Goal: Information Seeking & Learning: Compare options

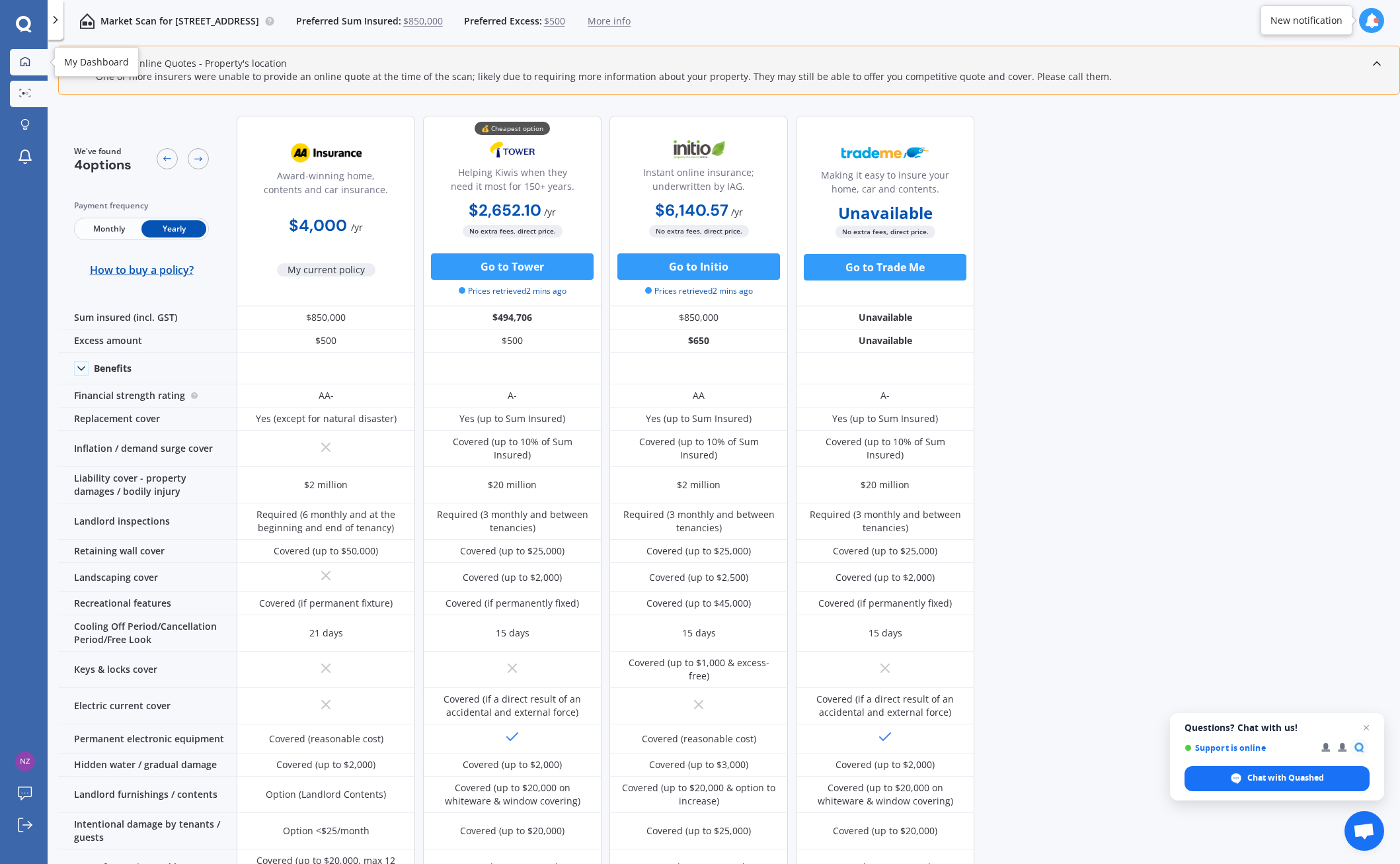
click at [26, 58] on icon at bounding box center [25, 61] width 11 height 11
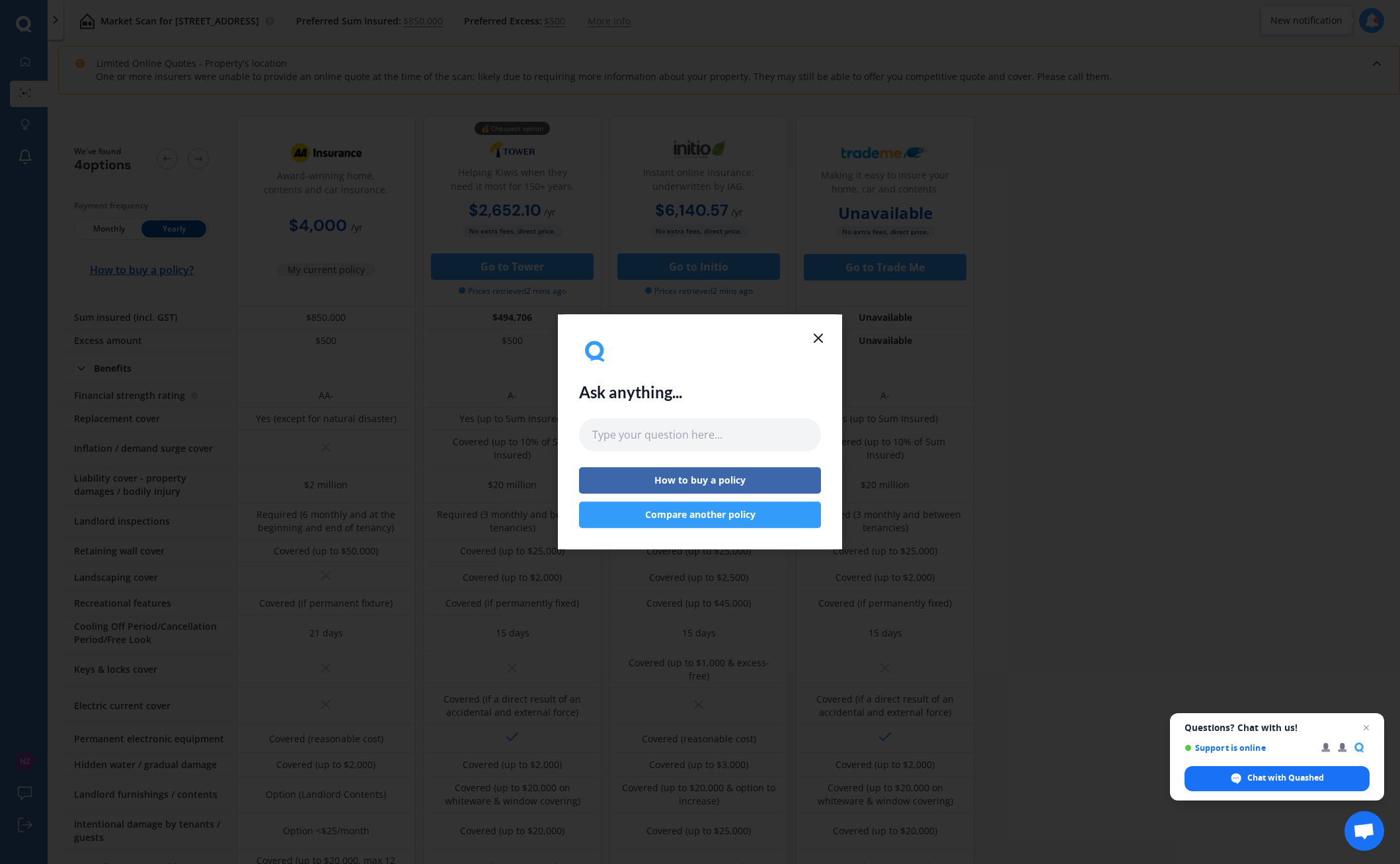
drag, startPoint x: 819, startPoint y: 335, endPoint x: 729, endPoint y: 441, distance: 139.1
click at [819, 336] on icon at bounding box center [818, 338] width 16 height 16
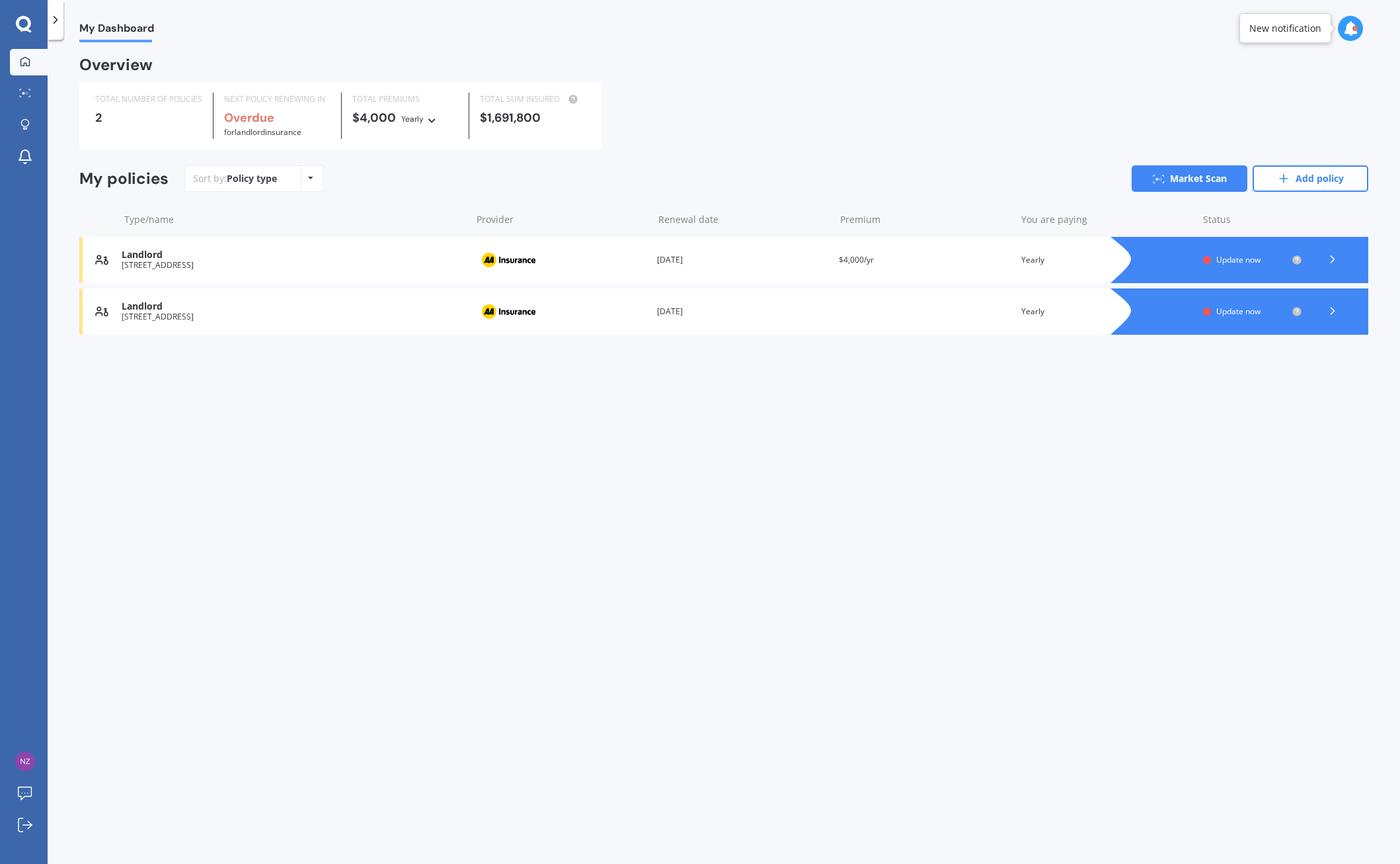
click at [1332, 257] on icon at bounding box center [1333, 259] width 13 height 13
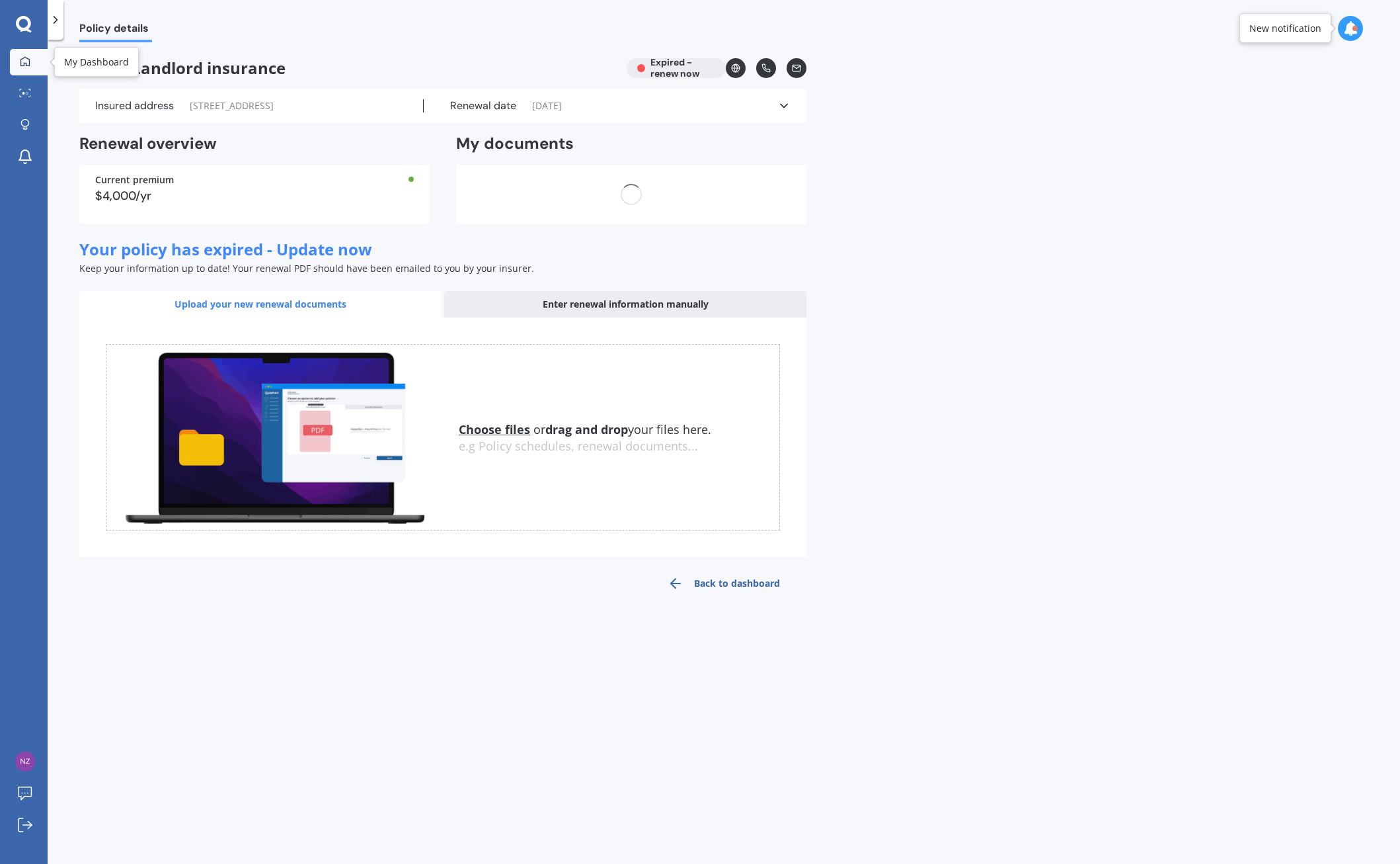
click at [23, 59] on icon at bounding box center [25, 61] width 11 height 11
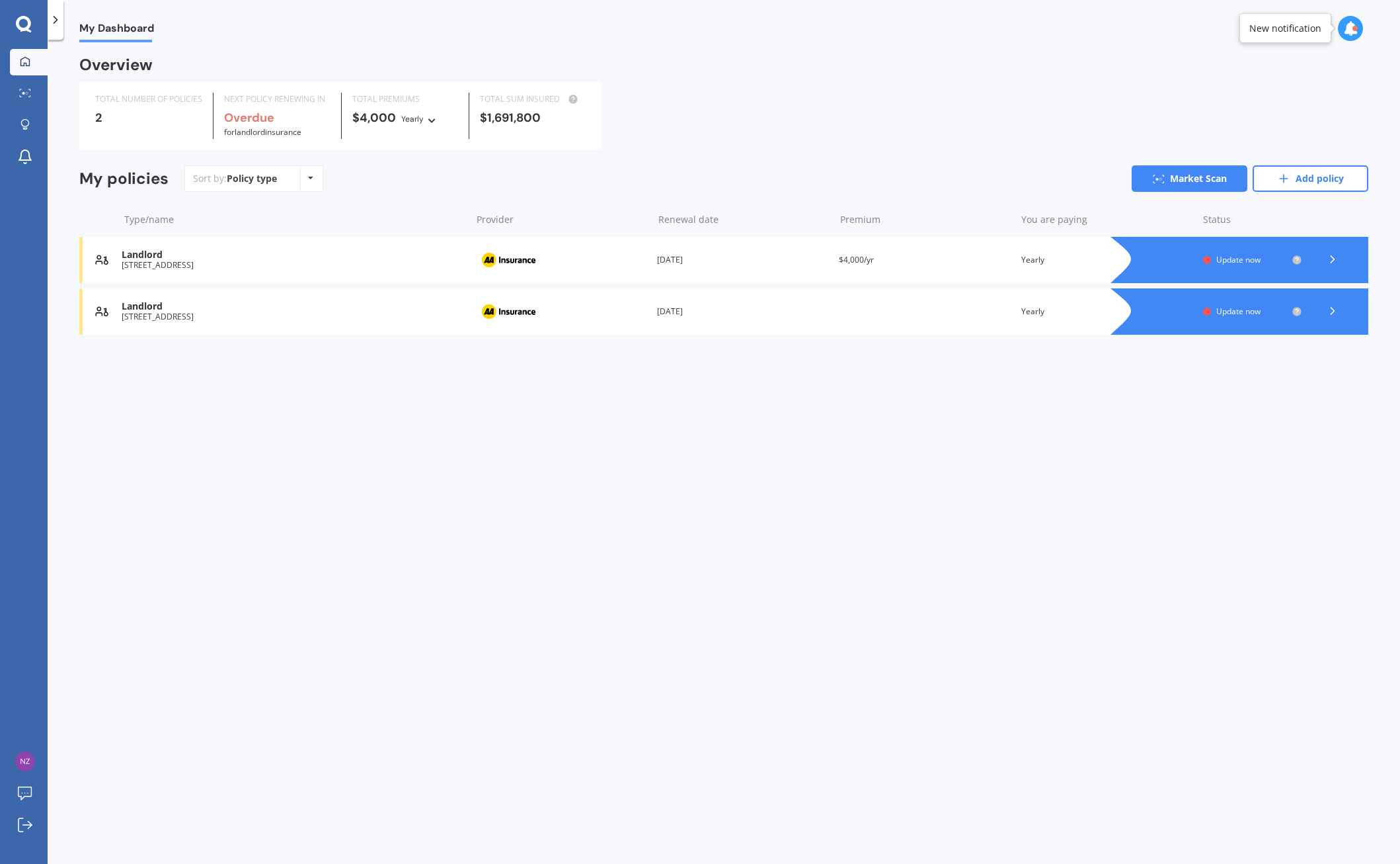
click at [1331, 259] on icon at bounding box center [1333, 259] width 13 height 13
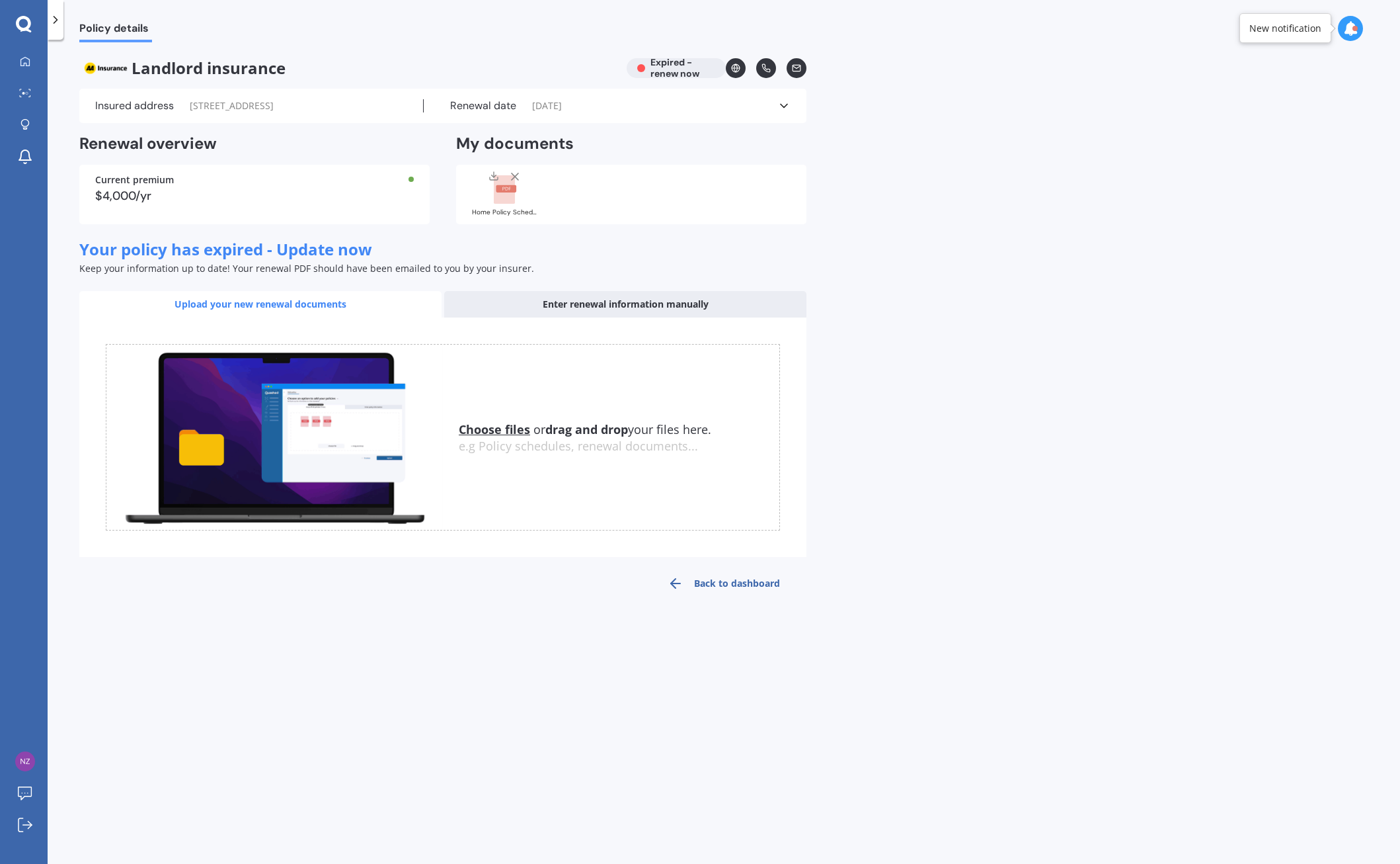
click at [783, 99] on div "Insured address [STREET_ADDRESS] Renewal date [DATE] See more" at bounding box center [442, 106] width 727 height 34
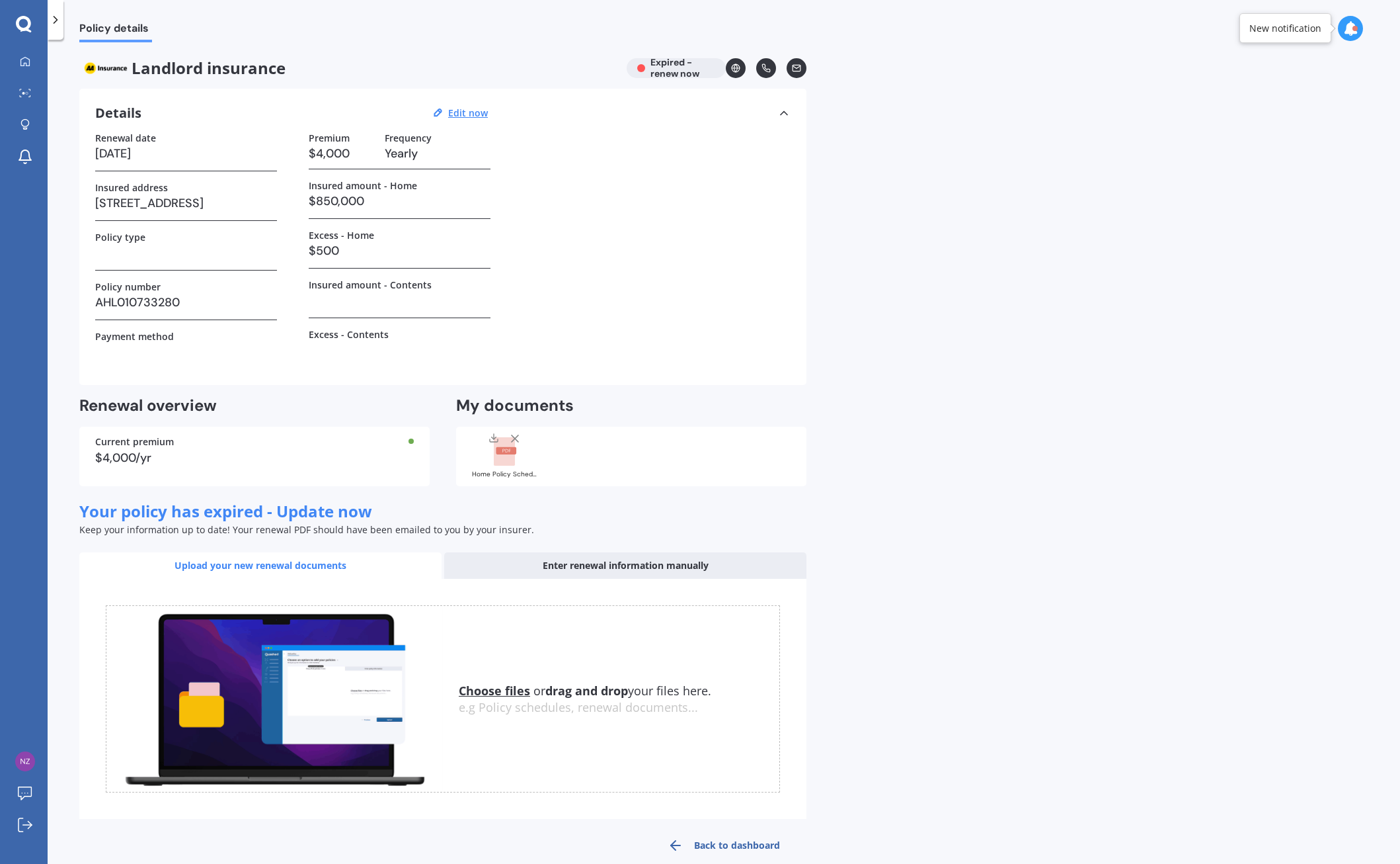
click at [57, 18] on icon at bounding box center [55, 19] width 13 height 13
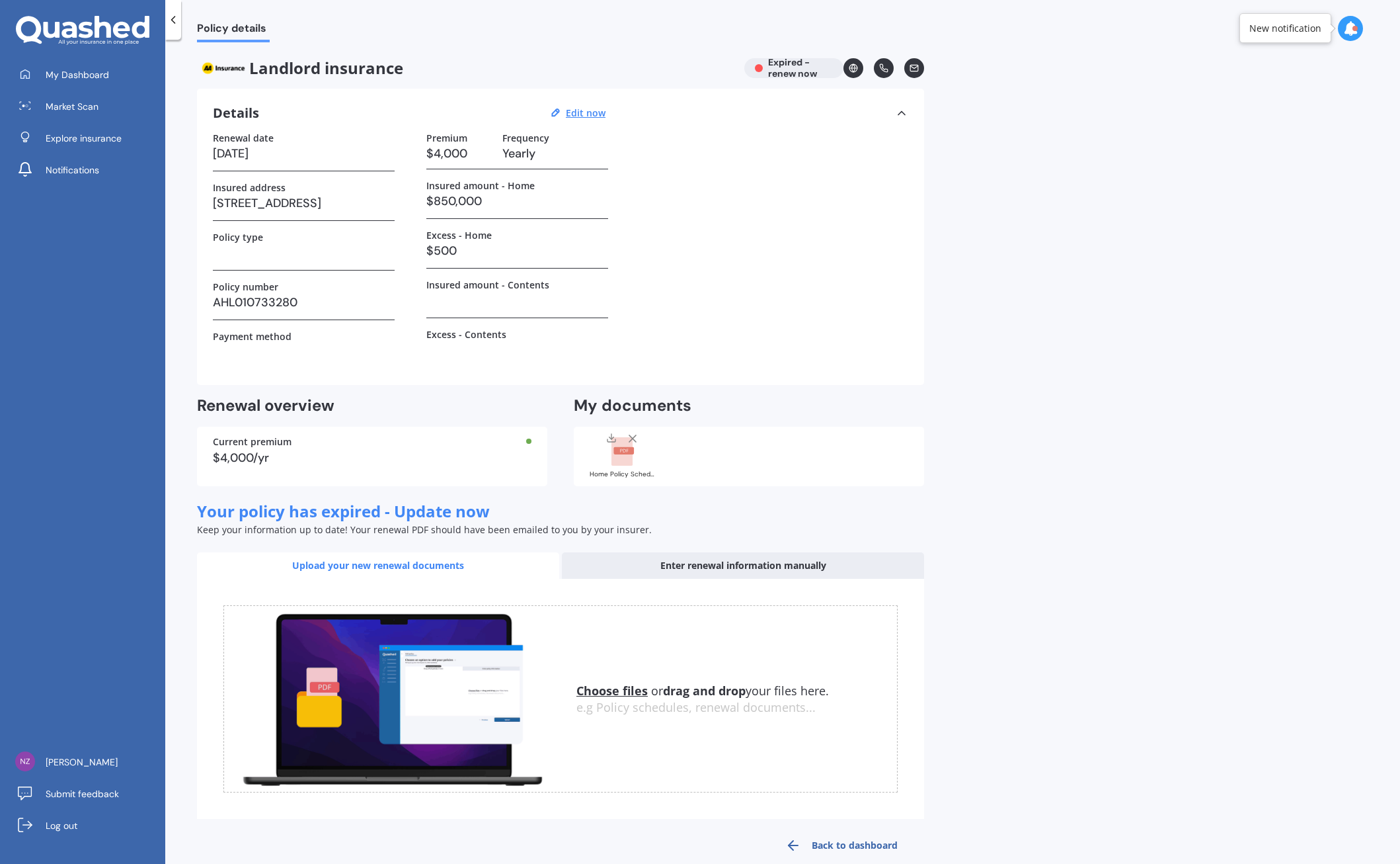
click at [821, 841] on link "Back to dashboard" at bounding box center [841, 845] width 165 height 32
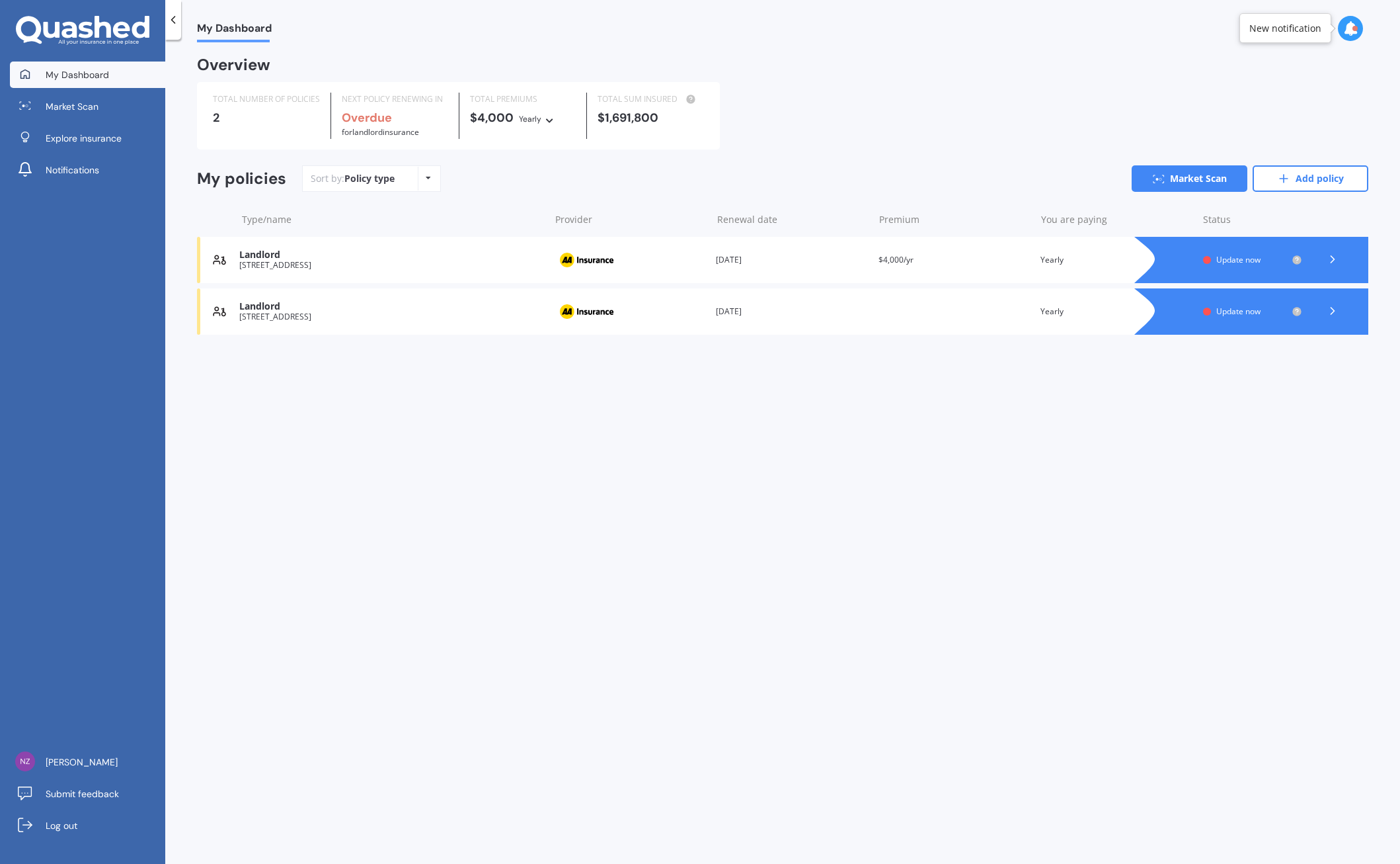
drag, startPoint x: 600, startPoint y: 245, endPoint x: 512, endPoint y: 266, distance: 90.5
click at [512, 266] on div "[STREET_ADDRESS]" at bounding box center [391, 265] width 303 height 10
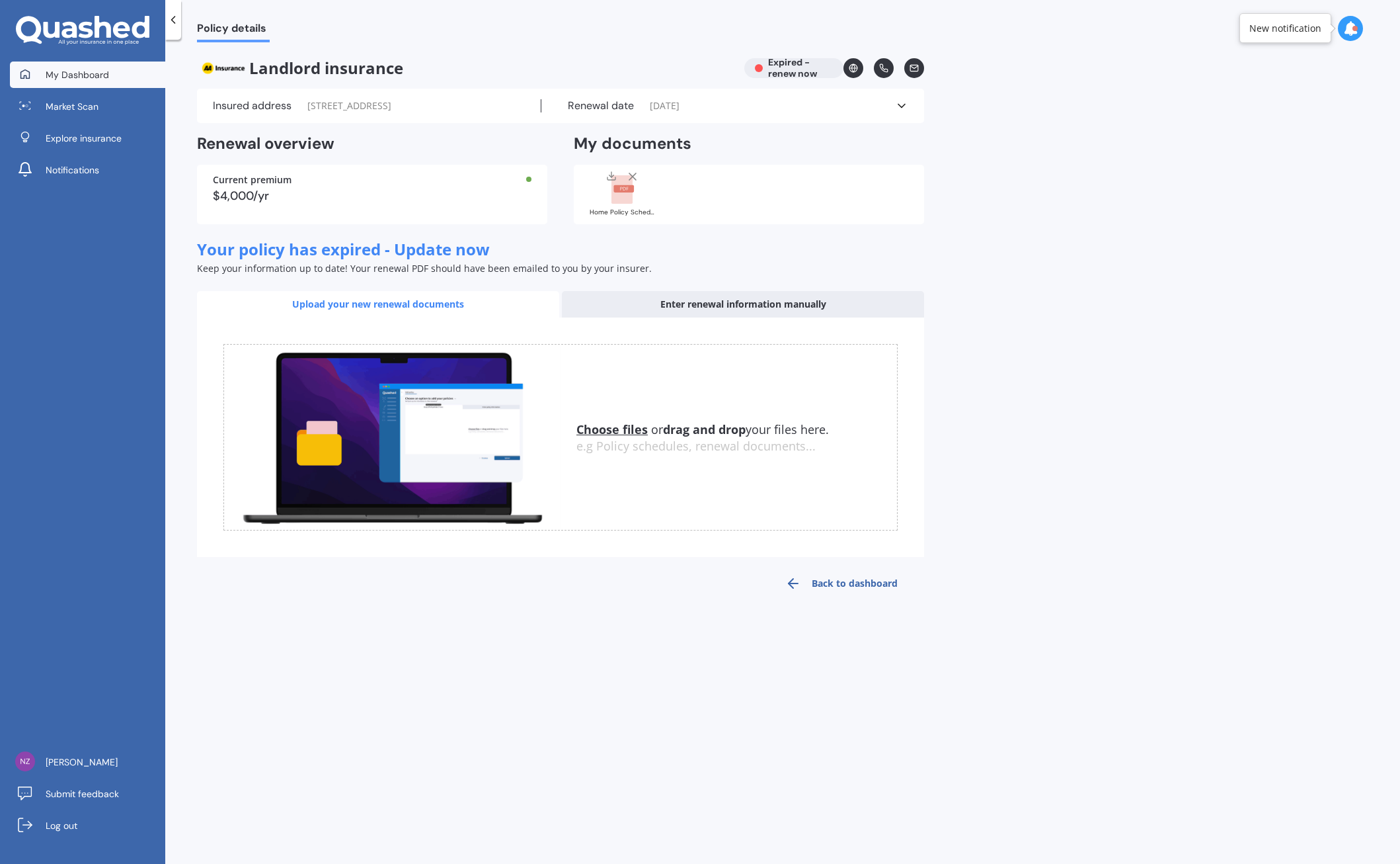
click at [90, 80] on span "My Dashboard" at bounding box center [77, 74] width 63 height 13
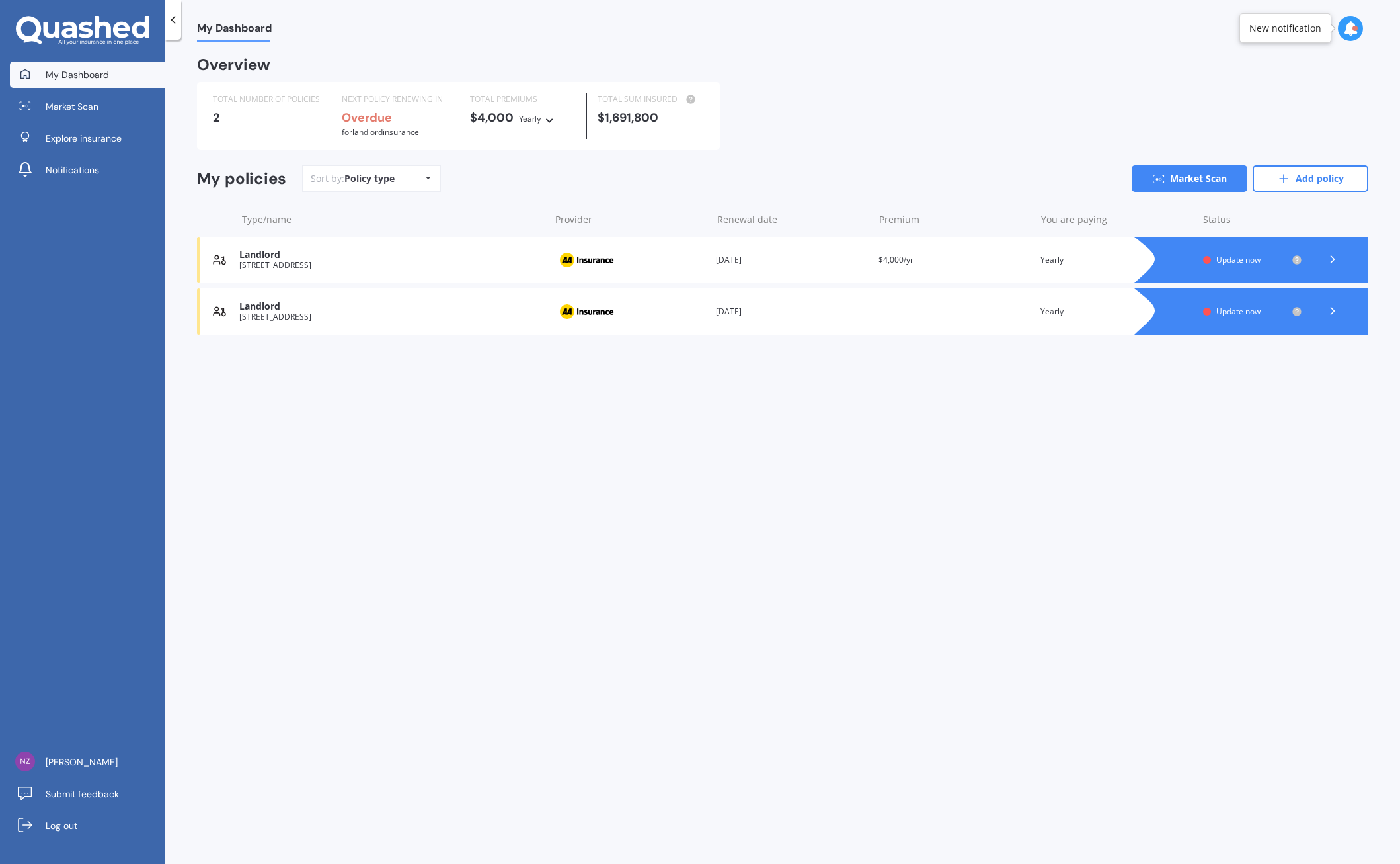
click at [1223, 218] on div "Status" at bounding box center [1252, 219] width 99 height 13
click at [237, 29] on span "My Dashboard" at bounding box center [234, 31] width 75 height 18
click at [174, 29] on div at bounding box center [172, 20] width 16 height 40
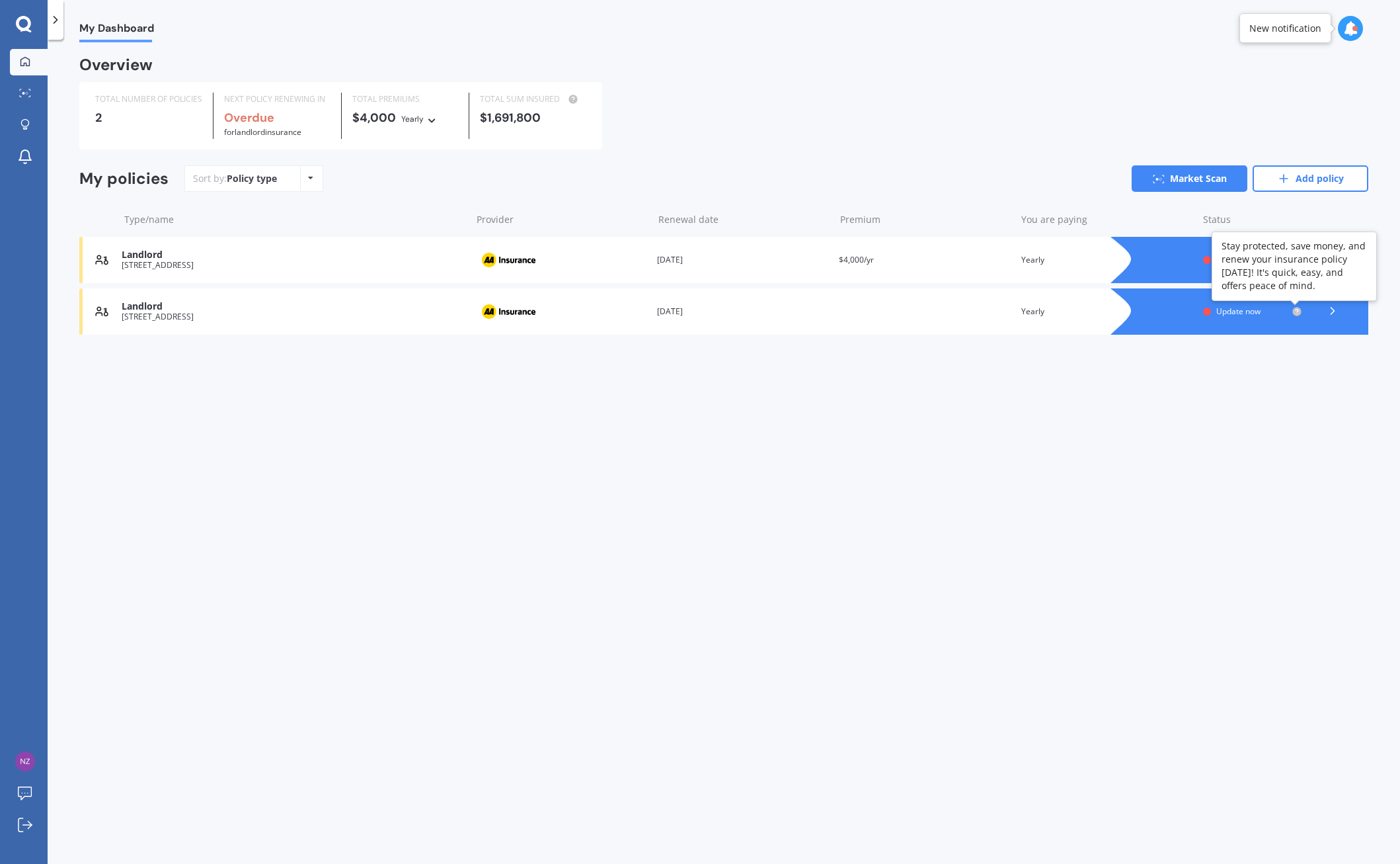
click at [1294, 312] on circle at bounding box center [1296, 311] width 9 height 9
click at [744, 528] on div "My Dashboard Overview TOTAL NUMBER OF POLICIES 2 NEXT POLICY RENEWING IN Overdu…" at bounding box center [724, 454] width 1352 height 824
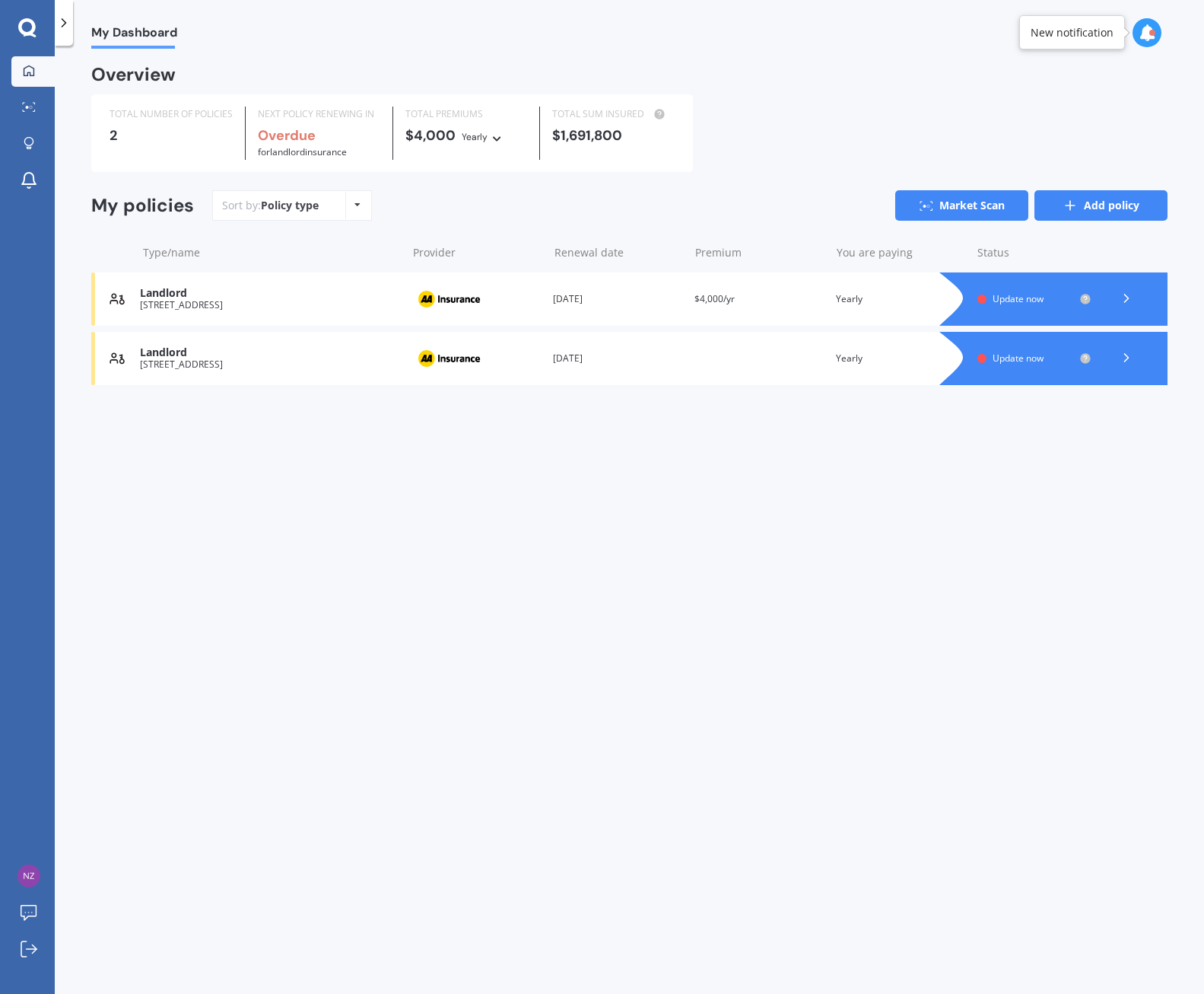
click at [1078, 202] on icon at bounding box center [1070, 205] width 15 height 15
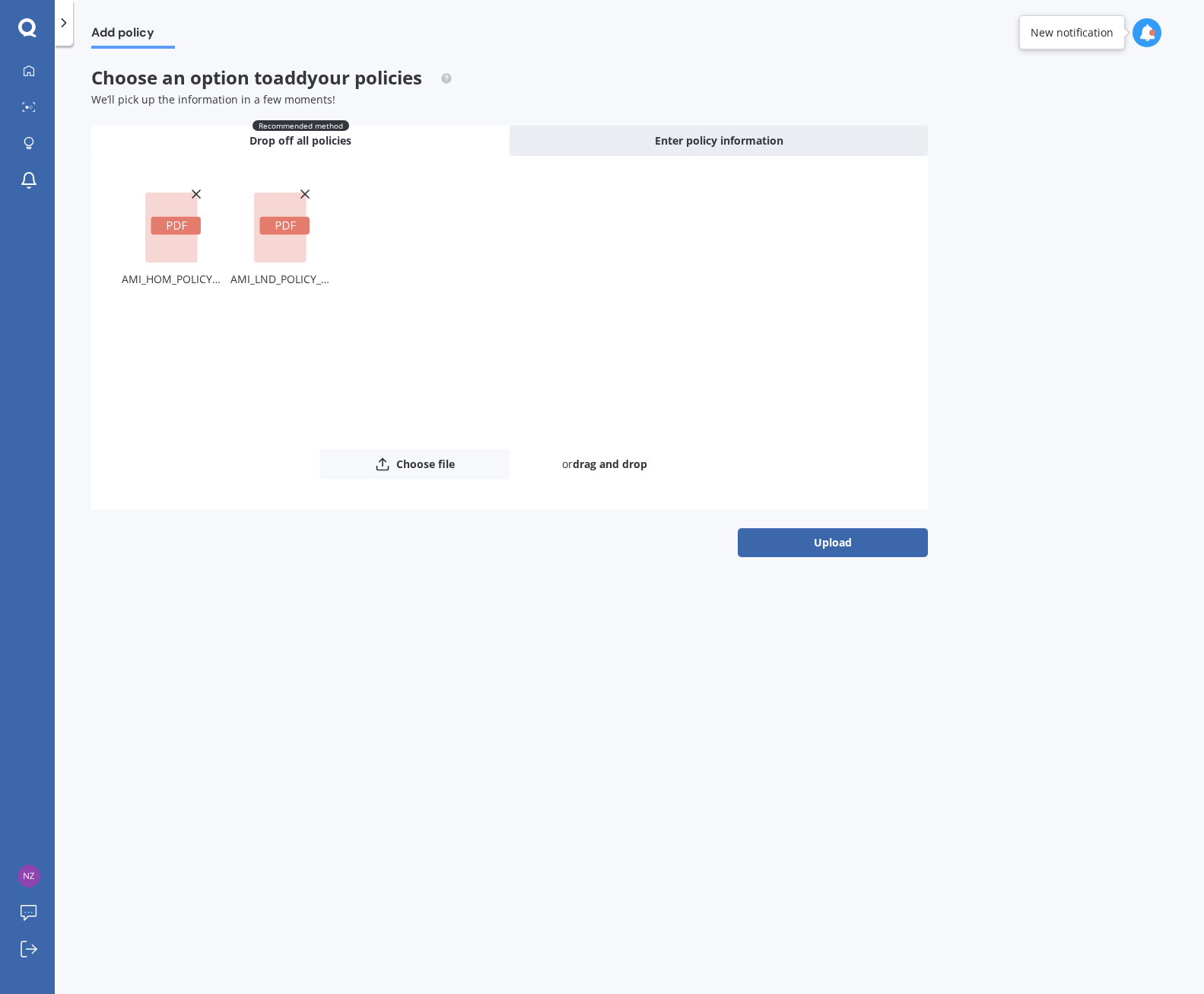
click at [835, 541] on button "Upload" at bounding box center [833, 542] width 190 height 29
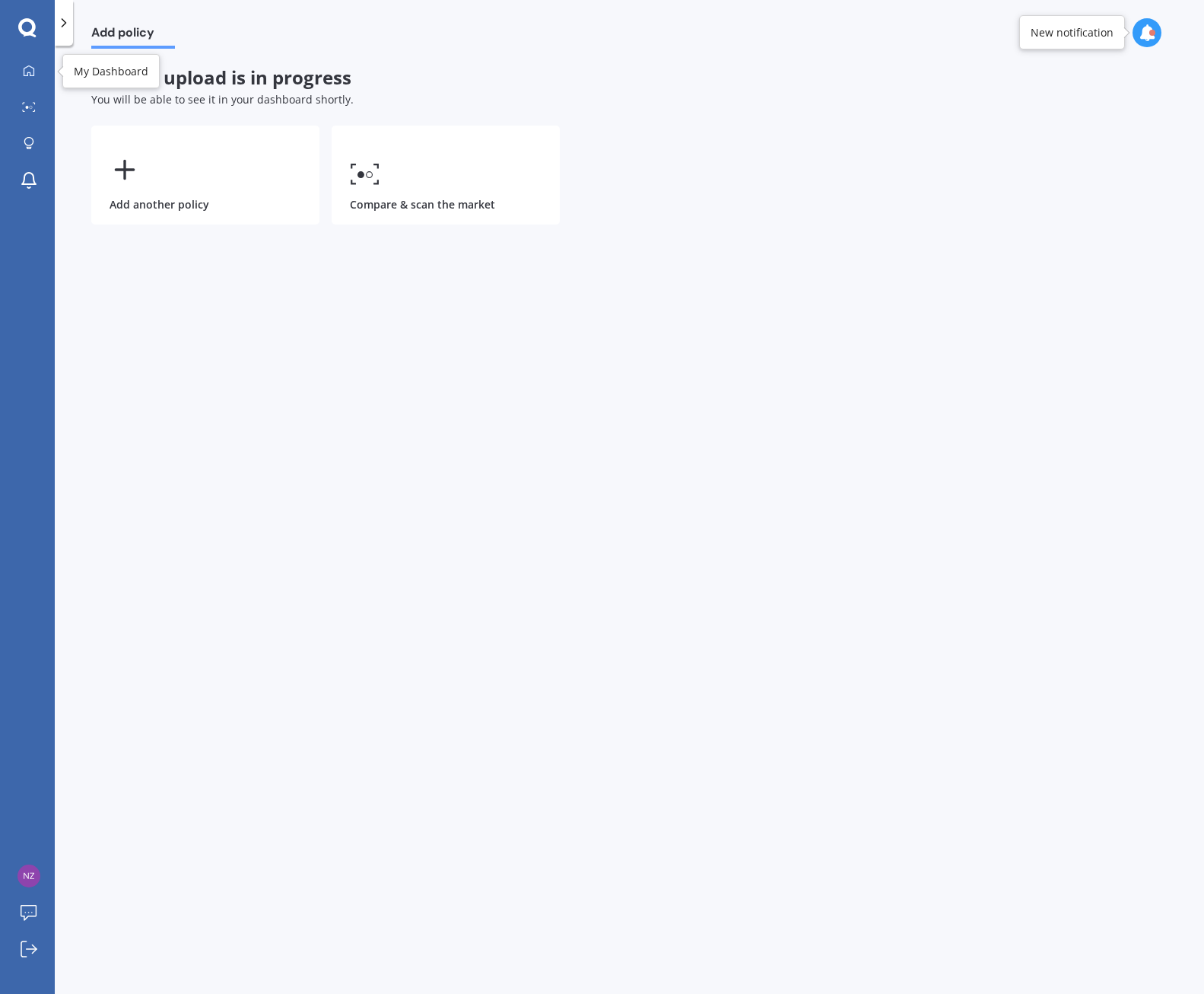
drag, startPoint x: 24, startPoint y: 67, endPoint x: 31, endPoint y: 246, distance: 179.1
click at [24, 67] on icon at bounding box center [29, 71] width 13 height 13
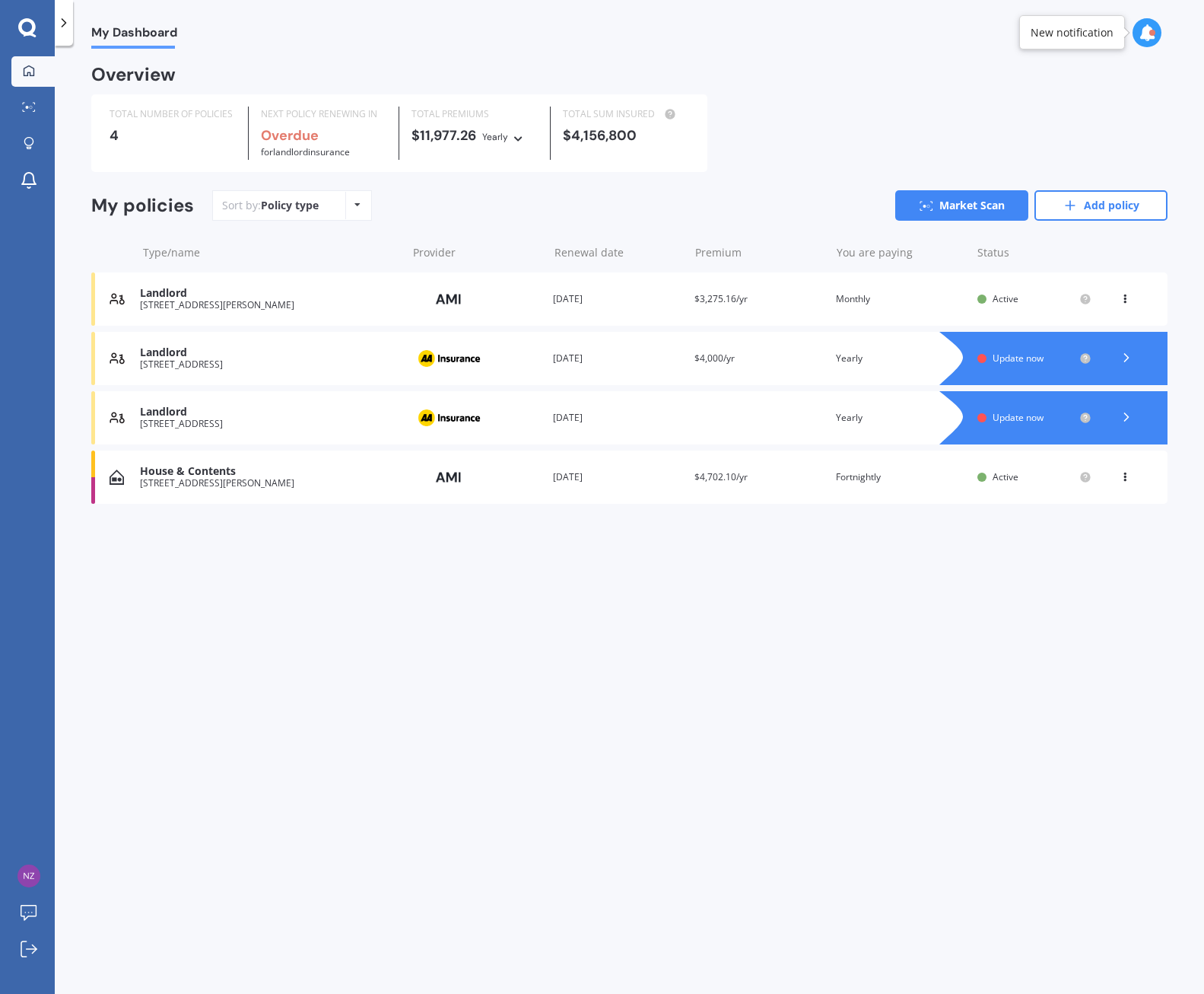
drag, startPoint x: 1126, startPoint y: 417, endPoint x: 1046, endPoint y: 605, distance: 204.3
click at [1046, 605] on div "My Dashboard Overview TOTAL NUMBER OF POLICIES 4 NEXT POLICY RENEWING IN Overdu…" at bounding box center [630, 522] width 1150 height 948
click at [148, 415] on div "Landlord" at bounding box center [269, 412] width 259 height 13
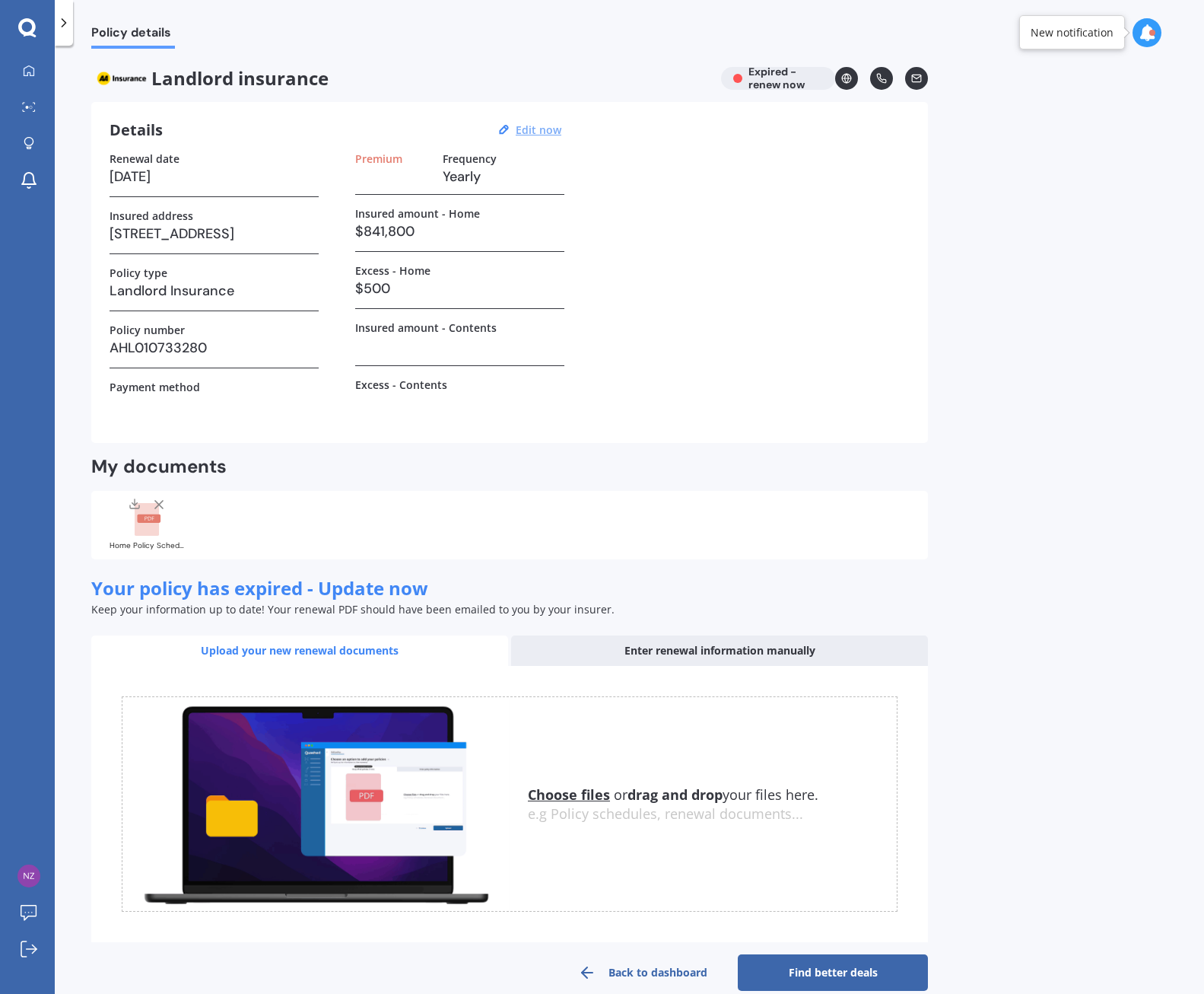
click at [537, 126] on u "Edit now" at bounding box center [539, 129] width 45 height 14
select select "09"
select select "2025"
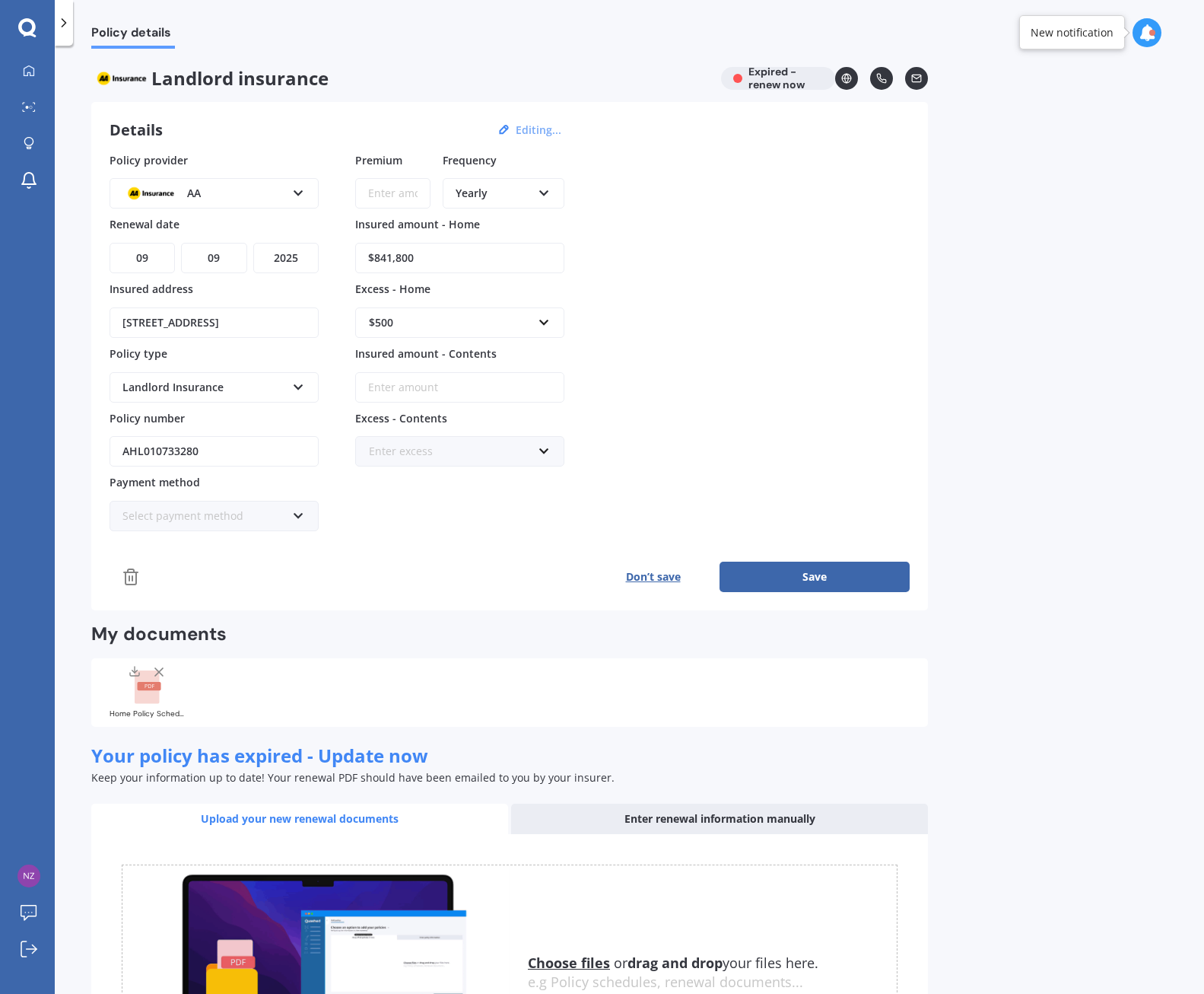
click at [133, 579] on line at bounding box center [133, 578] width 0 height 5
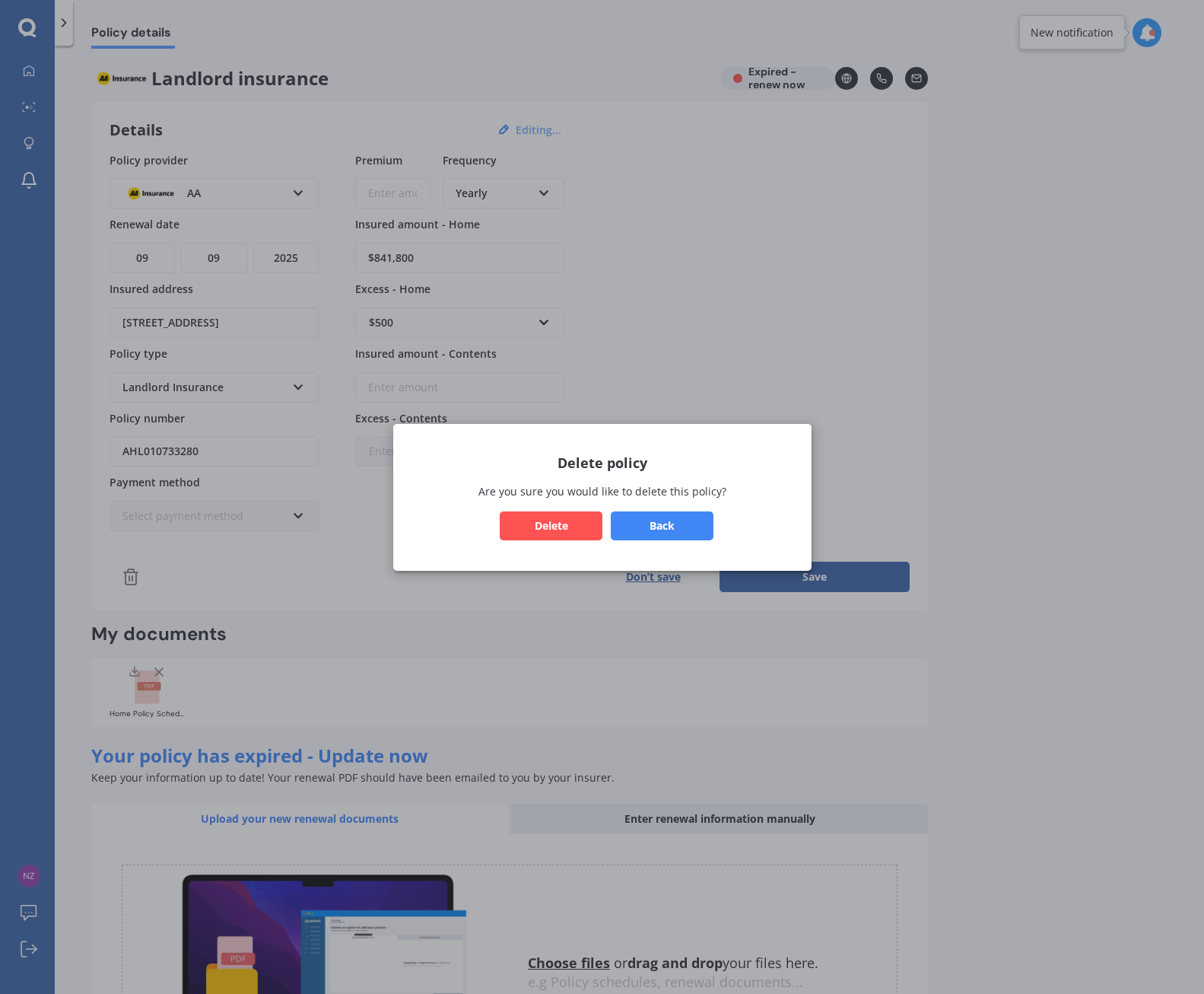
drag, startPoint x: 545, startPoint y: 529, endPoint x: 331, endPoint y: 604, distance: 226.8
click at [541, 533] on button "Delete" at bounding box center [551, 525] width 103 height 29
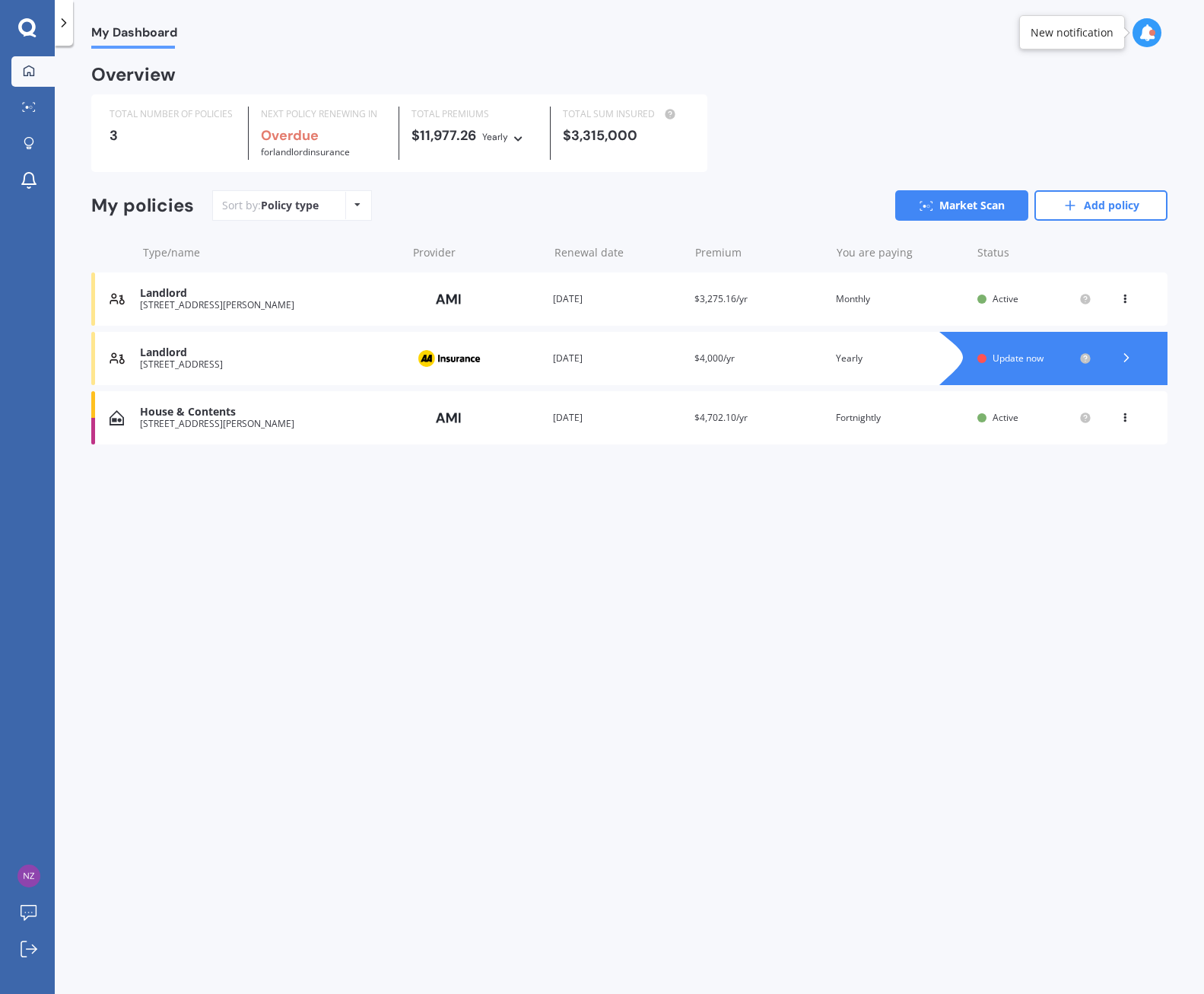
click at [246, 361] on div "[STREET_ADDRESS]" at bounding box center [269, 365] width 259 height 11
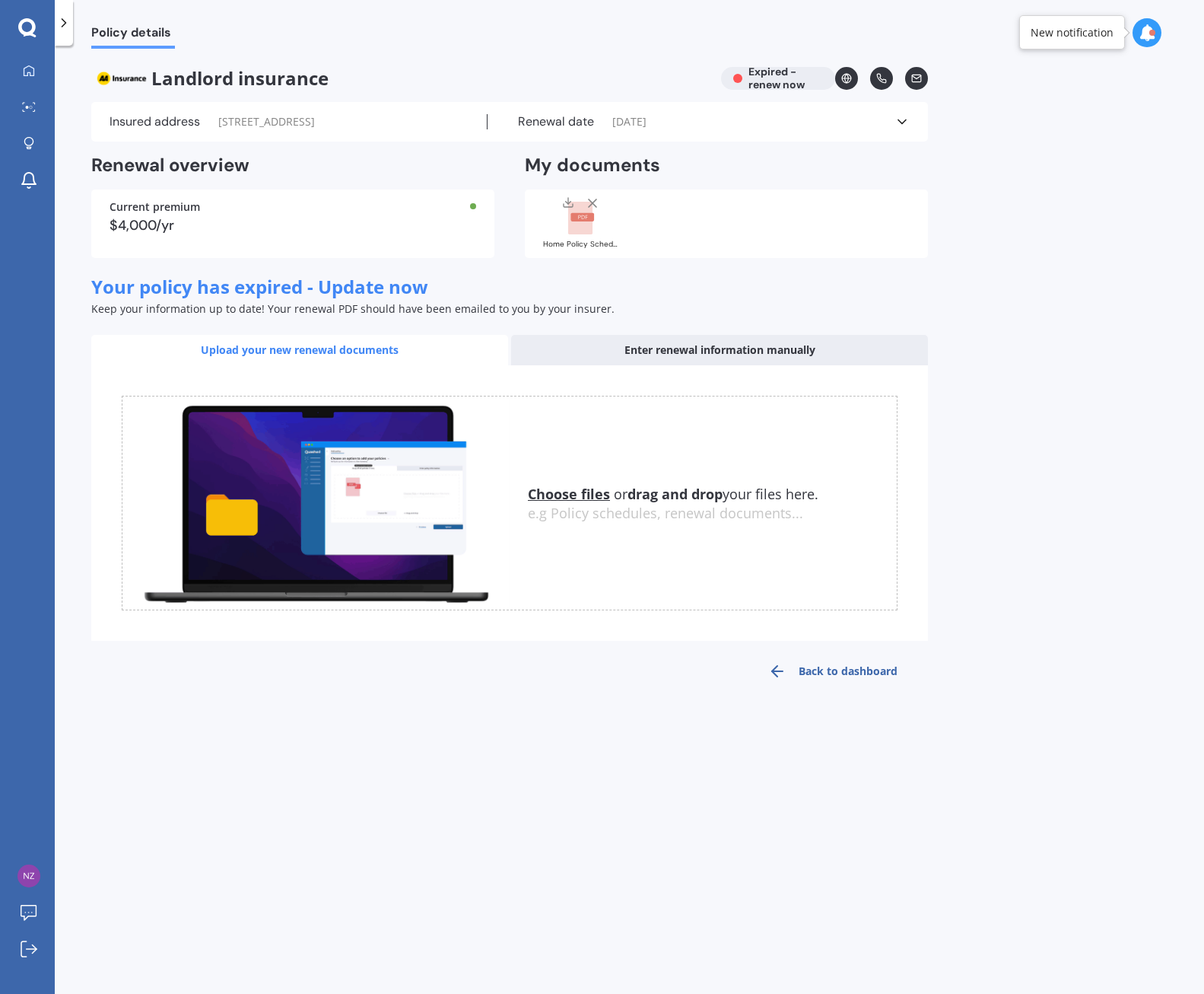
click at [902, 119] on icon at bounding box center [902, 121] width 15 height 15
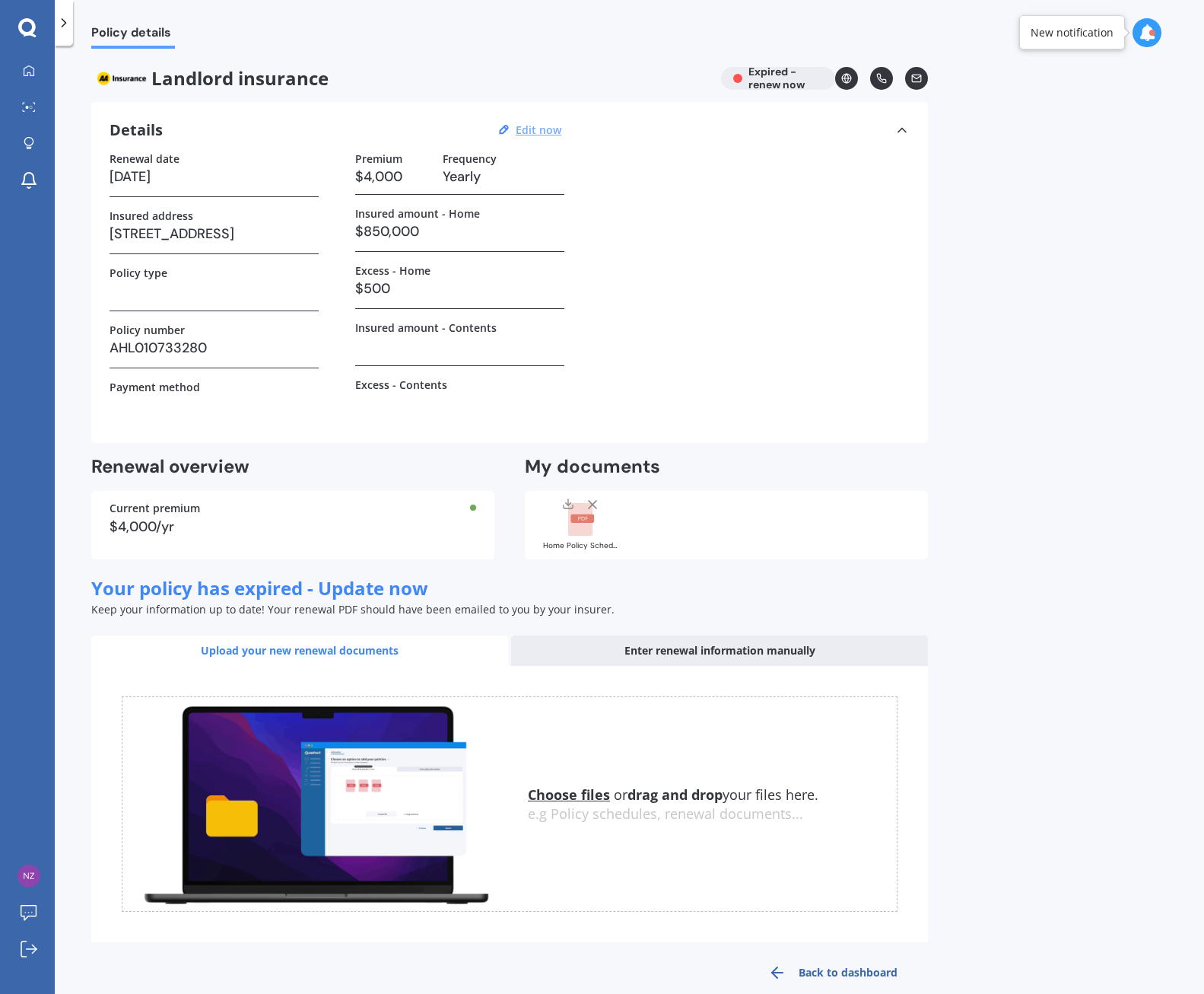
click at [544, 127] on u "Edit now" at bounding box center [539, 129] width 45 height 14
select select "09"
select select "2025"
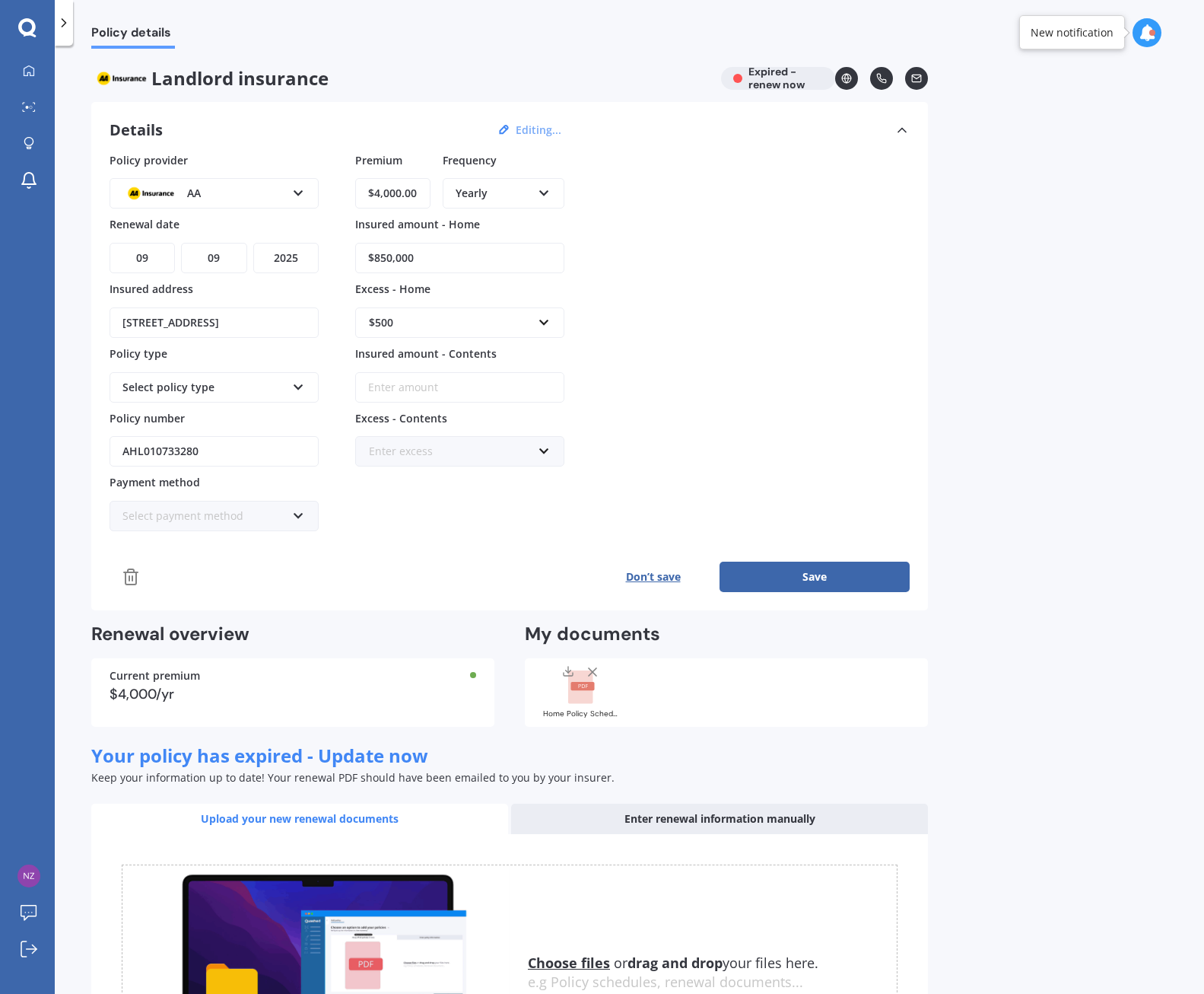
click at [131, 570] on icon at bounding box center [131, 577] width 11 height 15
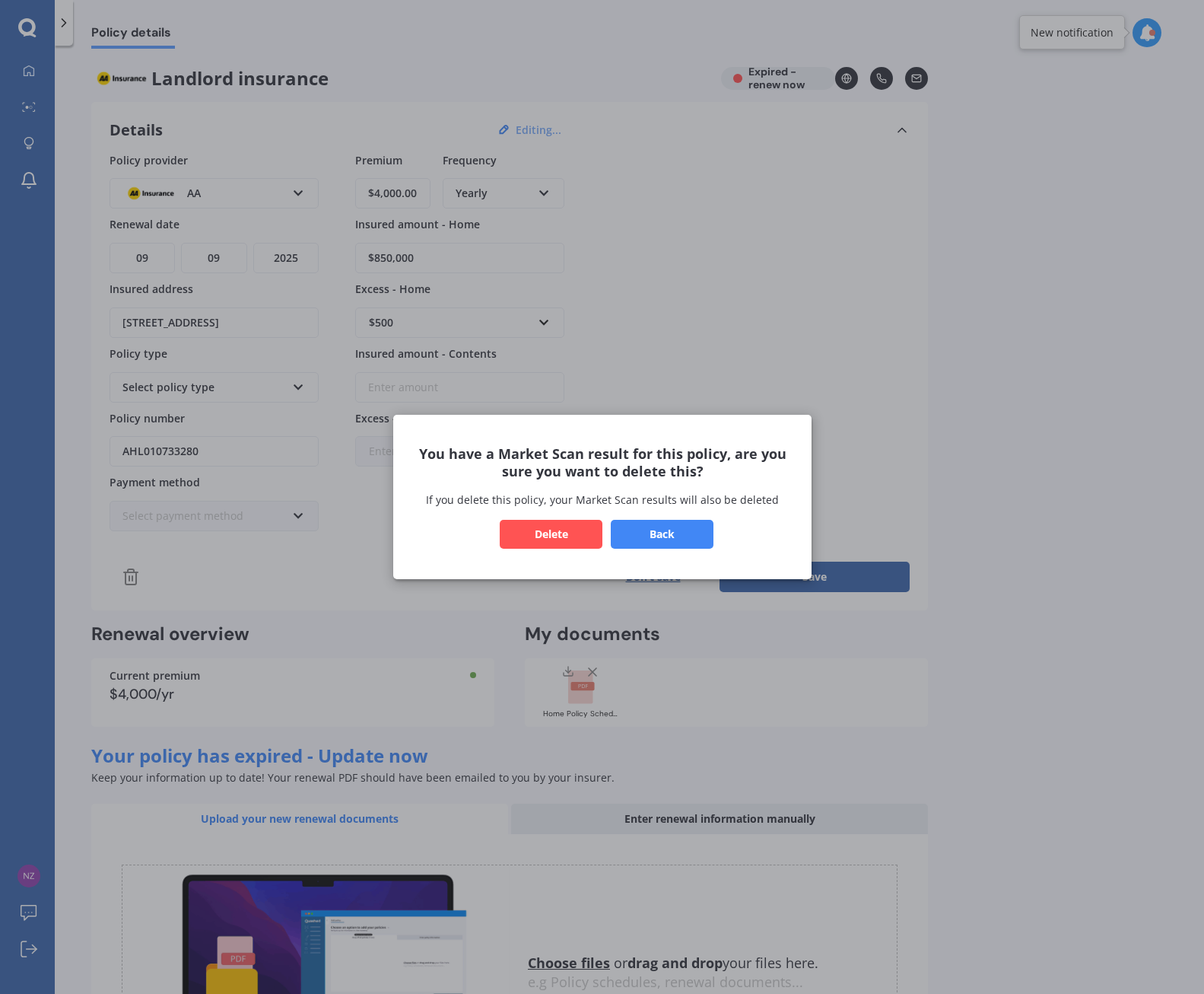
click at [565, 526] on button "Delete" at bounding box center [551, 533] width 103 height 29
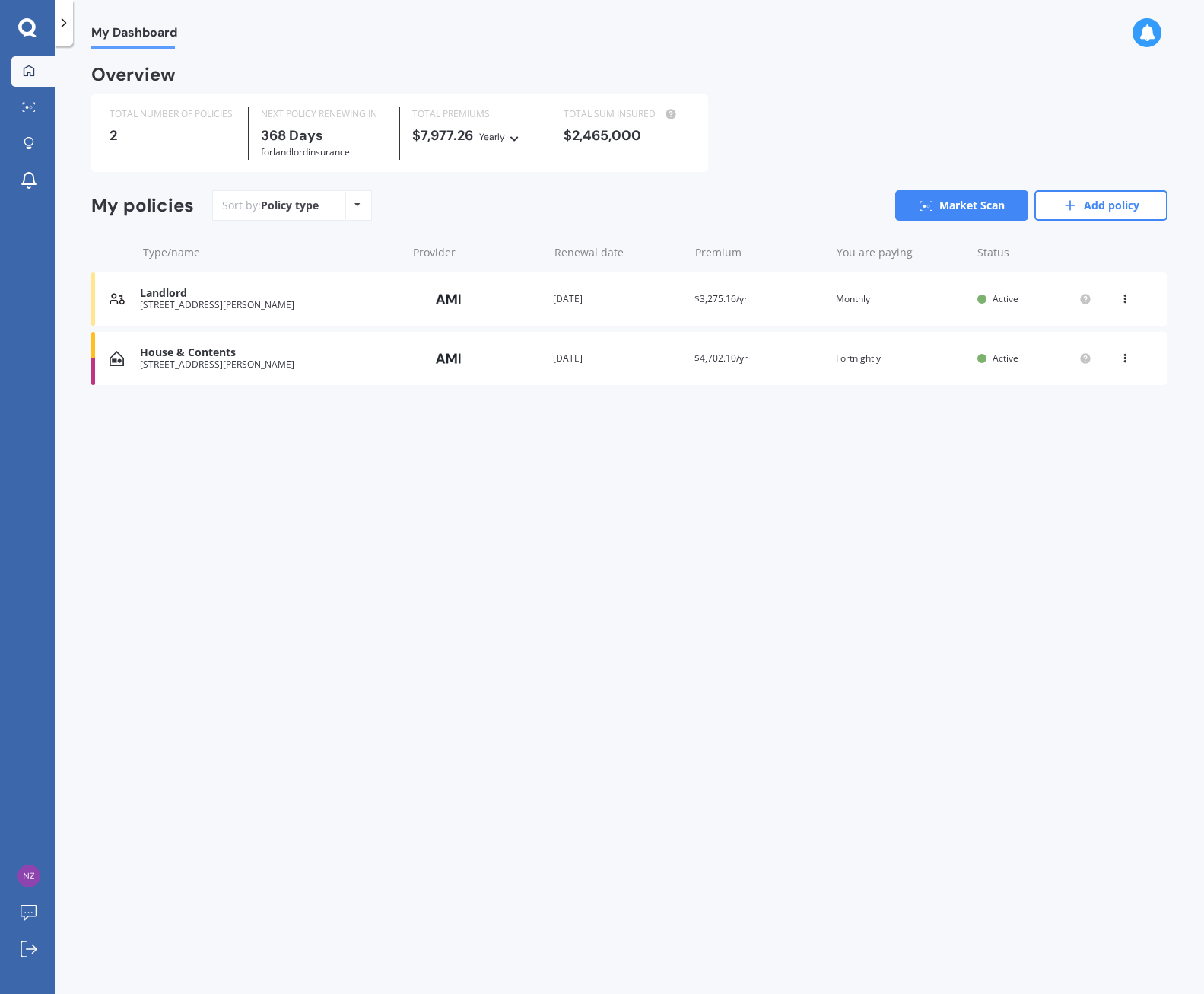
click at [540, 544] on div "My Dashboard Overview TOTAL NUMBER OF POLICIES 2 NEXT POLICY RENEWING [DATE] fo…" at bounding box center [630, 522] width 1150 height 948
click at [207, 297] on div "Landlord" at bounding box center [269, 293] width 259 height 13
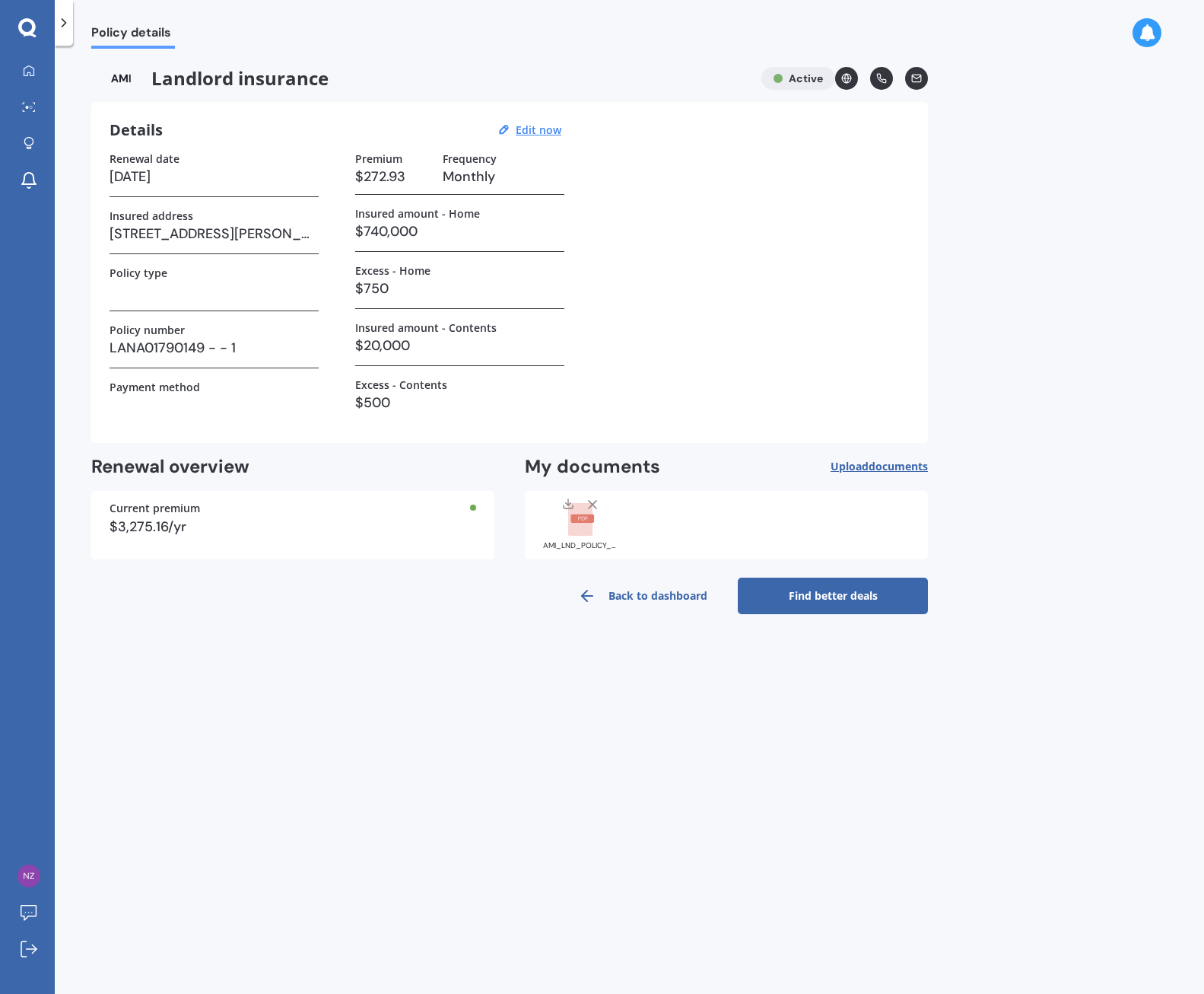
click at [841, 599] on link "Find better deals" at bounding box center [833, 595] width 190 height 37
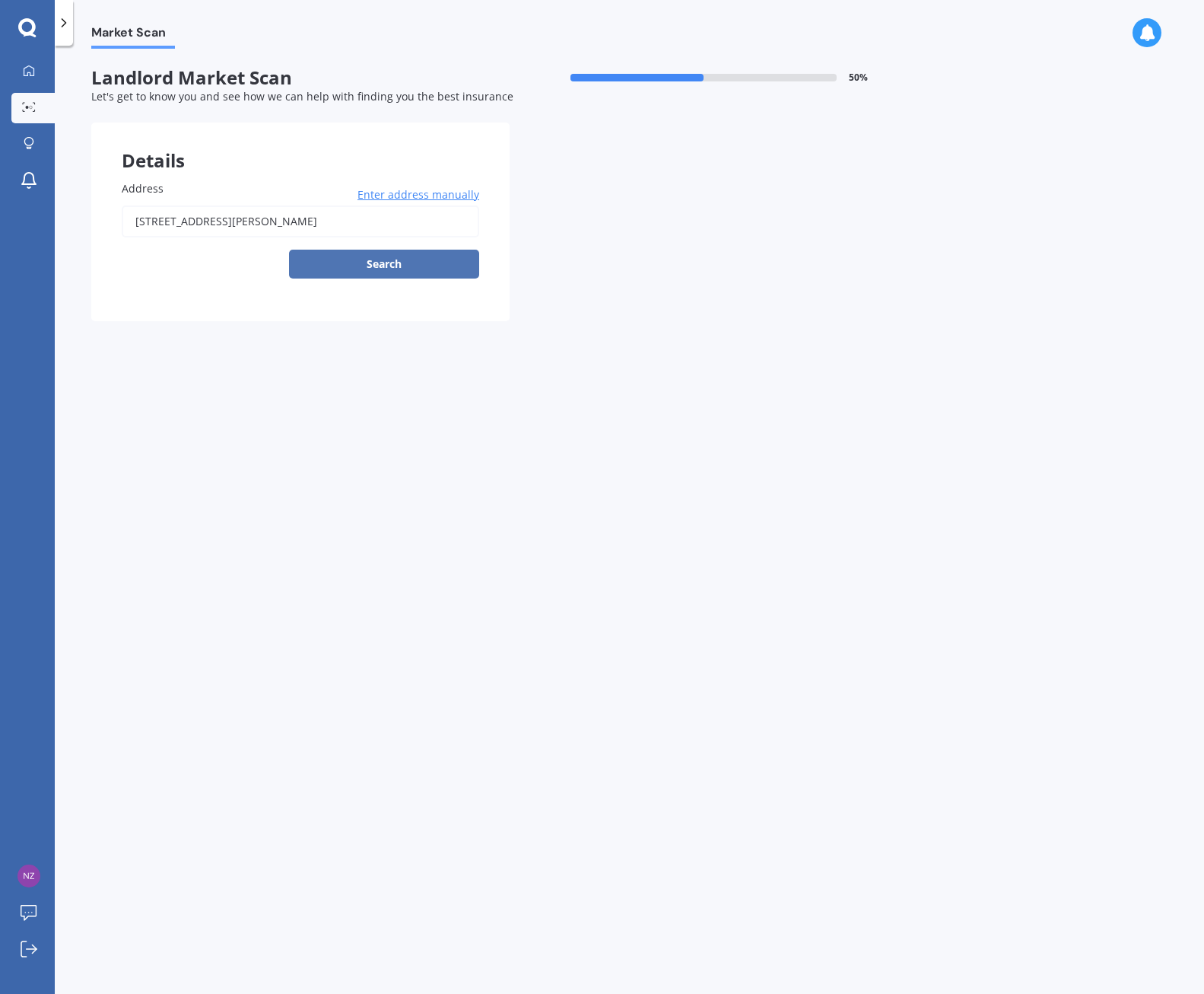
click at [369, 260] on button "Search" at bounding box center [384, 264] width 190 height 29
type input "[STREET_ADDRESS]"
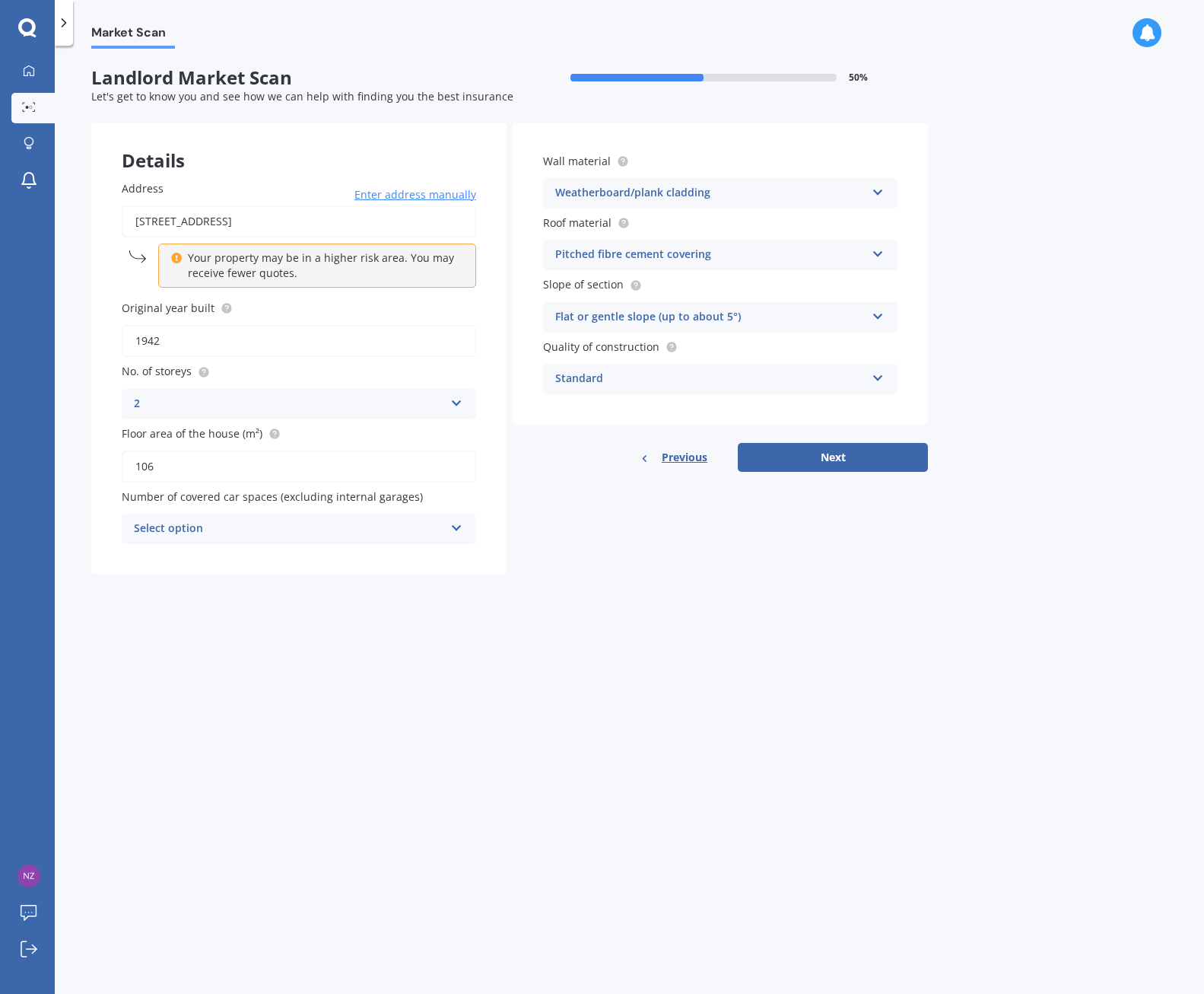
click at [464, 514] on div "Select option 0 1 2 3 4 5+" at bounding box center [299, 529] width 355 height 31
click at [411, 547] on div "0" at bounding box center [299, 558] width 353 height 27
click at [816, 453] on button "Next" at bounding box center [833, 457] width 190 height 29
select select "06"
select select "02"
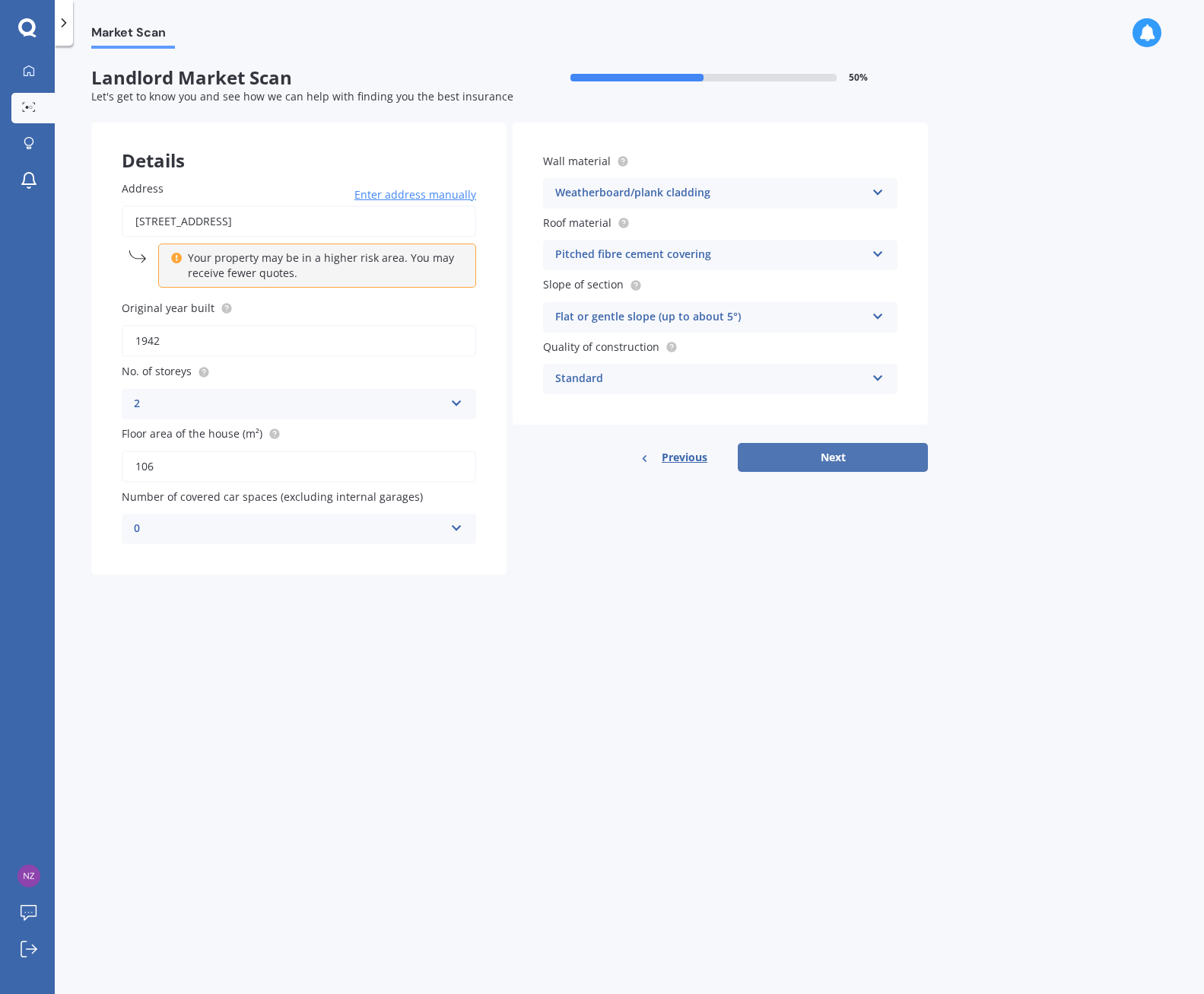
select select "1971"
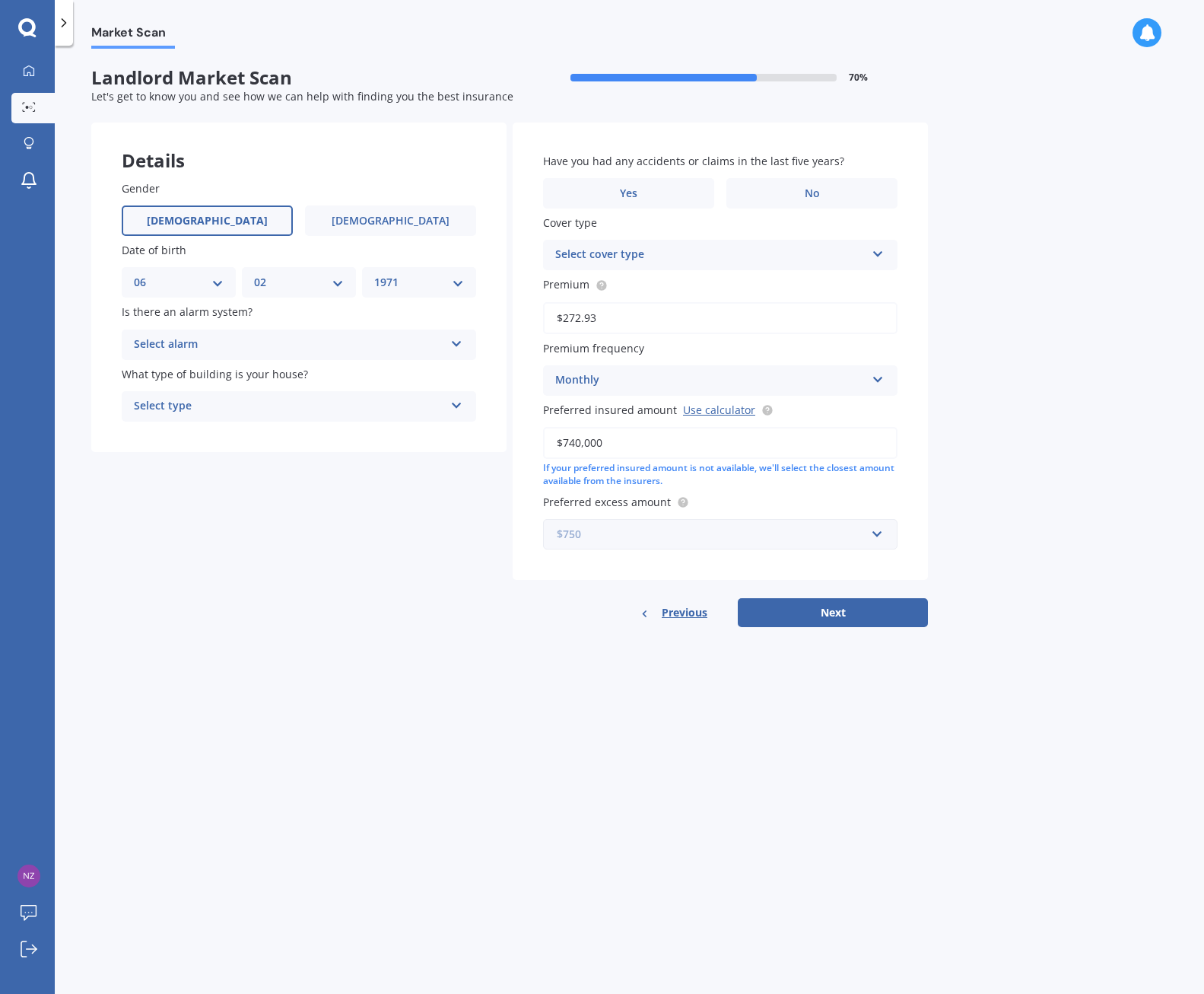
click at [873, 530] on input "text" at bounding box center [715, 533] width 341 height 29
click at [752, 617] on div "$500" at bounding box center [721, 619] width 353 height 28
drag, startPoint x: 846, startPoint y: 612, endPoint x: 685, endPoint y: 697, distance: 182.1
click at [847, 613] on button "Next" at bounding box center [833, 612] width 190 height 29
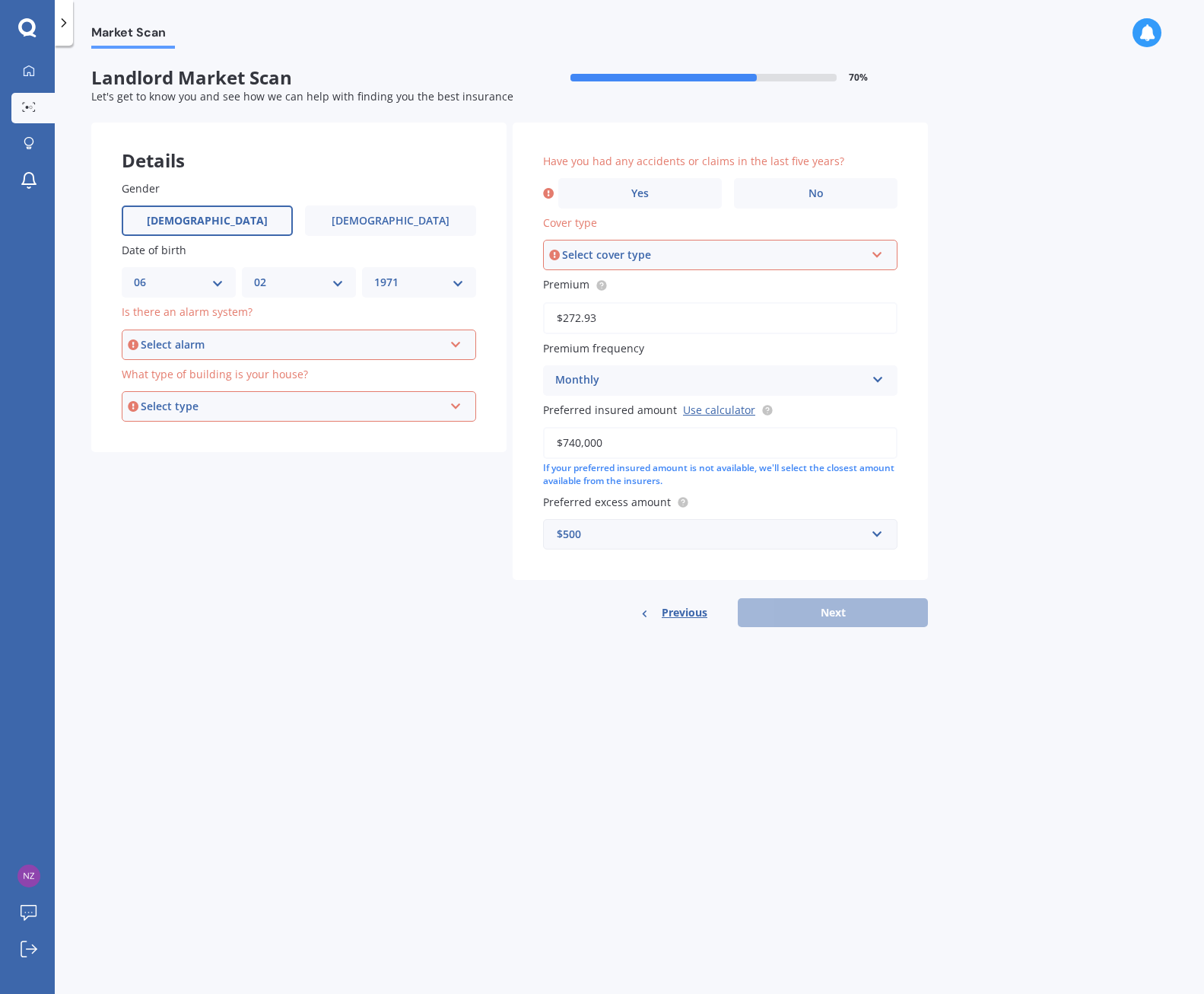
click at [379, 343] on div "Select alarm" at bounding box center [292, 344] width 303 height 16
click at [214, 427] on div "No" at bounding box center [299, 428] width 351 height 27
click at [290, 402] on div "Select type" at bounding box center [292, 406] width 303 height 16
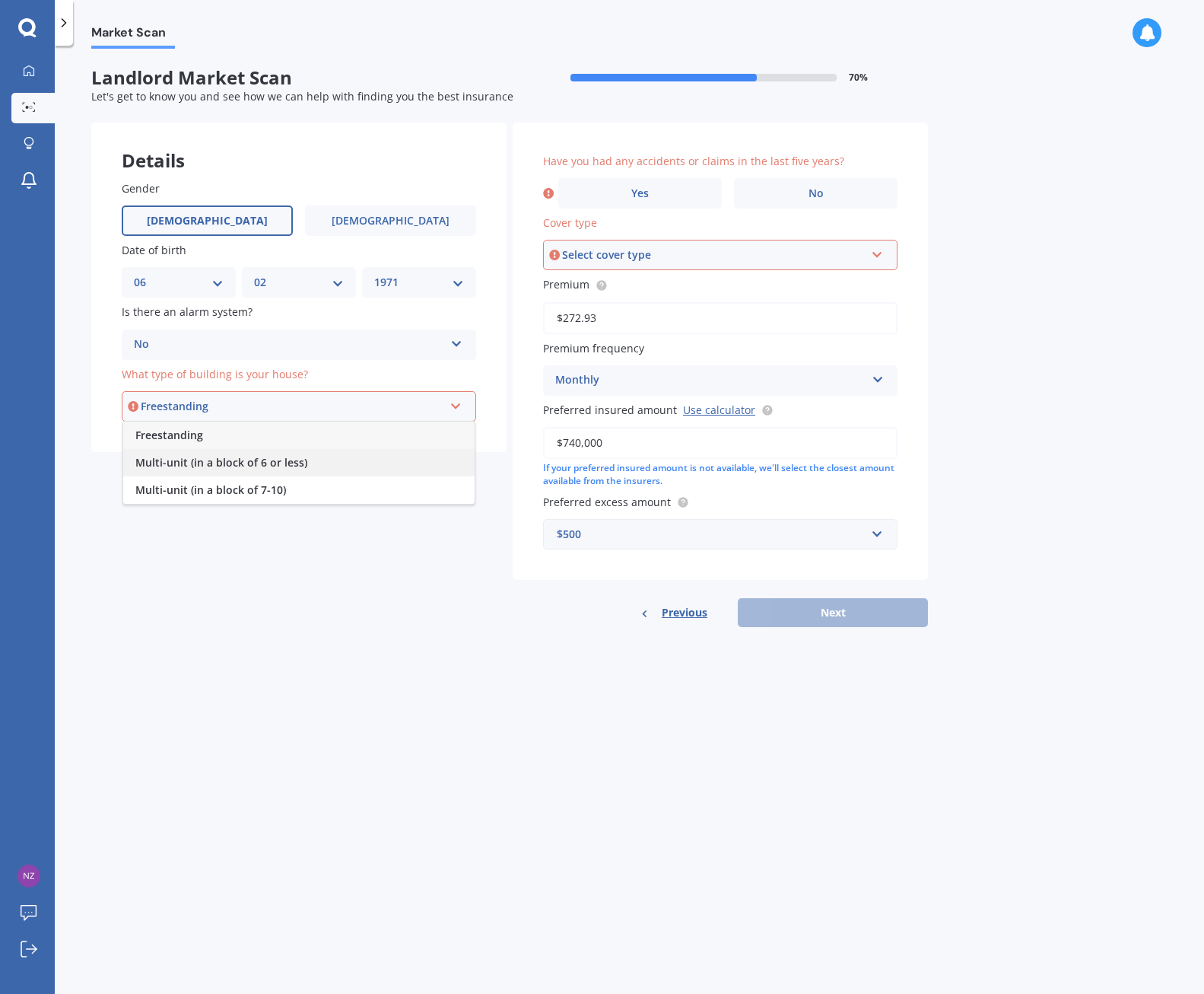
drag, startPoint x: 217, startPoint y: 457, endPoint x: 416, endPoint y: 413, distance: 203.8
click at [218, 457] on span "Multi-unit (in a block of 6 or less)" at bounding box center [221, 462] width 172 height 14
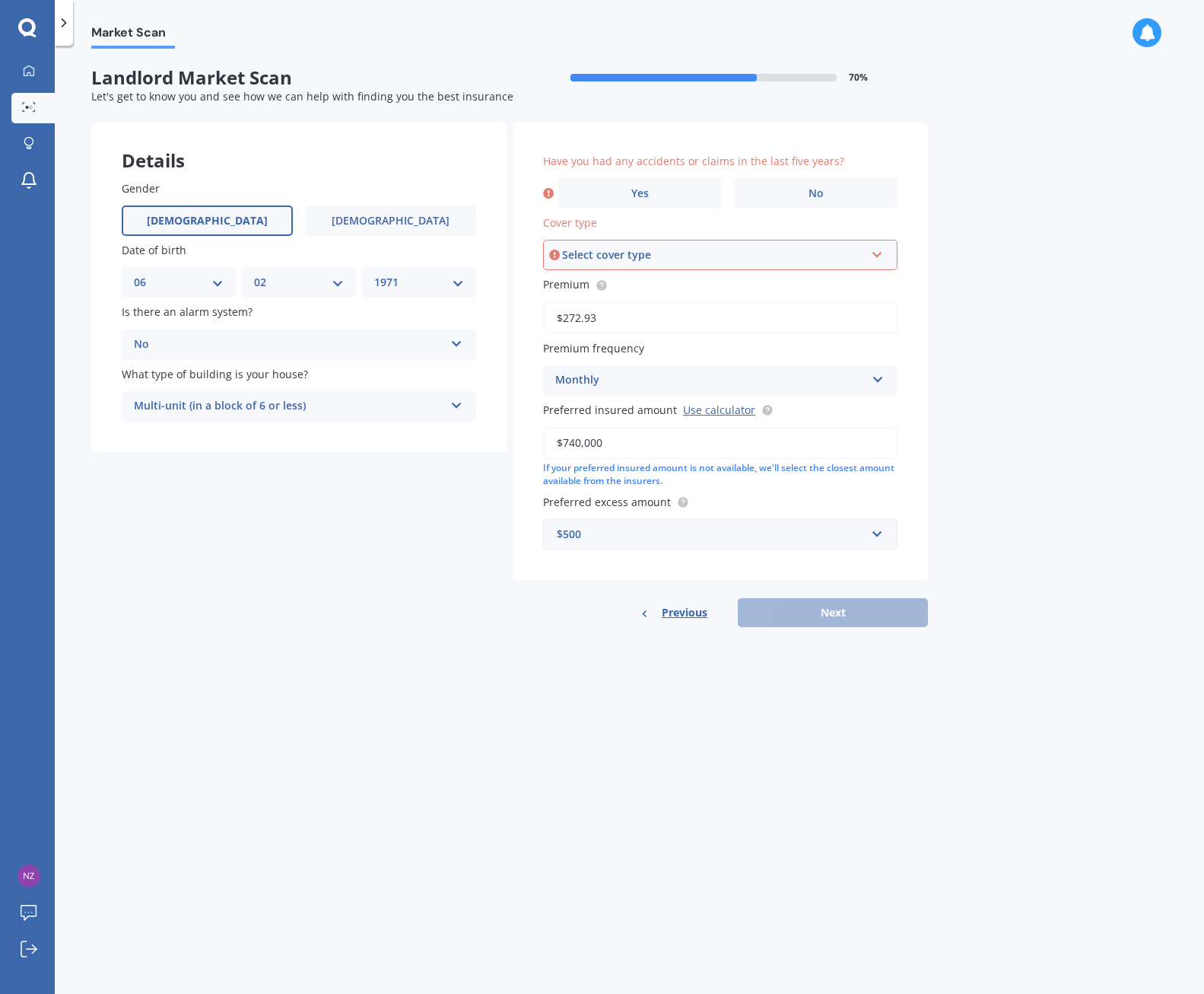
click at [683, 254] on div "Select cover type" at bounding box center [714, 254] width 303 height 16
click at [650, 284] on span "Landlord Insurance" at bounding box center [607, 283] width 101 height 14
click at [663, 195] on label "Yes" at bounding box center [640, 193] width 164 height 31
click at [0, 0] on input "Yes" at bounding box center [0, 0] width 0 height 0
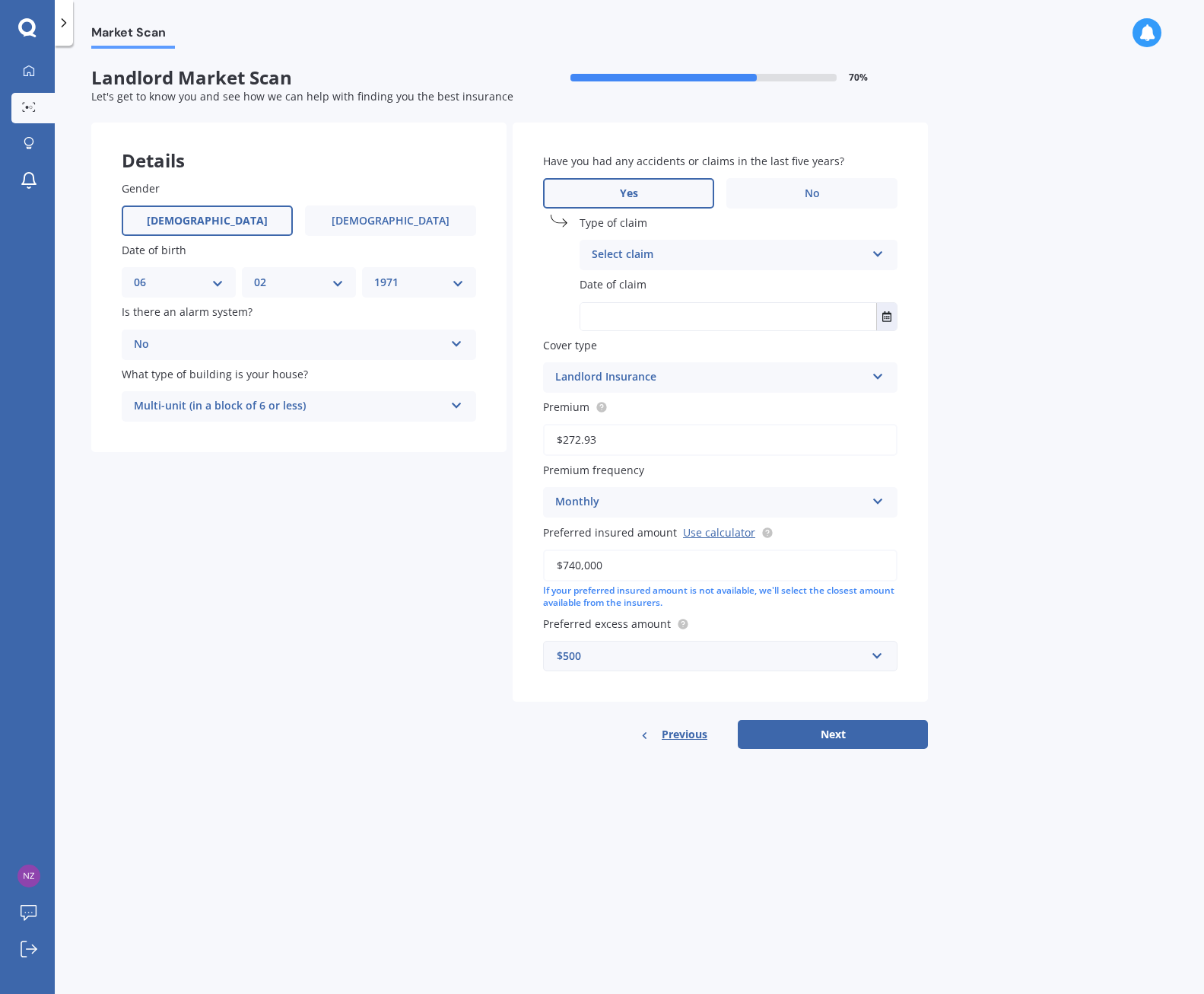
click at [643, 253] on div "Select claim" at bounding box center [729, 254] width 274 height 18
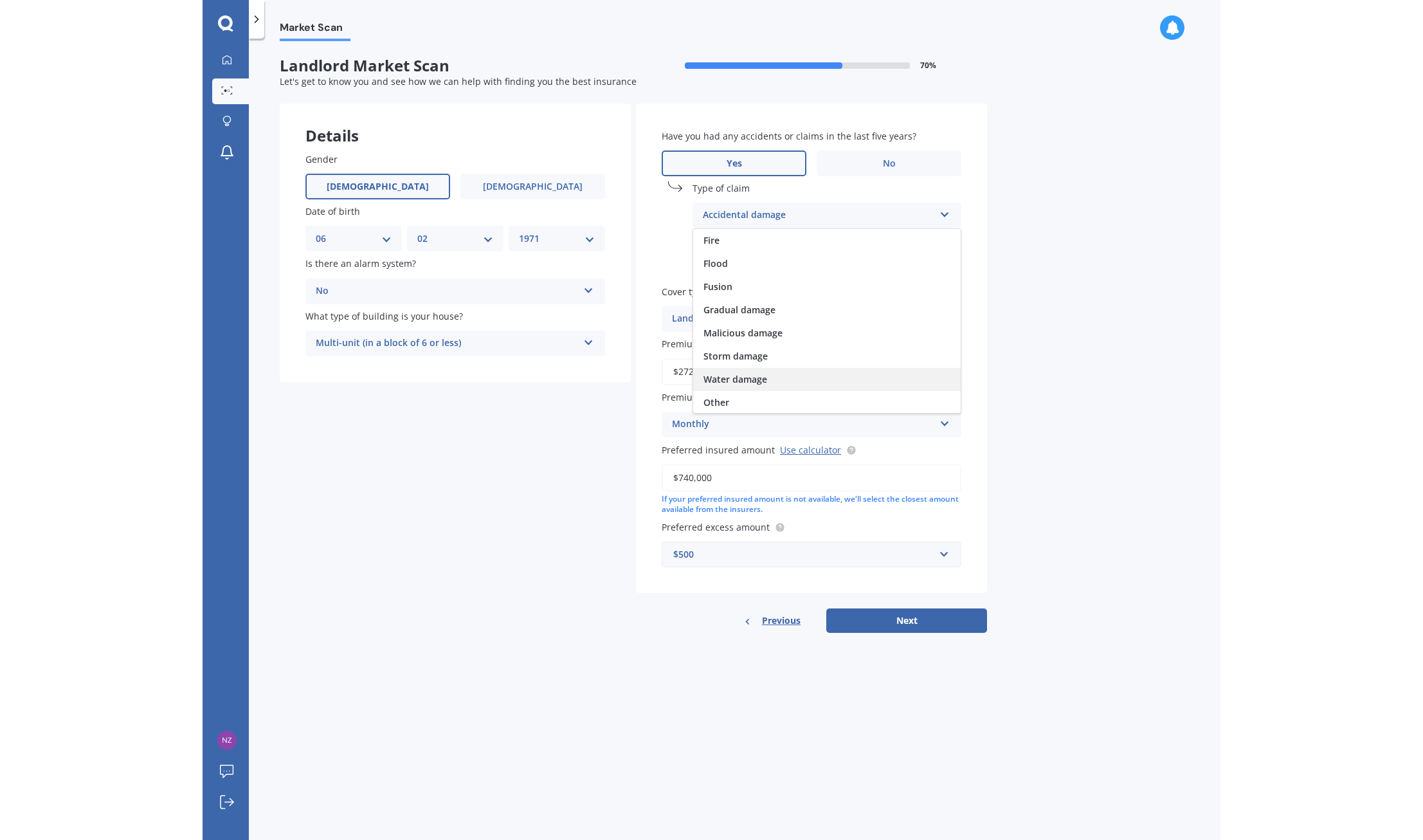
scroll to position [94, 0]
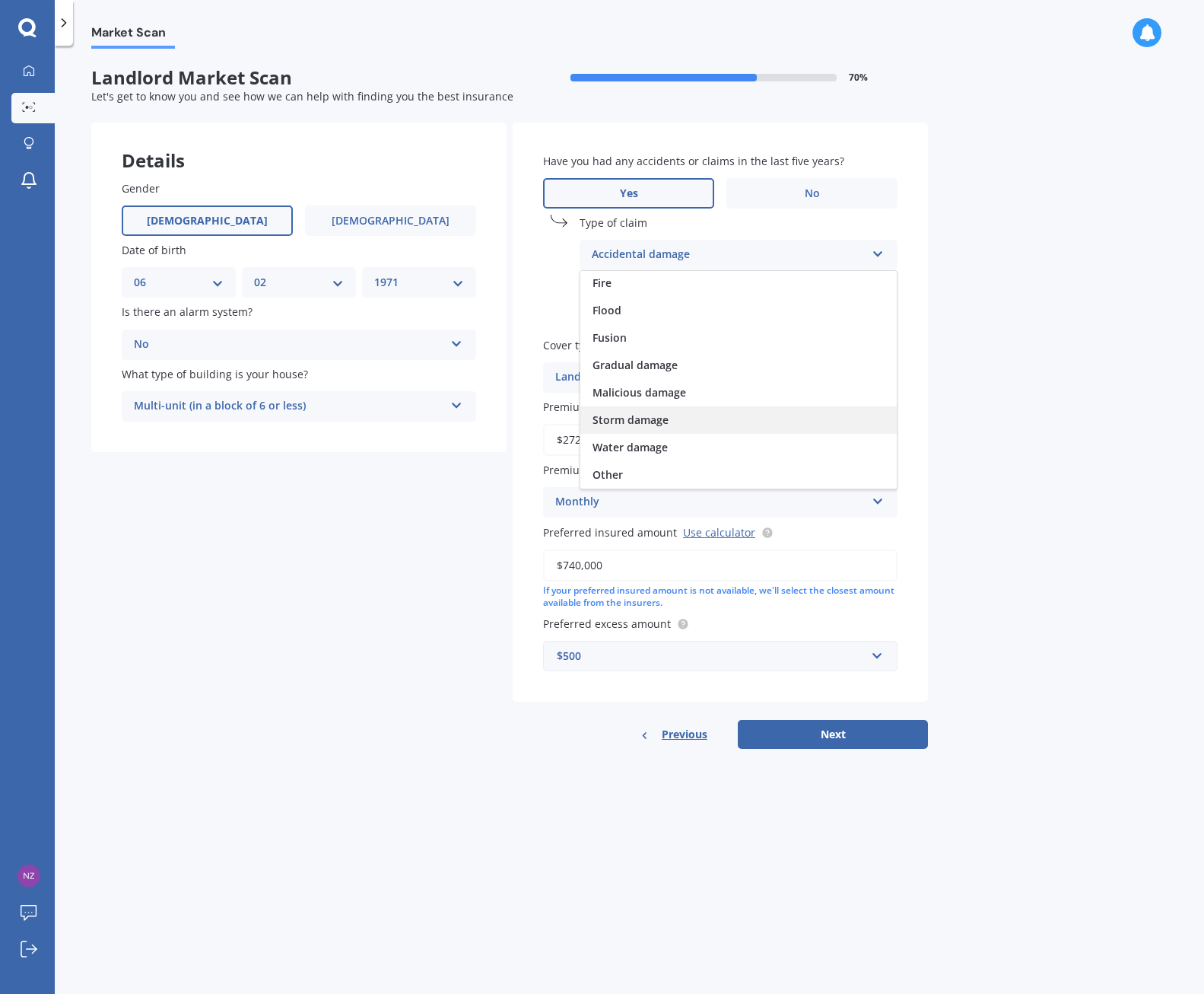
click at [632, 417] on span "Storm damage" at bounding box center [631, 420] width 76 height 14
click at [635, 275] on div "Have you had any accidents or claims in the last five years? Yes No Type of cla…" at bounding box center [721, 412] width 416 height 580
click at [642, 286] on span "Date of claim" at bounding box center [613, 285] width 67 height 14
drag, startPoint x: 693, startPoint y: 316, endPoint x: 740, endPoint y: 330, distance: 49.0
click at [696, 317] on input "text" at bounding box center [728, 316] width 296 height 27
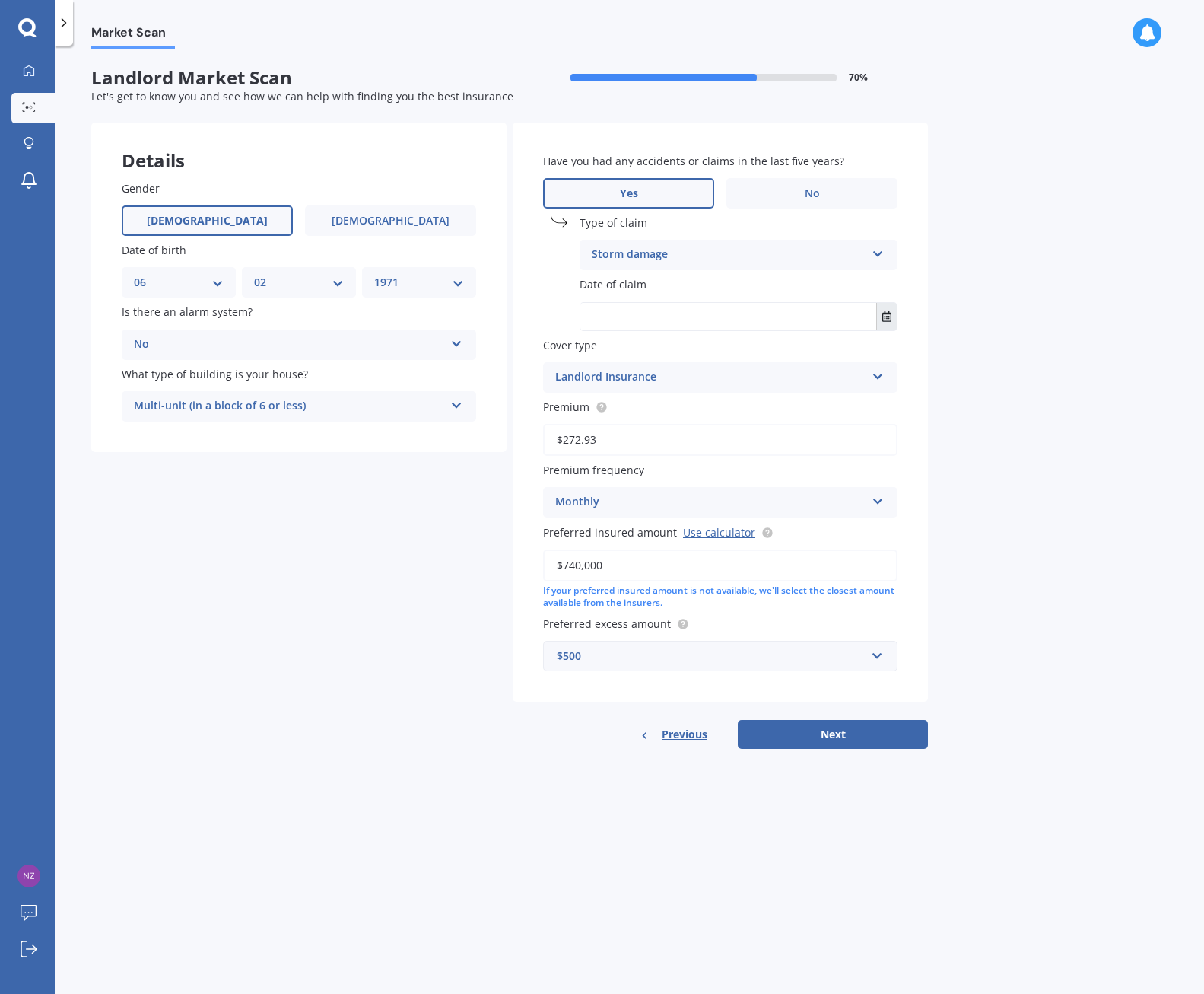
drag, startPoint x: 881, startPoint y: 311, endPoint x: 886, endPoint y: 321, distance: 11.2
click at [882, 312] on button "Select date" at bounding box center [886, 316] width 20 height 27
click at [655, 352] on button "[DATE]" at bounding box center [622, 355] width 65 height 27
click at [660, 449] on span "Jun" at bounding box center [660, 451] width 16 height 14
drag, startPoint x: 721, startPoint y: 427, endPoint x: 724, endPoint y: 438, distance: 11.4
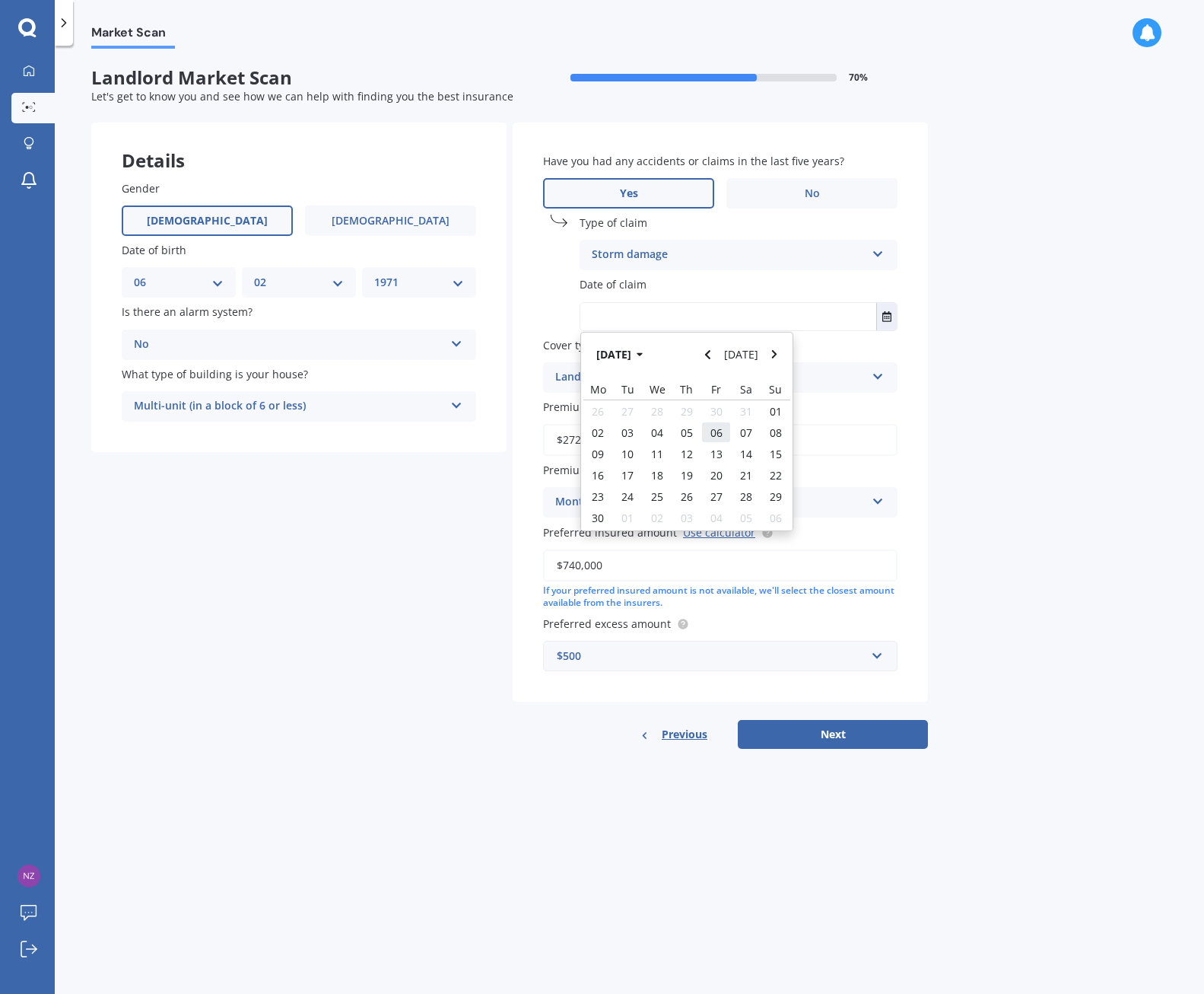
click at [722, 428] on span "06" at bounding box center [717, 432] width 13 height 14
type input "[DATE]"
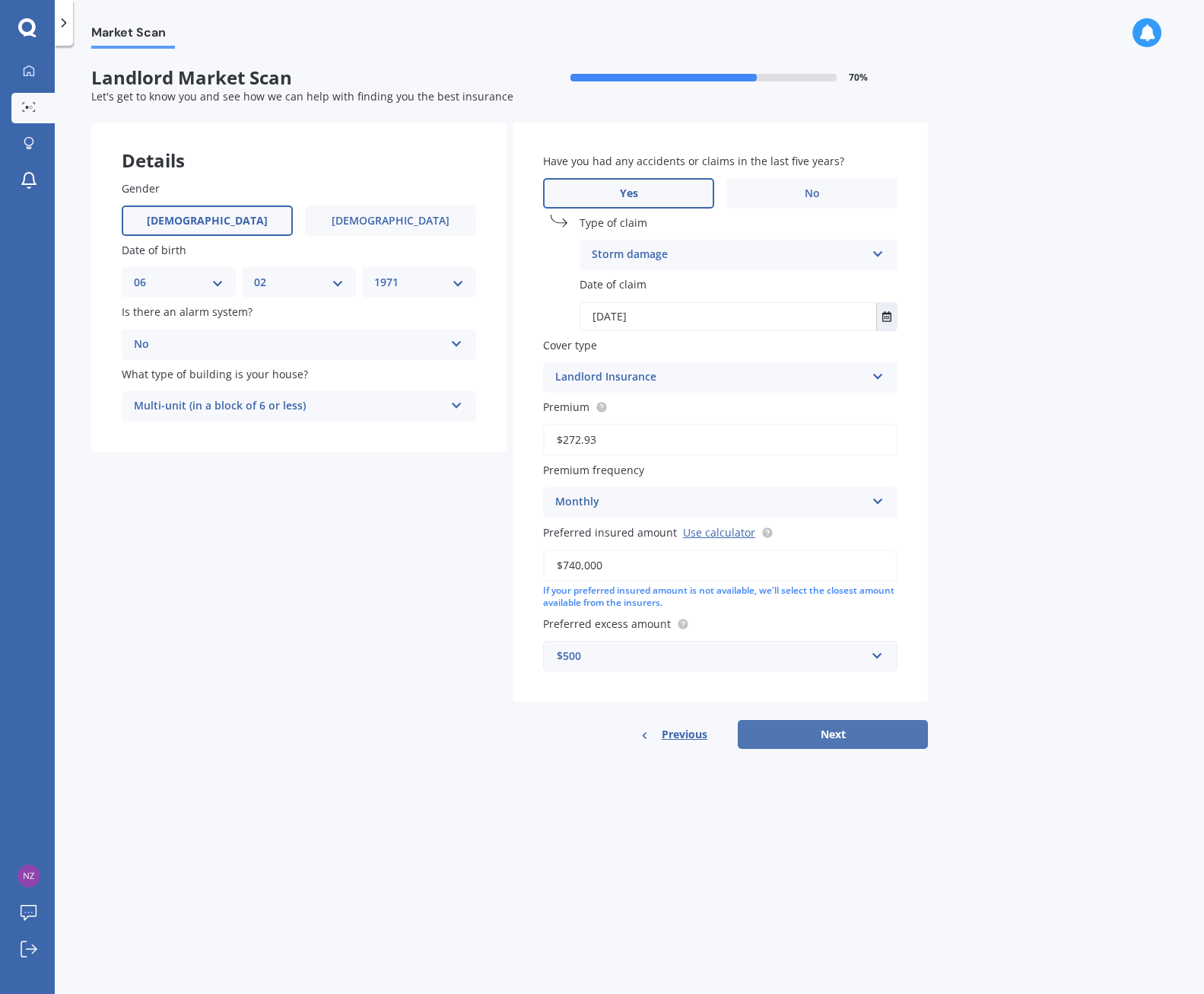
click at [828, 729] on button "Next" at bounding box center [833, 734] width 190 height 29
select select "06"
select select "02"
select select "1971"
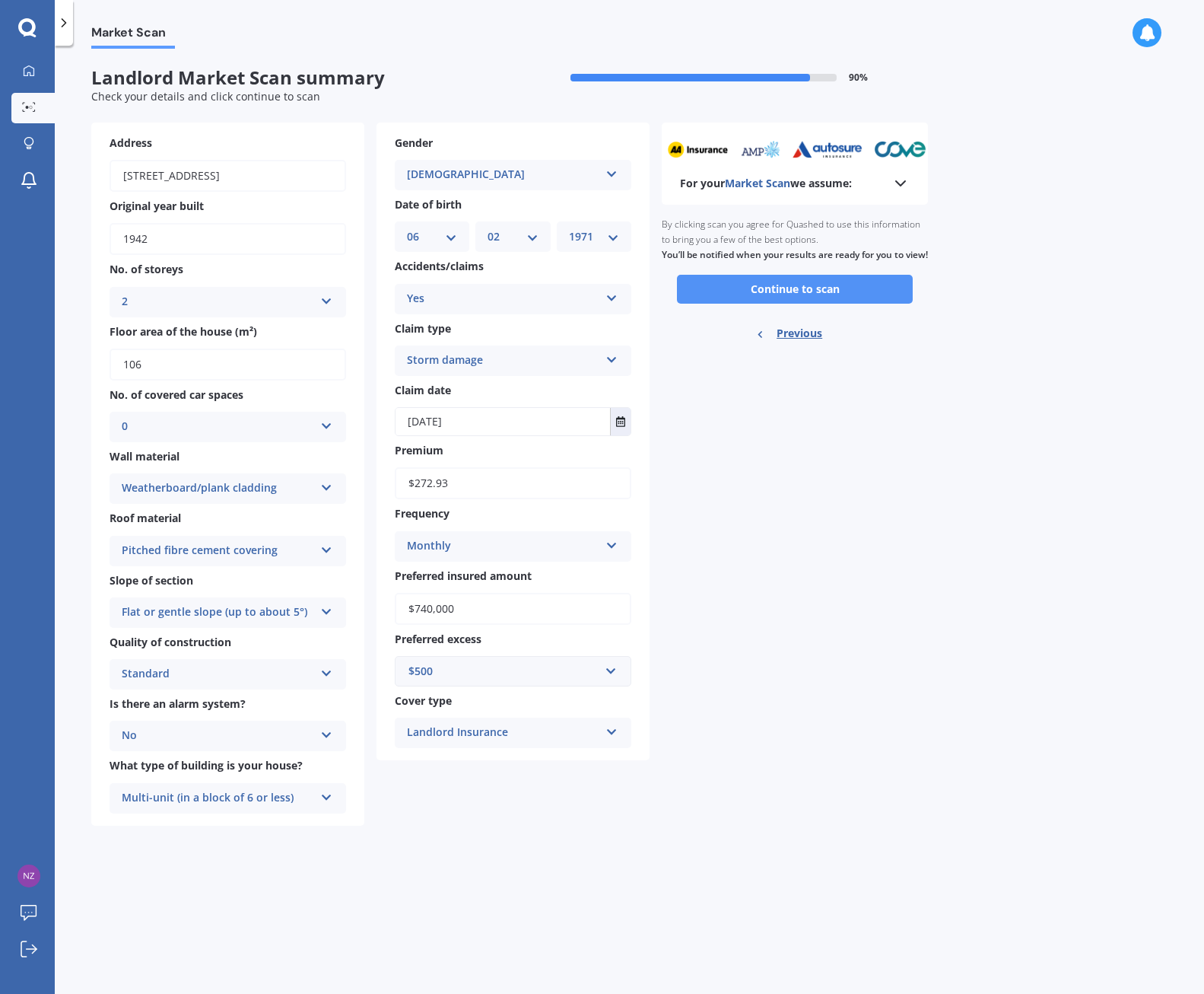
click at [804, 291] on button "Continue to scan" at bounding box center [795, 289] width 236 height 29
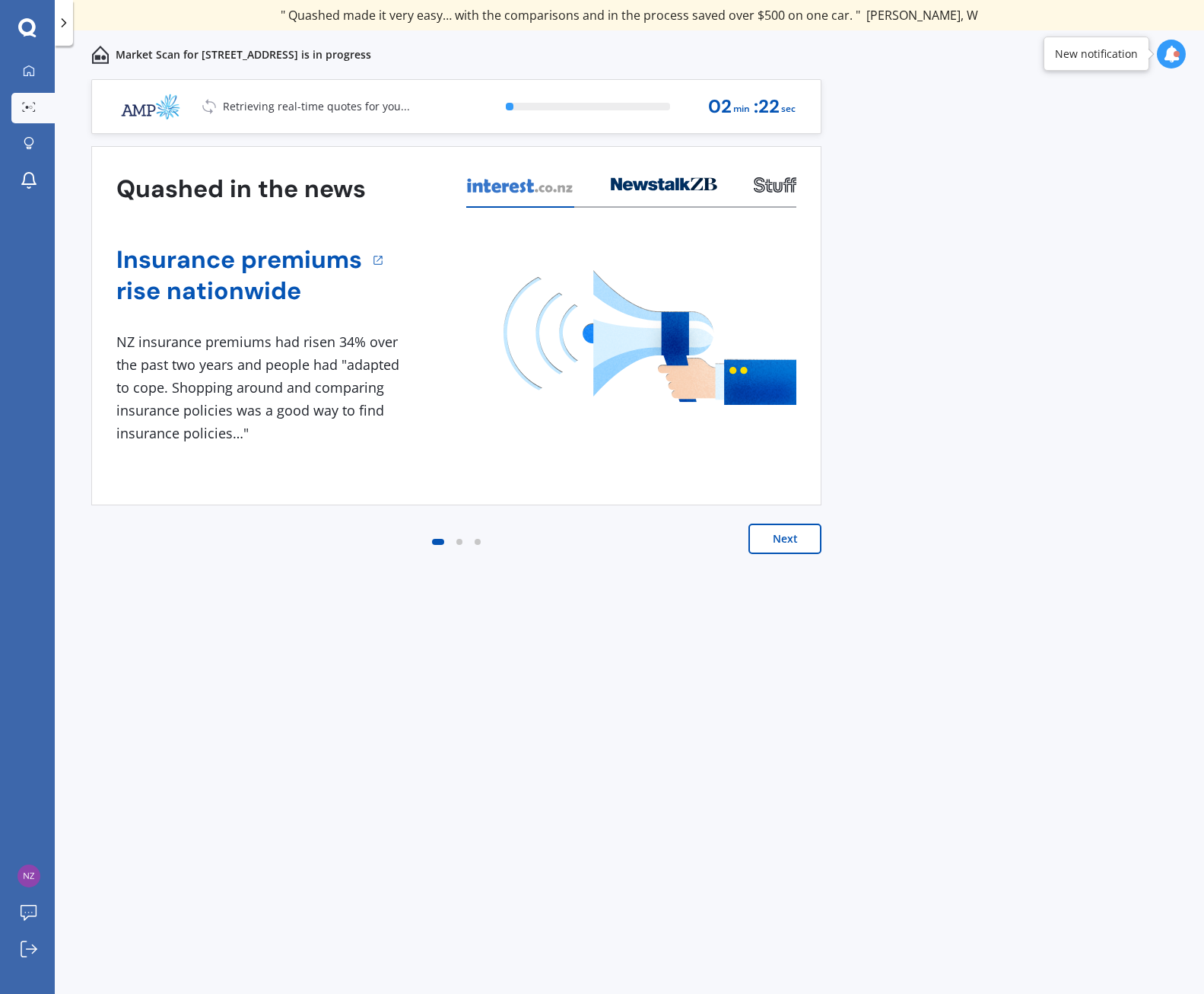
click at [774, 540] on button "Next" at bounding box center [784, 538] width 73 height 31
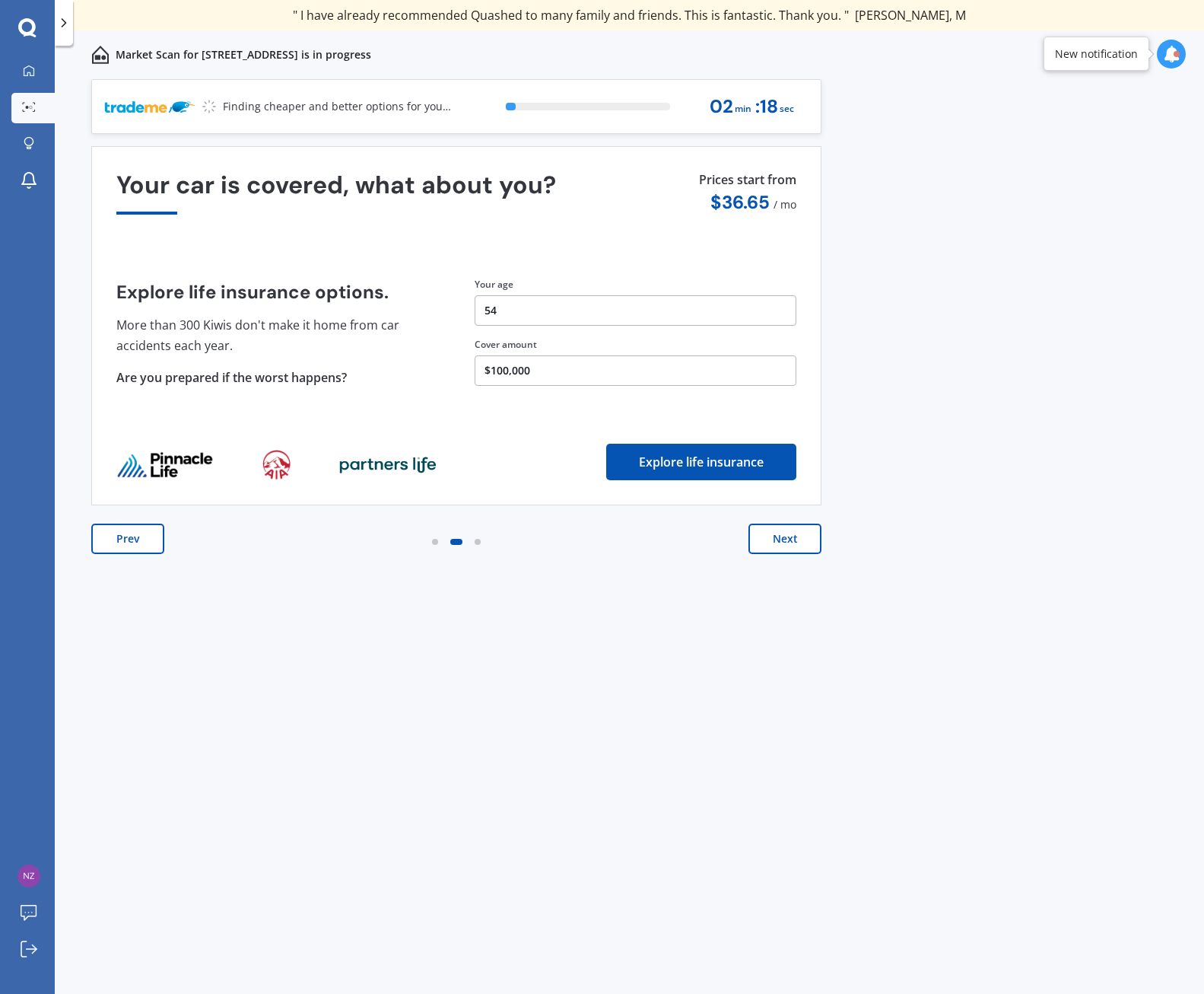
click at [797, 544] on button "Next" at bounding box center [784, 538] width 73 height 31
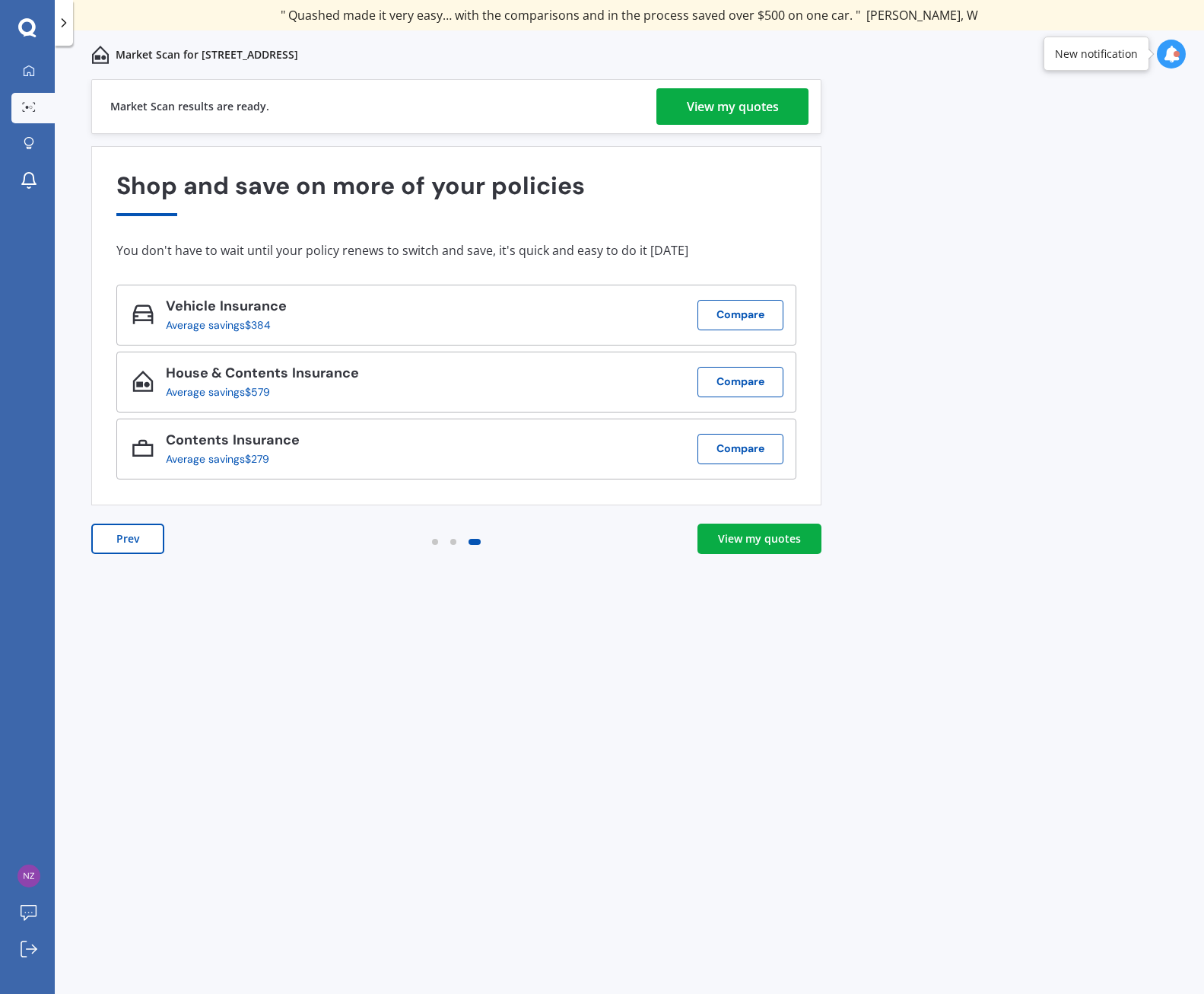
click at [759, 536] on div "View my quotes" at bounding box center [760, 538] width 83 height 15
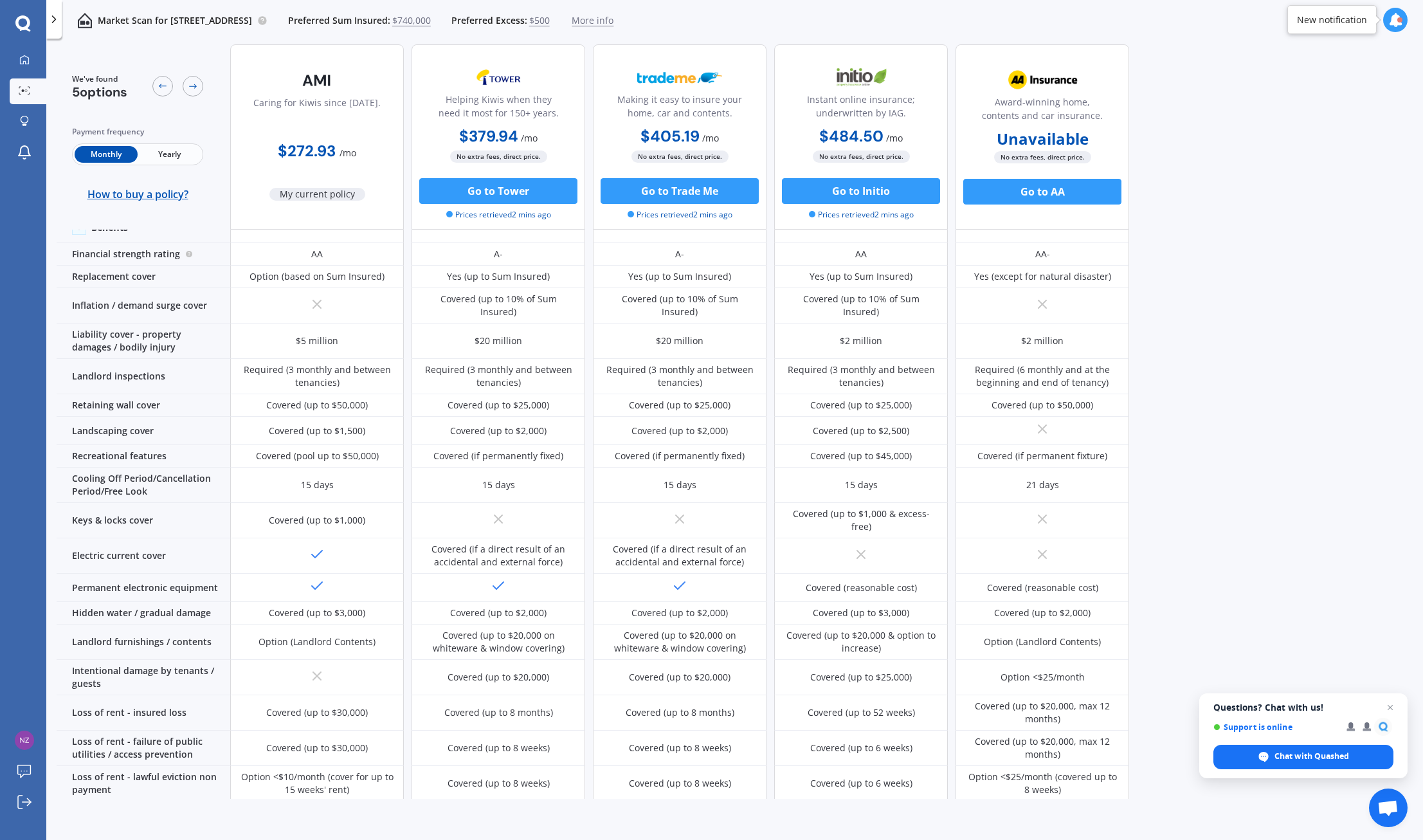
scroll to position [64, 0]
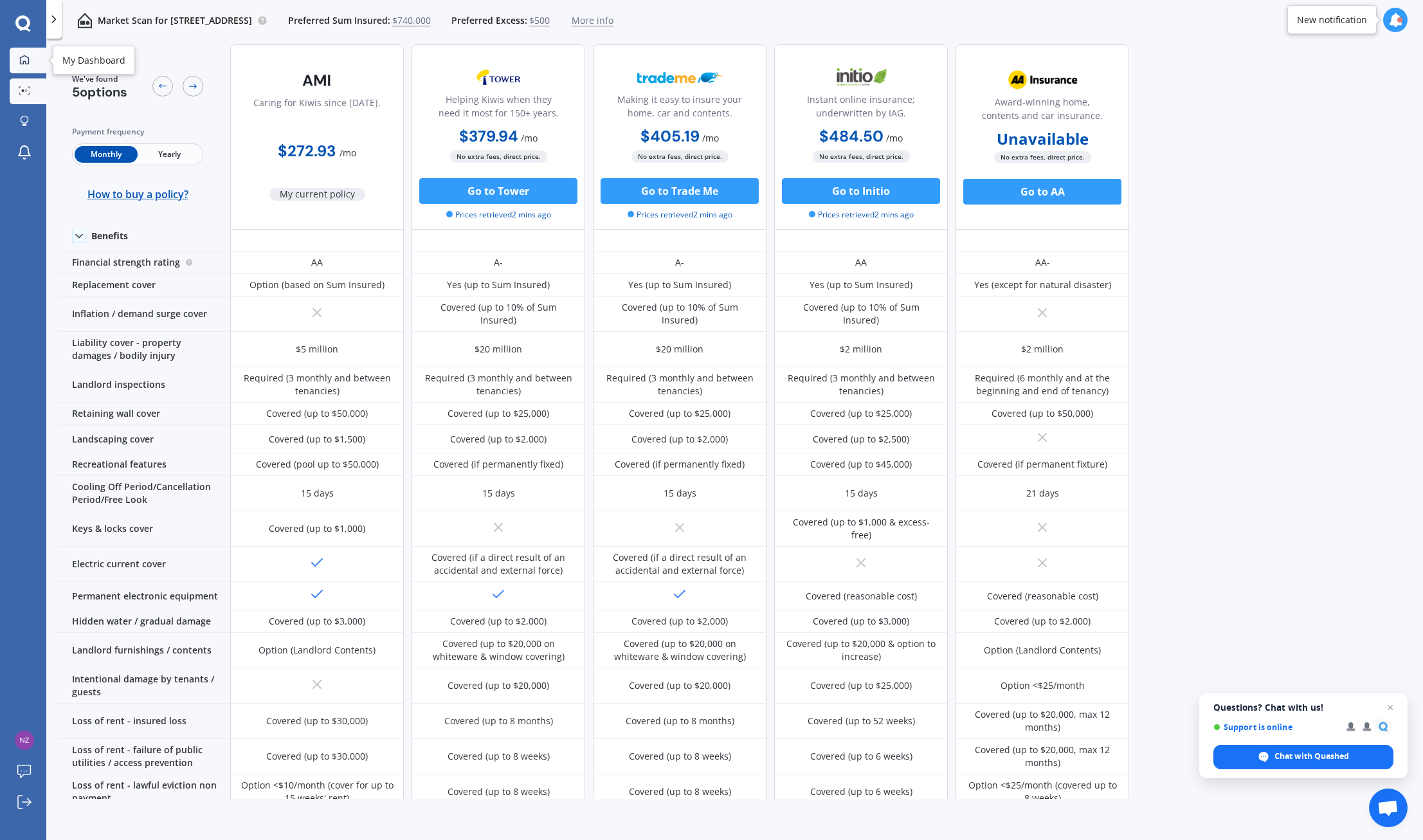
click at [23, 63] on icon at bounding box center [25, 59] width 9 height 9
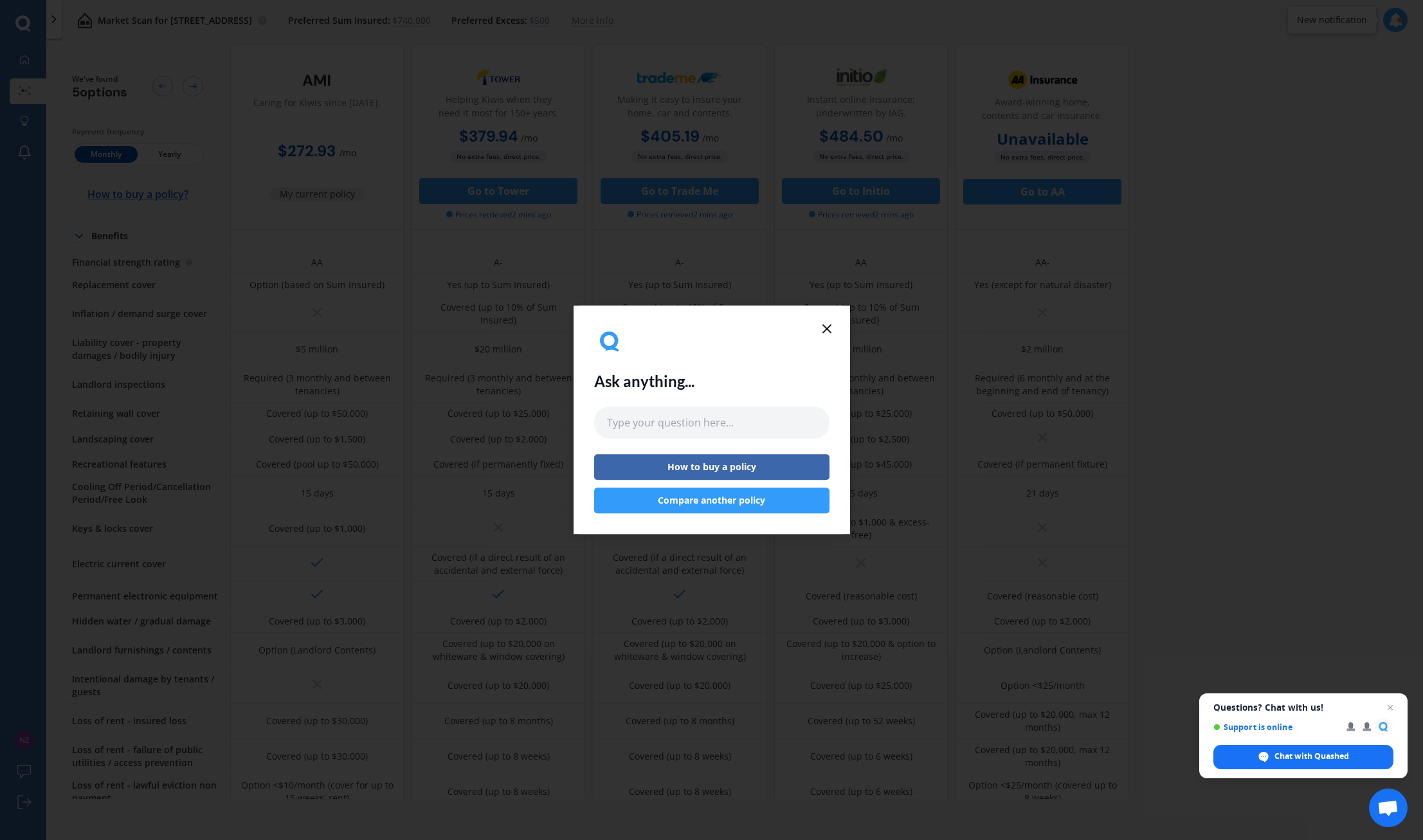
click at [826, 331] on icon at bounding box center [827, 328] width 15 height 15
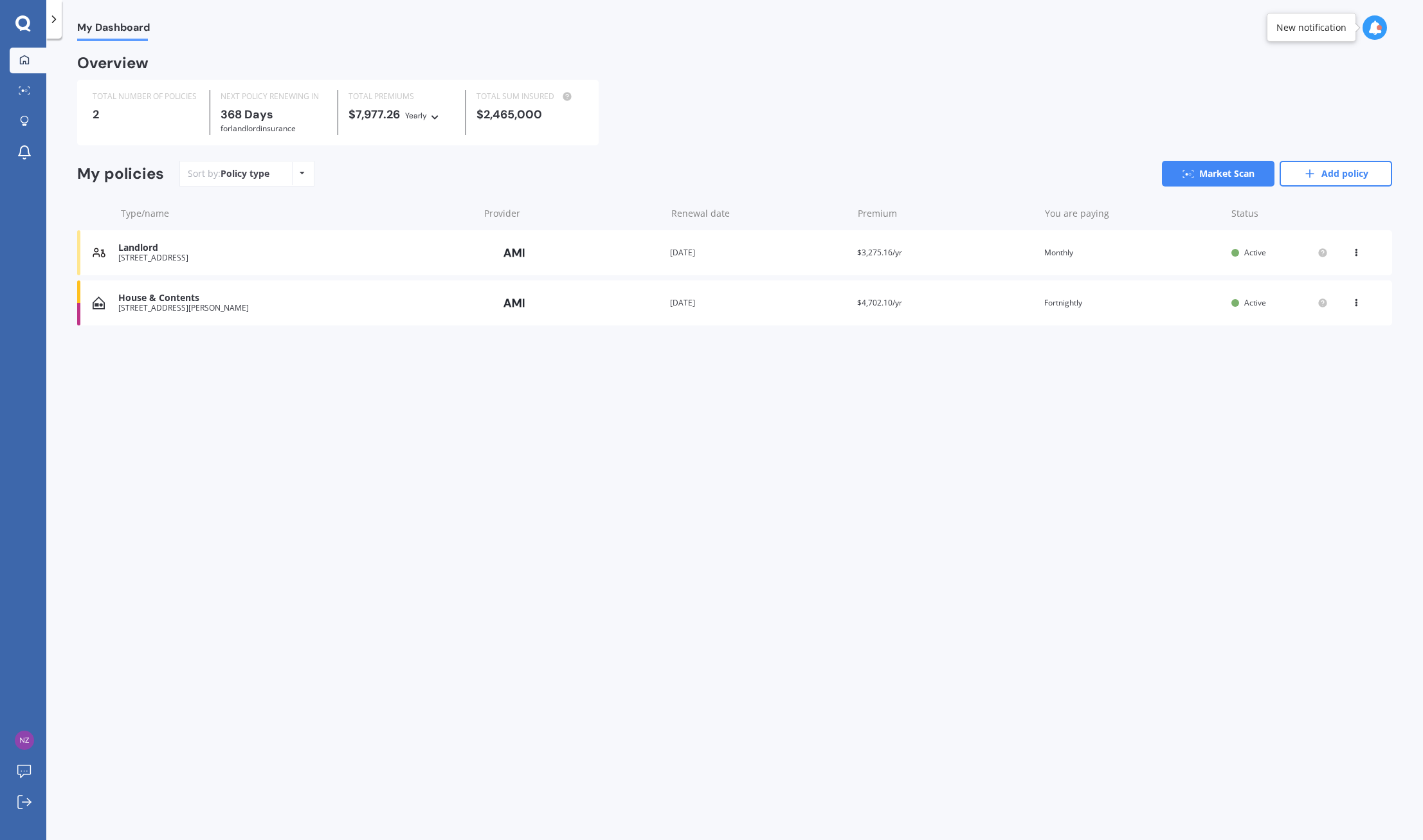
click at [23, 18] on icon at bounding box center [23, 23] width 15 height 15
click at [19, 119] on div at bounding box center [24, 122] width 19 height 12
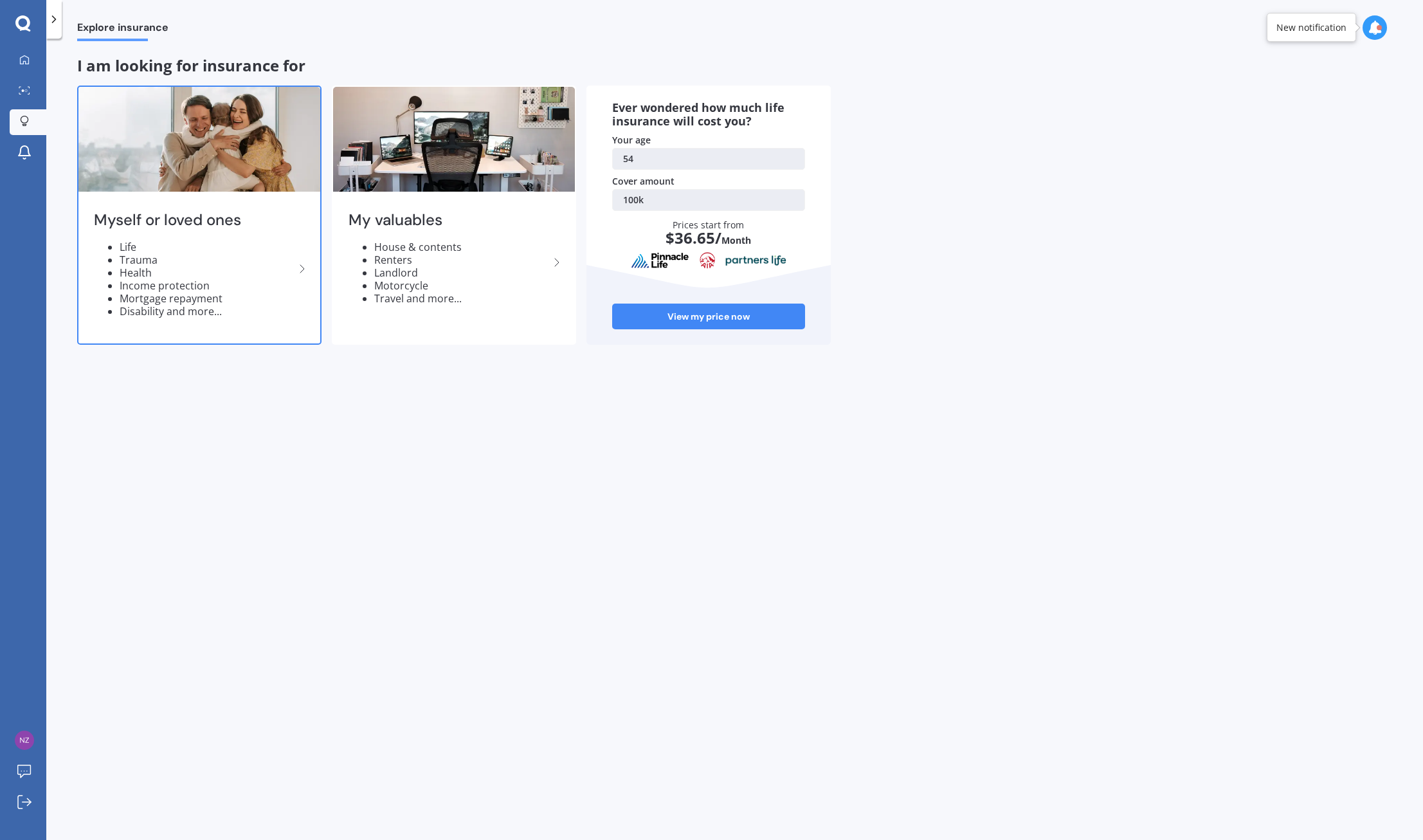
click at [291, 265] on li "Trauma" at bounding box center [207, 259] width 175 height 13
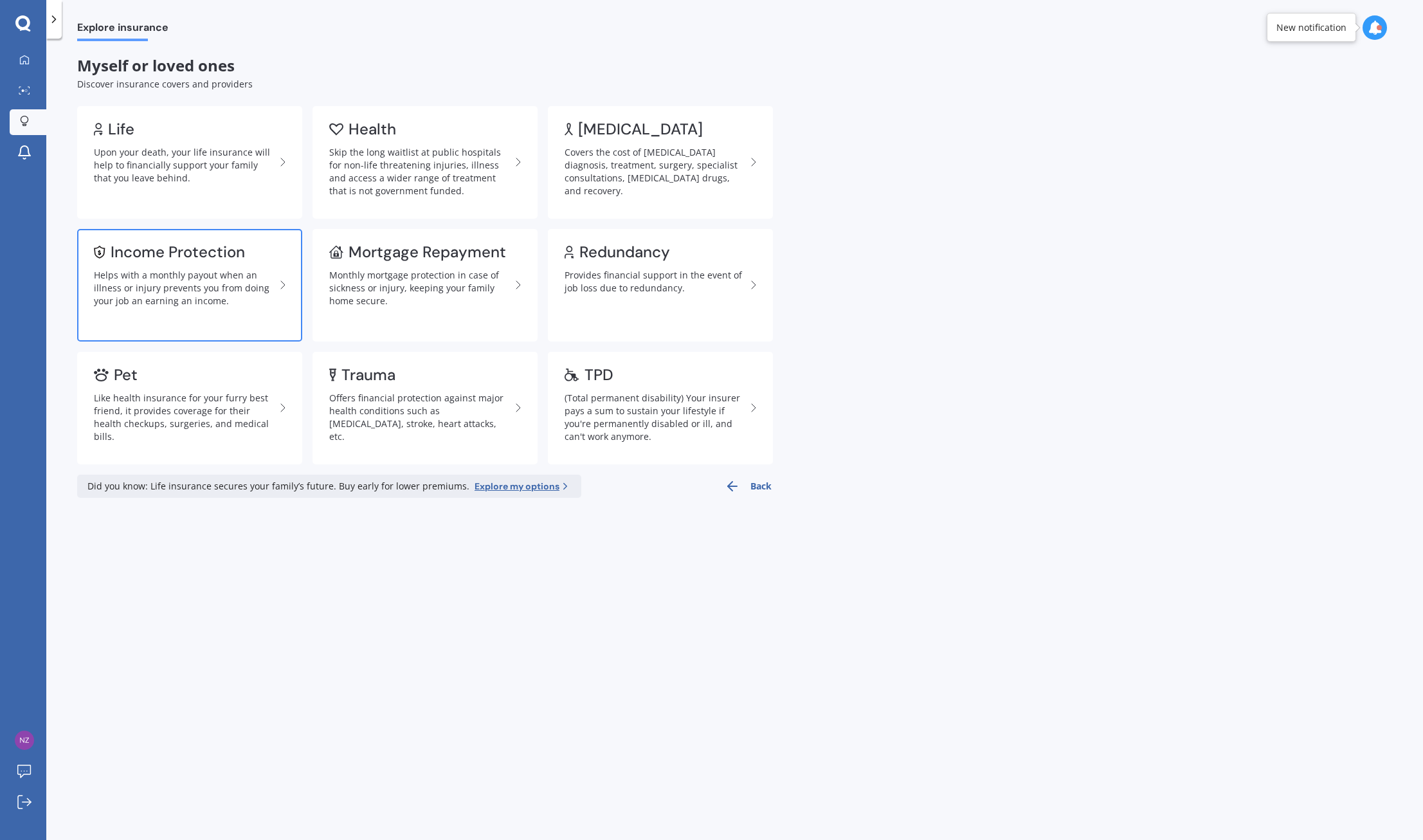
click at [129, 264] on link "Income Protection Helps with a monthly payout when an illness or injury prevent…" at bounding box center [189, 285] width 225 height 113
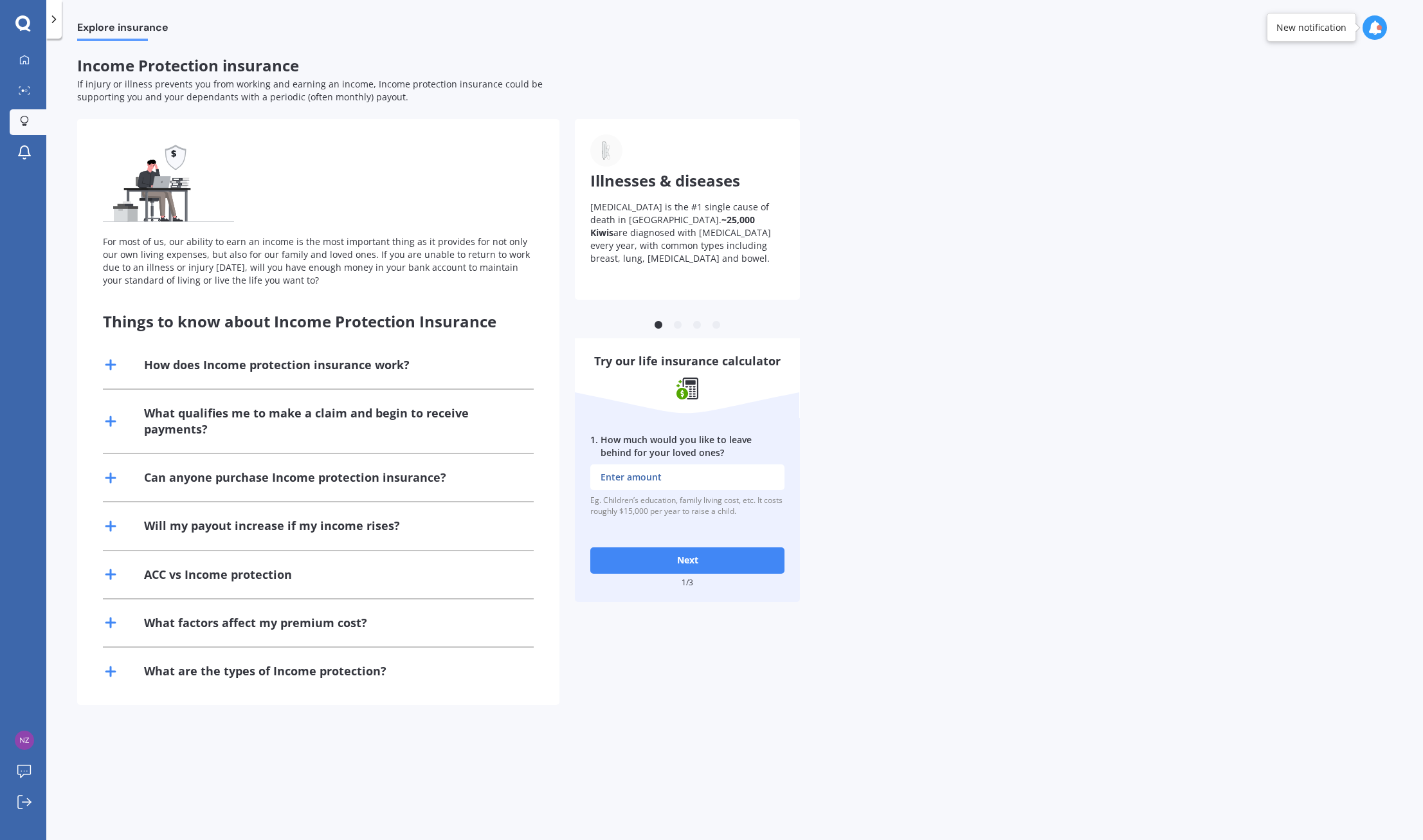
click at [109, 365] on line at bounding box center [111, 365] width 9 height 0
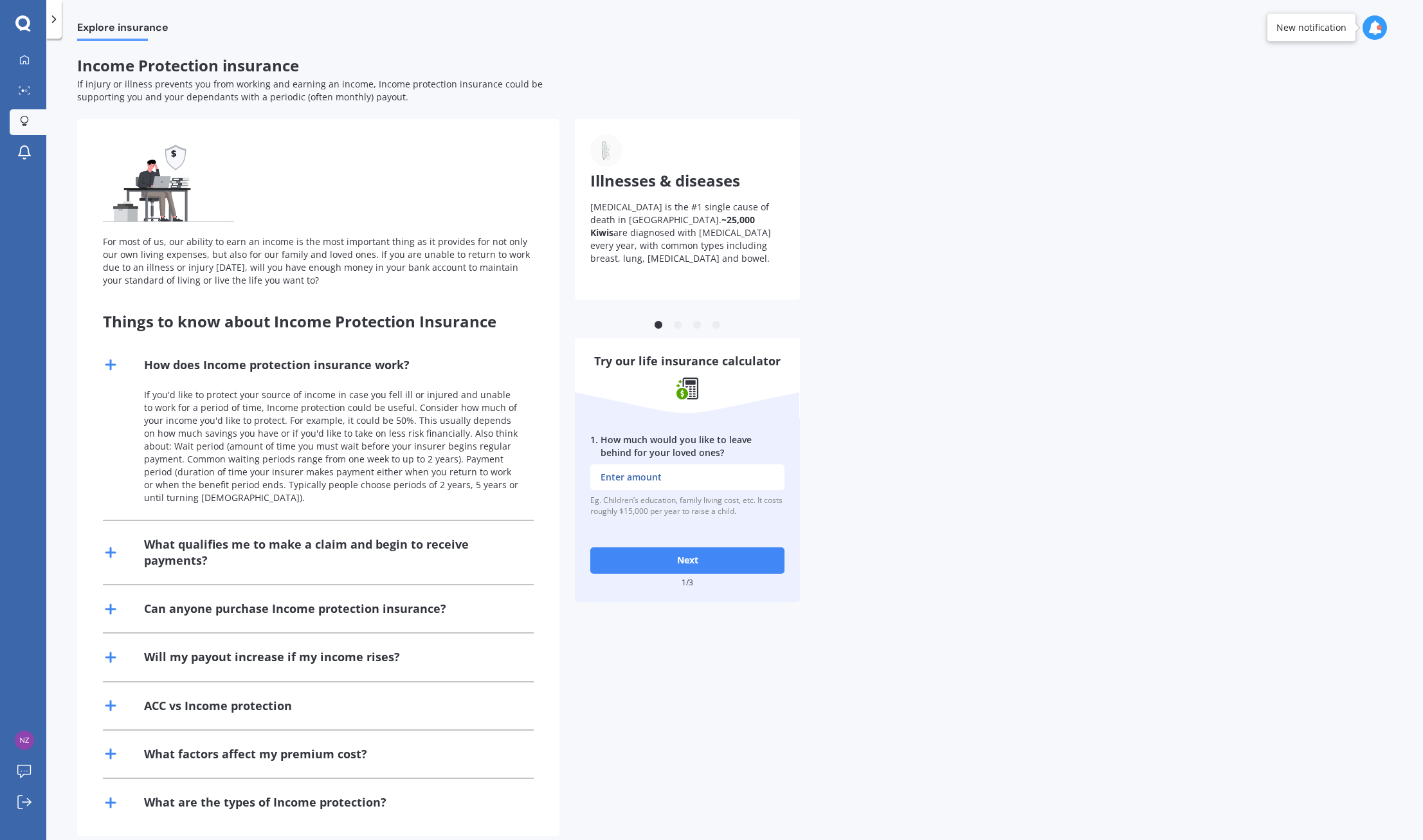
click at [109, 365] on line at bounding box center [111, 365] width 9 height 0
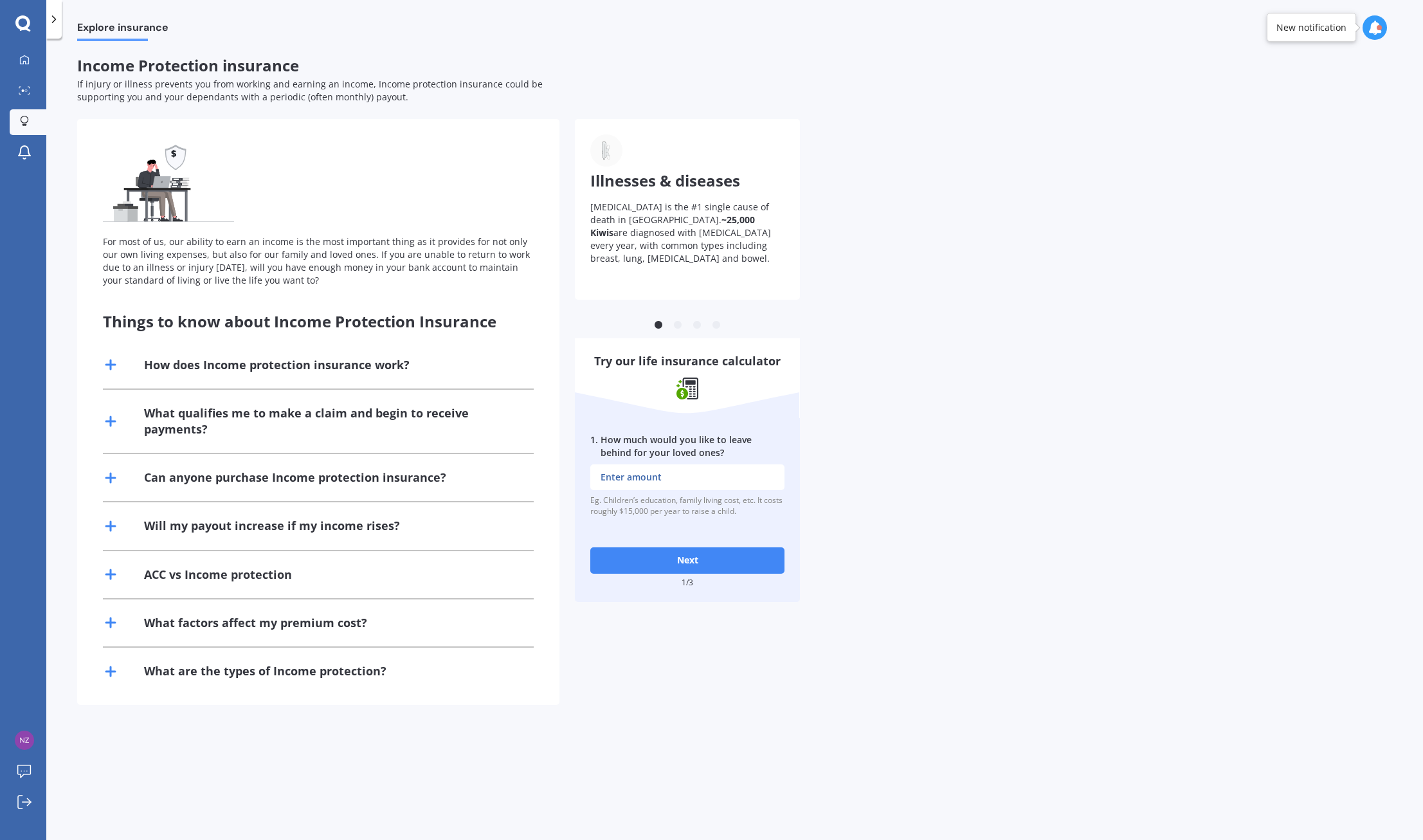
click at [109, 574] on line at bounding box center [111, 574] width 9 height 0
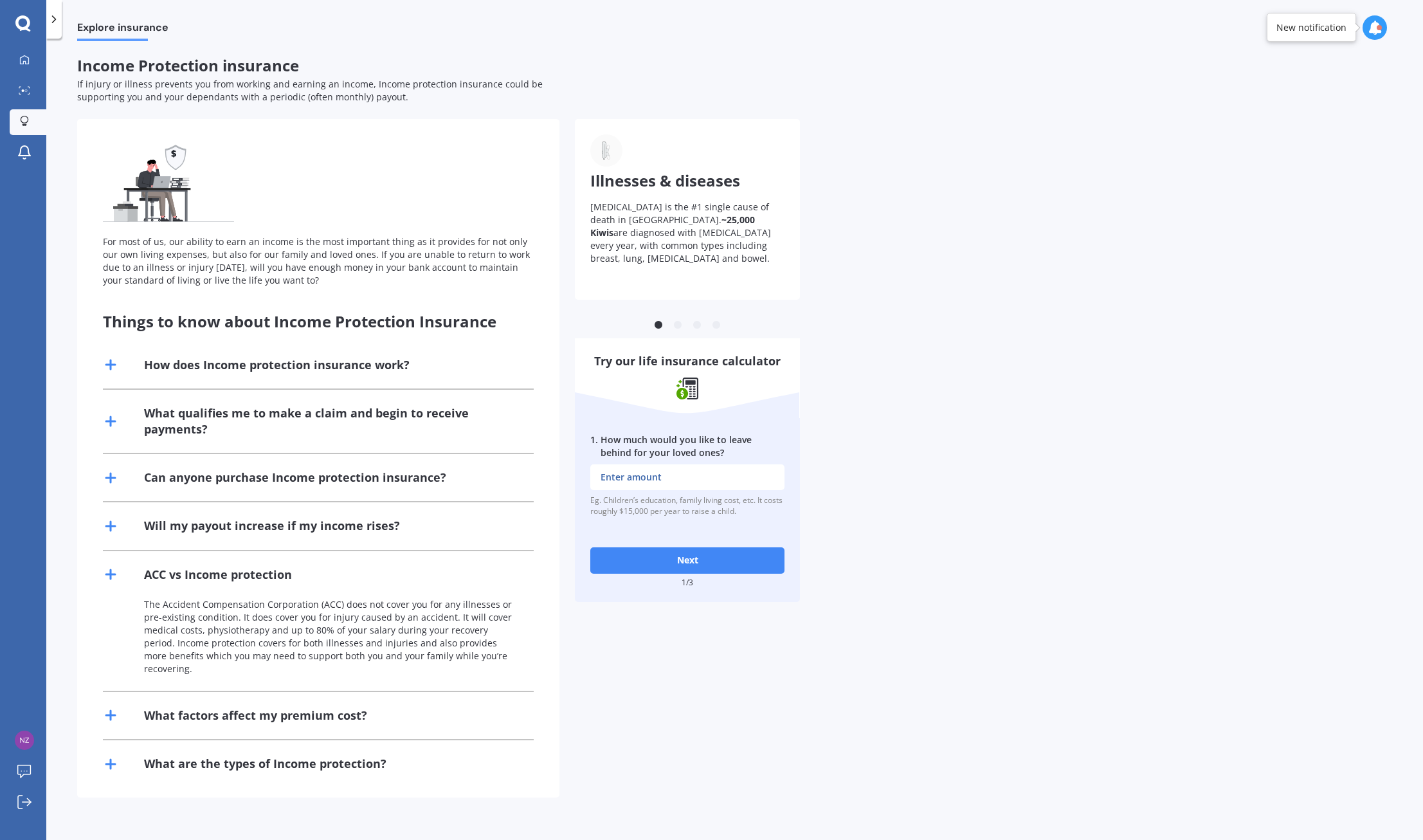
click at [109, 574] on line at bounding box center [111, 574] width 9 height 0
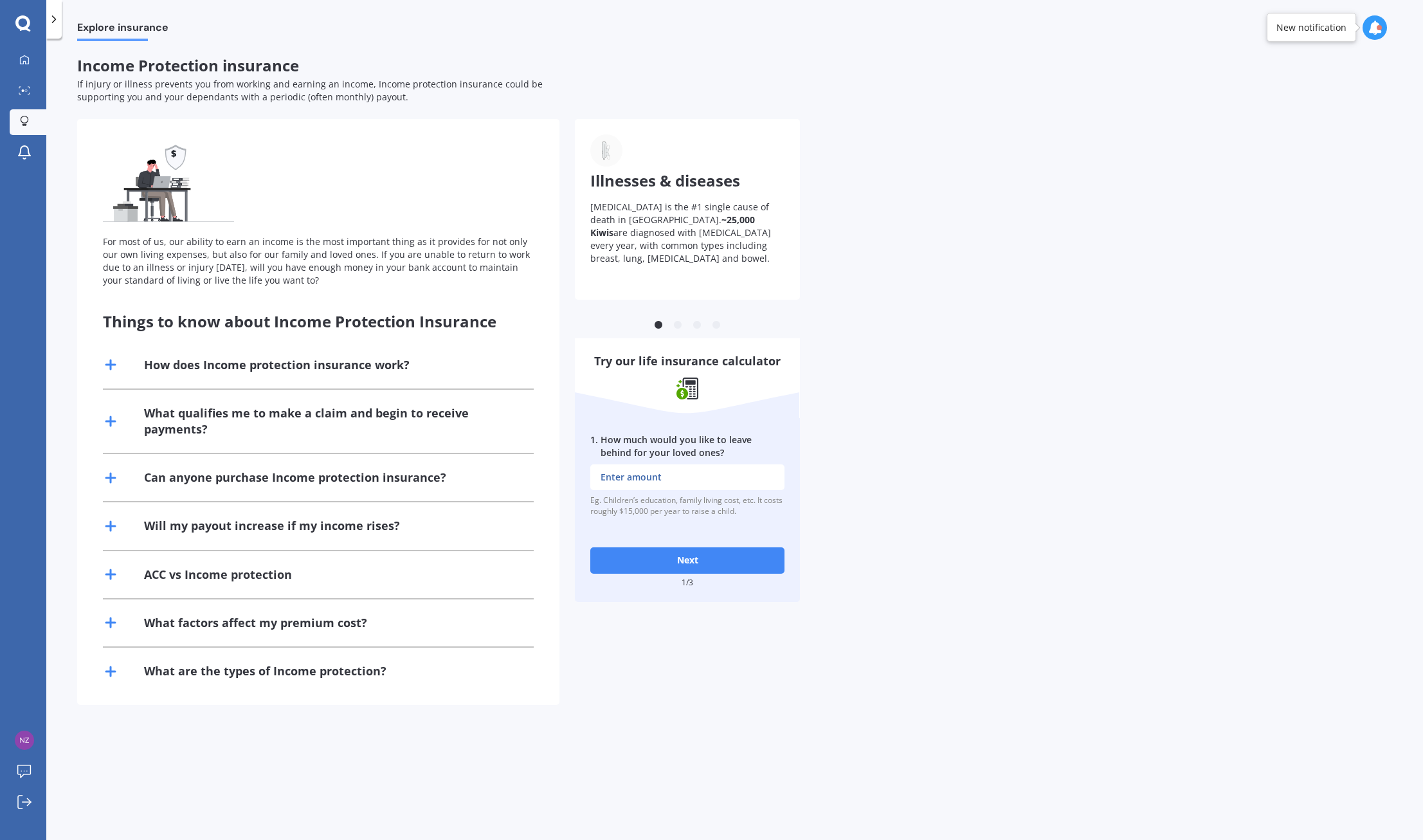
click at [115, 624] on icon at bounding box center [110, 622] width 15 height 15
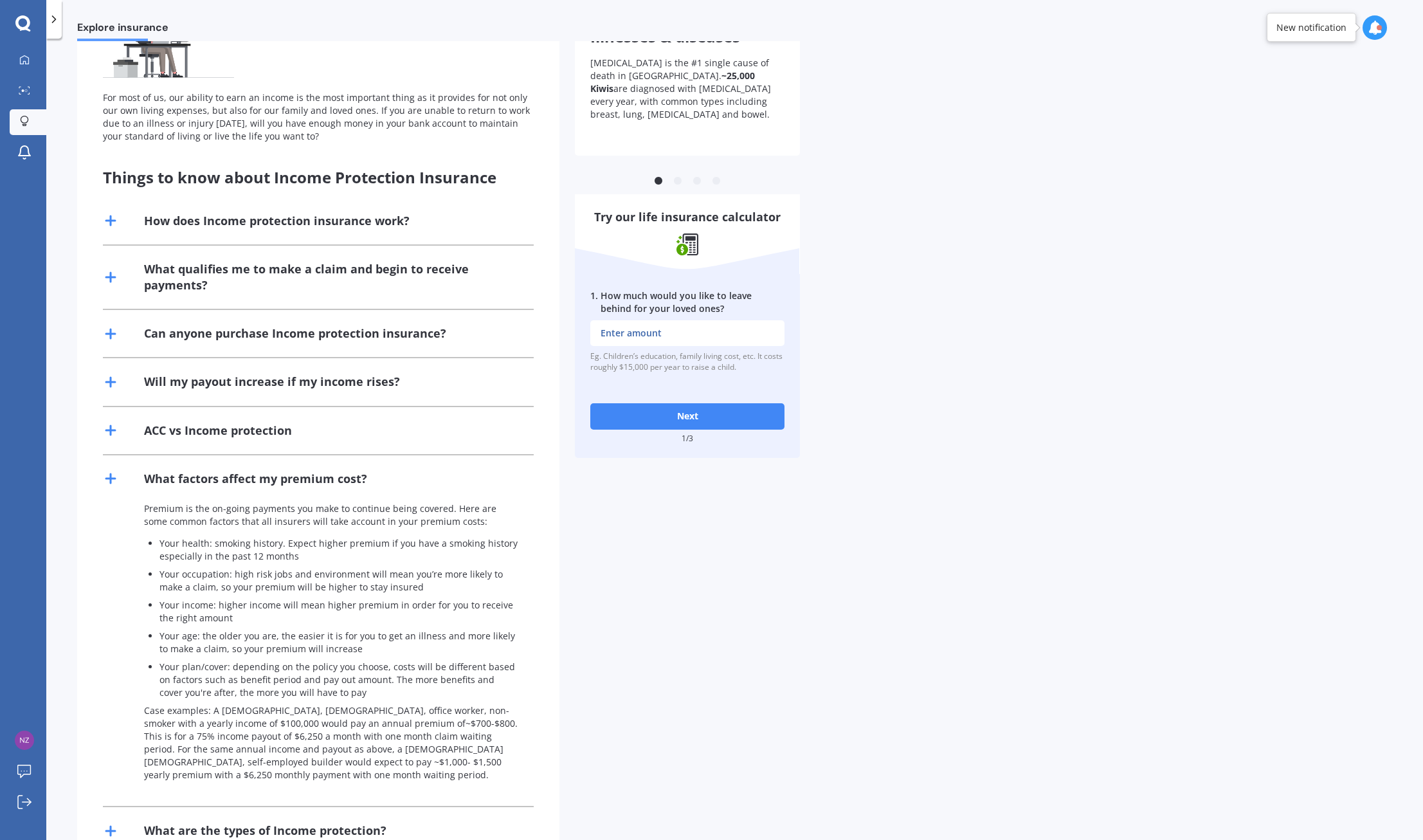
scroll to position [192, 0]
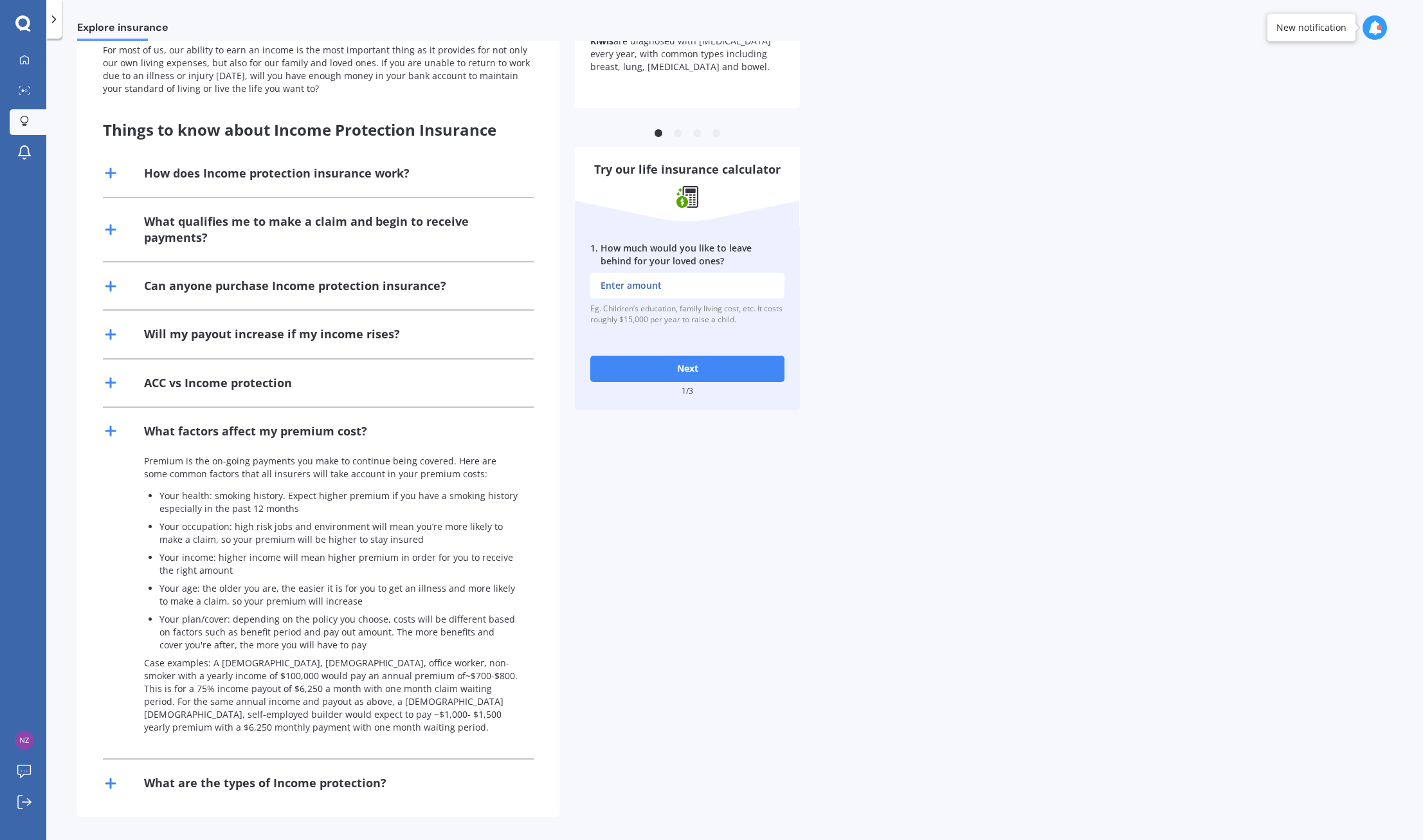
click at [105, 784] on icon at bounding box center [110, 783] width 15 height 15
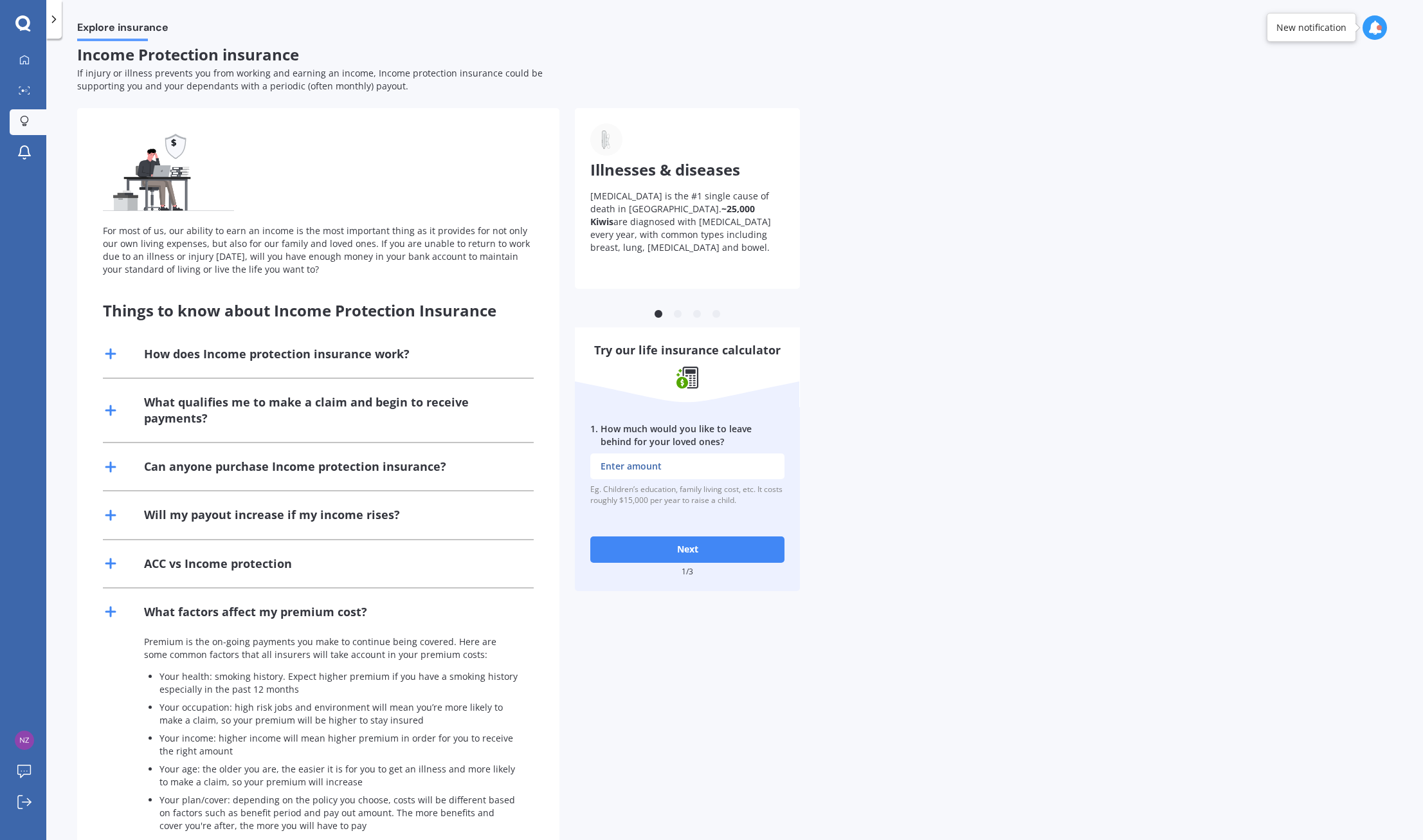
scroll to position [0, 0]
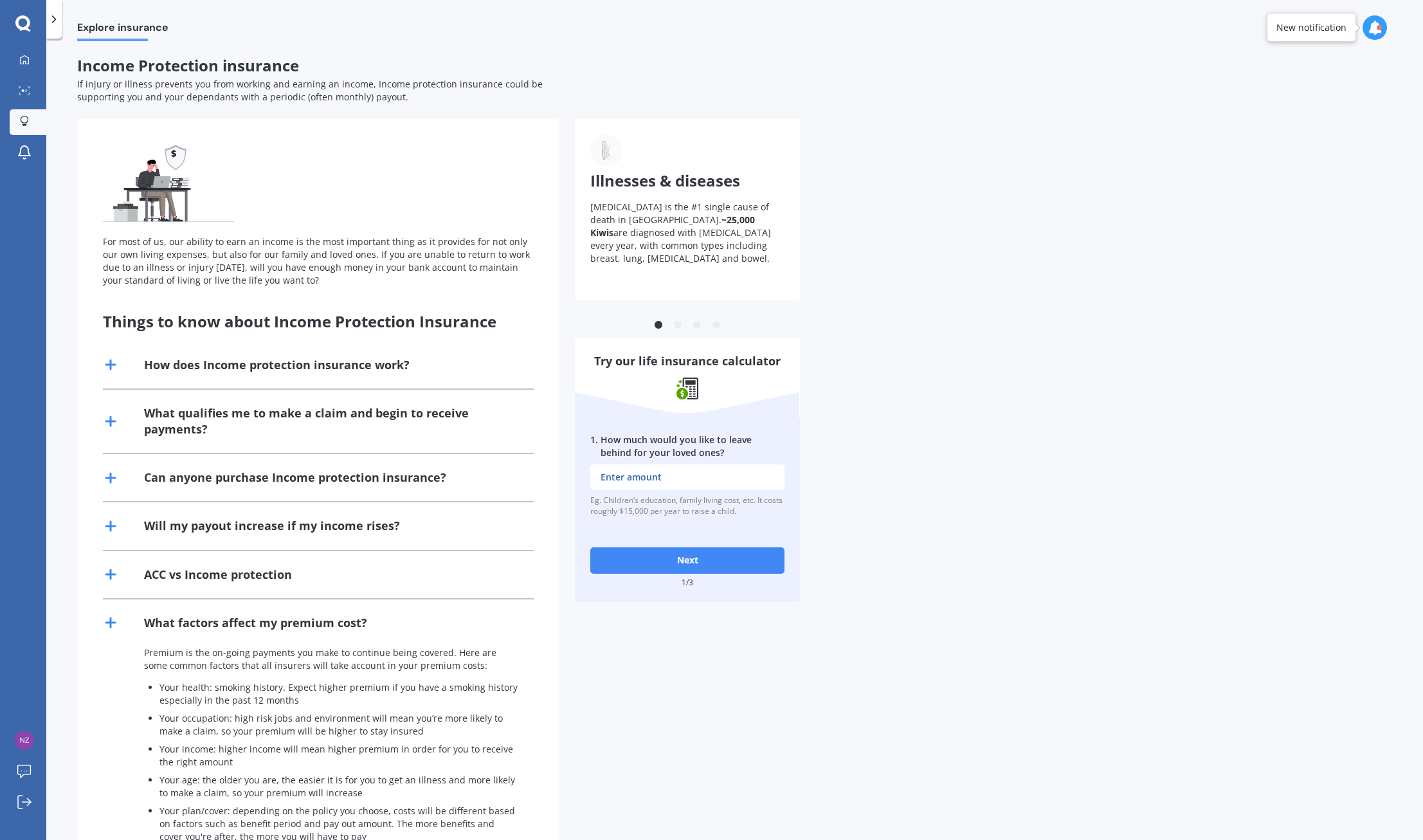
click at [670, 481] on input "1 . How much would you like to leave behind for your loved ones?" at bounding box center [687, 477] width 194 height 26
type input "$0"
click at [686, 559] on button "Next" at bounding box center [687, 560] width 194 height 26
click at [52, 15] on icon at bounding box center [54, 19] width 13 height 13
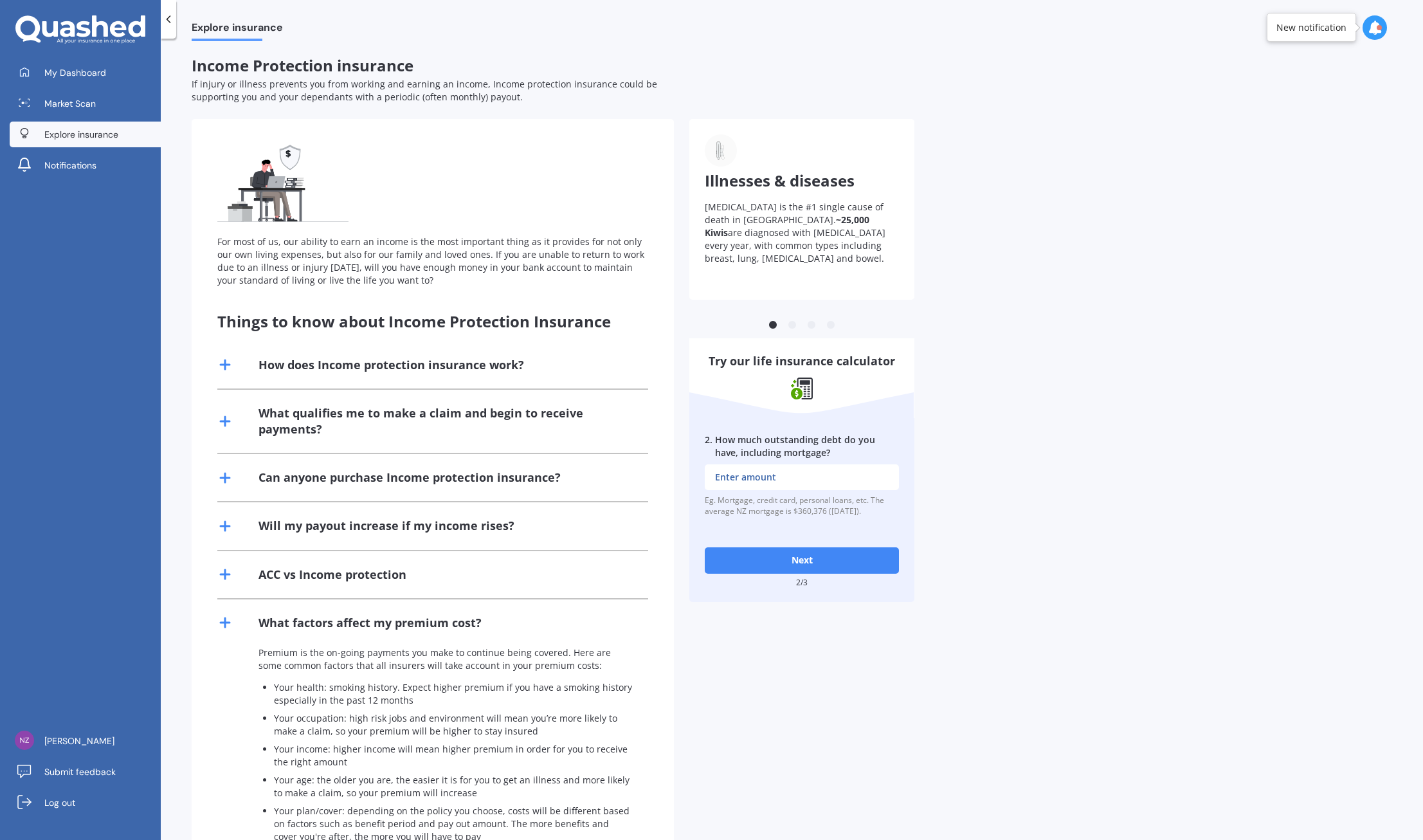
click at [103, 136] on span "Explore insurance" at bounding box center [82, 134] width 74 height 13
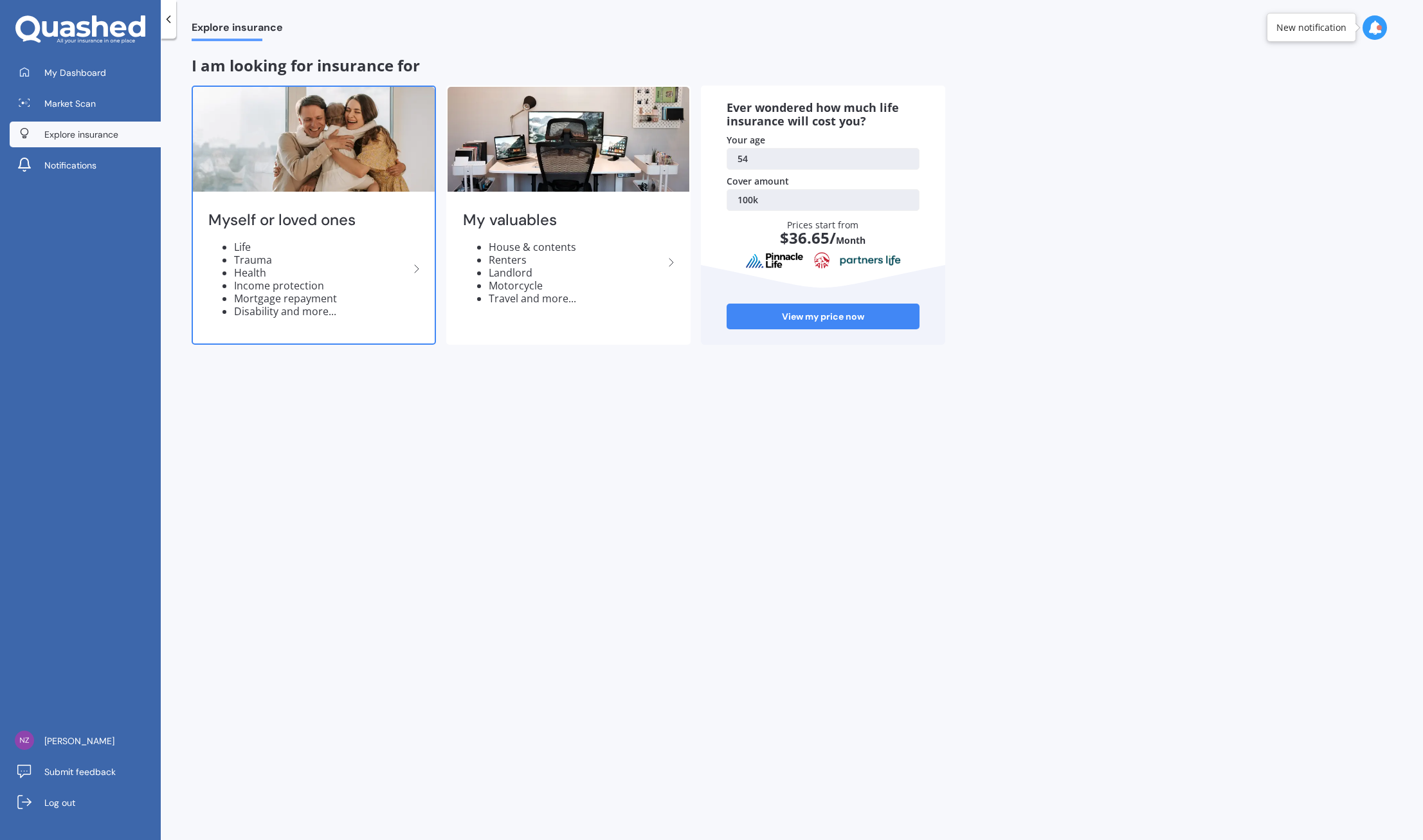
click at [290, 310] on li "Disability and more..." at bounding box center [322, 311] width 175 height 13
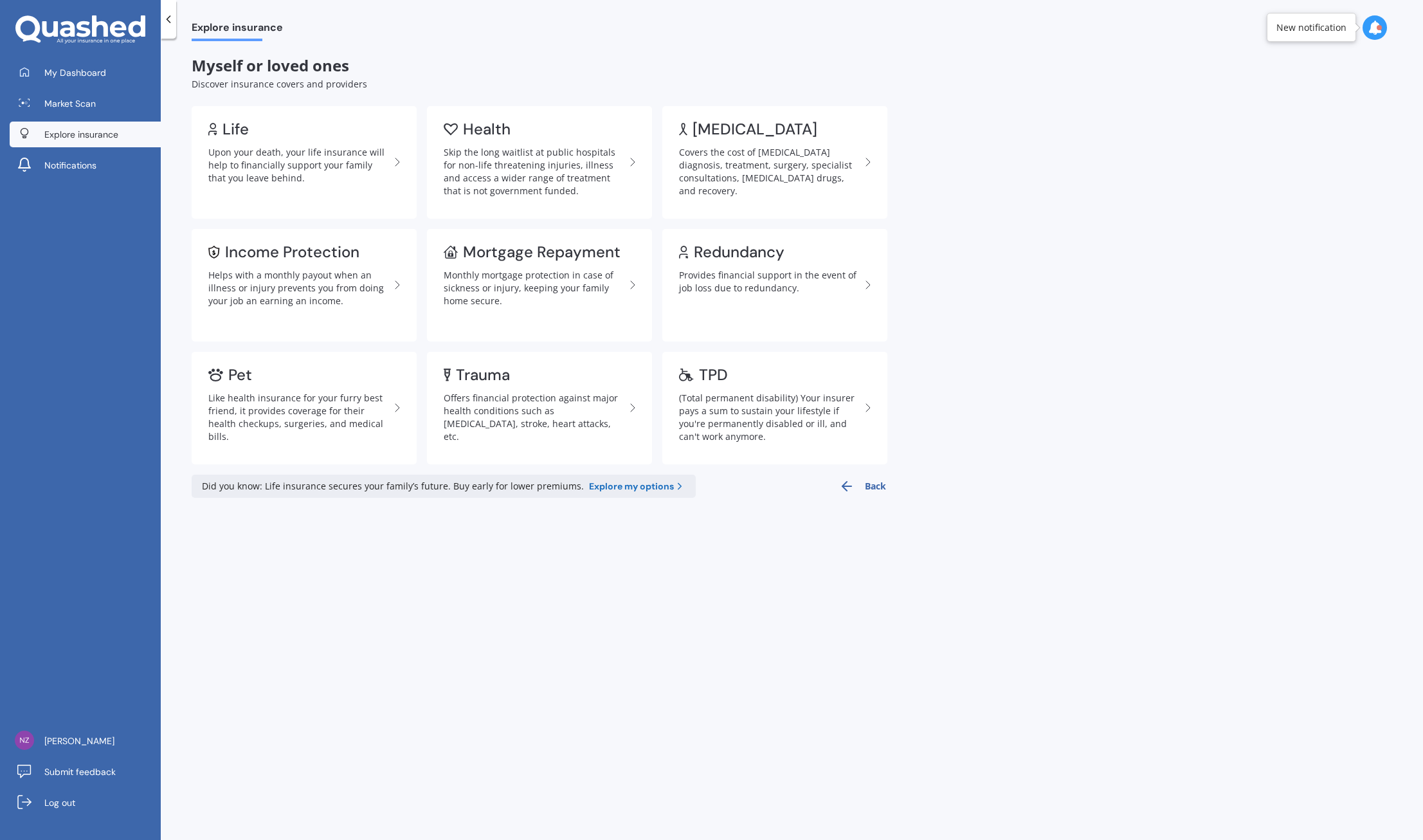
click at [636, 487] on span "Explore my options" at bounding box center [631, 486] width 85 height 13
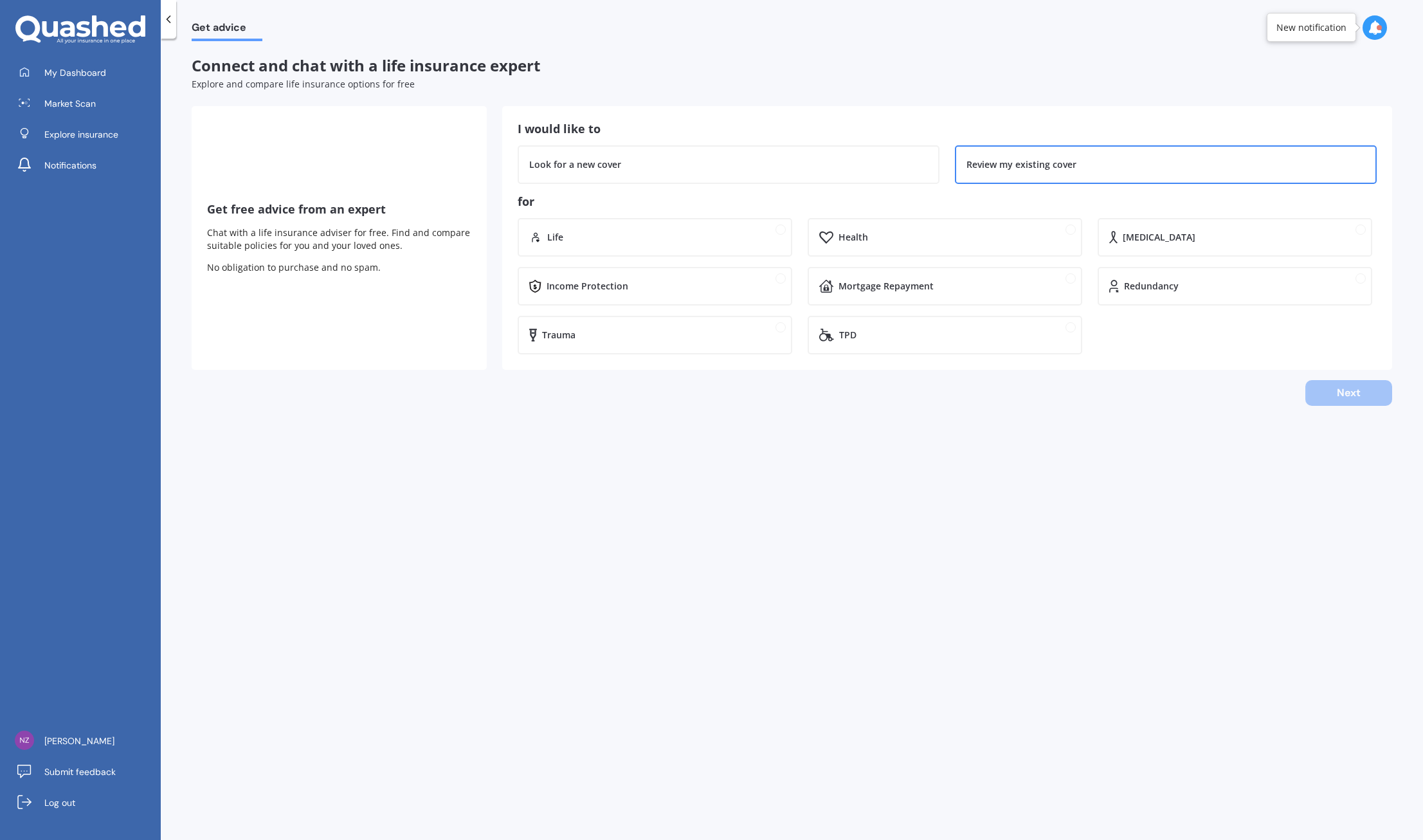
click at [1026, 162] on div "Review my existing cover" at bounding box center [1022, 164] width 110 height 13
click at [623, 282] on div "Income Protection" at bounding box center [664, 286] width 235 height 13
click at [1353, 389] on button "Next" at bounding box center [1349, 392] width 87 height 26
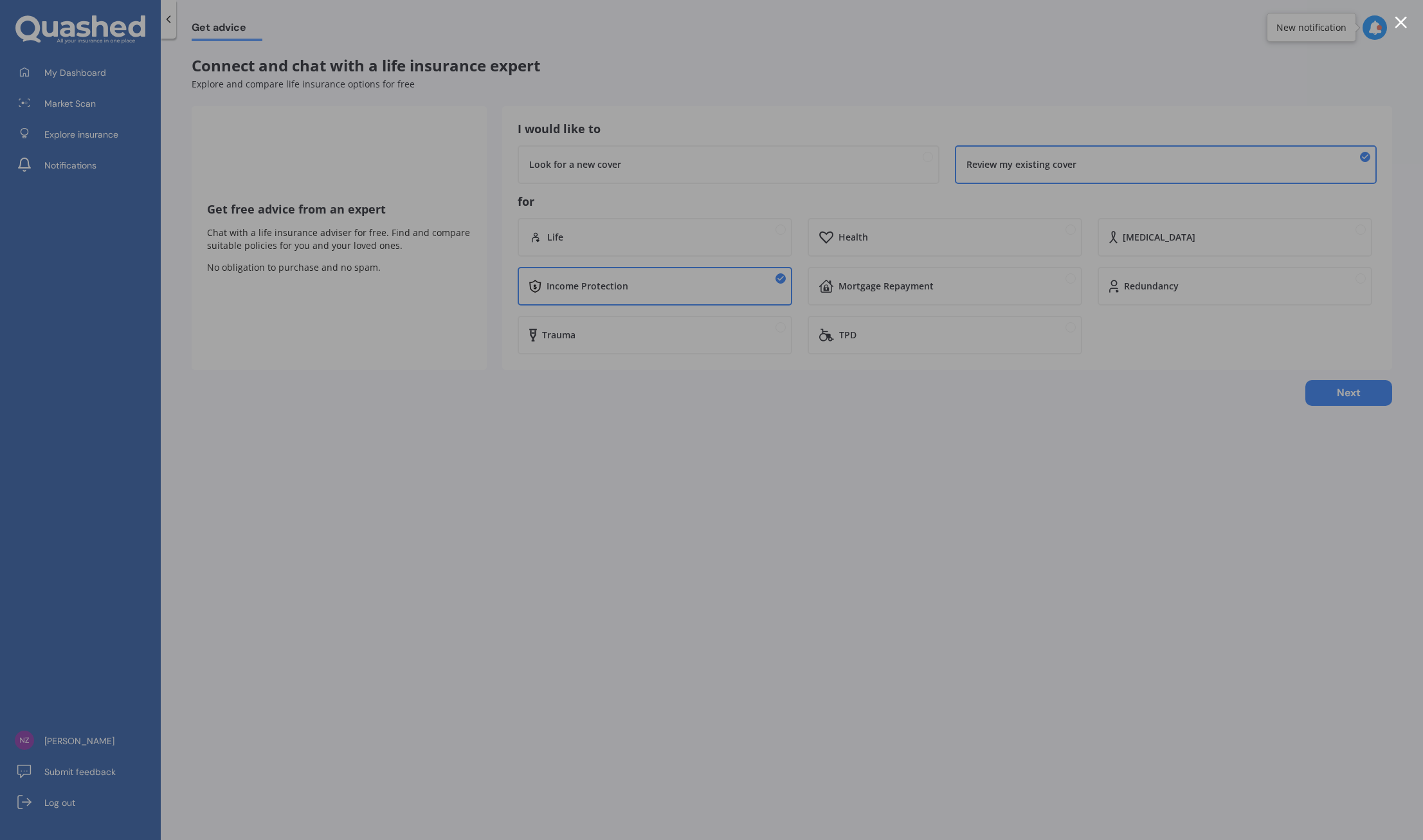
click at [1082, 457] on div at bounding box center [712, 420] width 1423 height 840
